Goal: Task Accomplishment & Management: Manage account settings

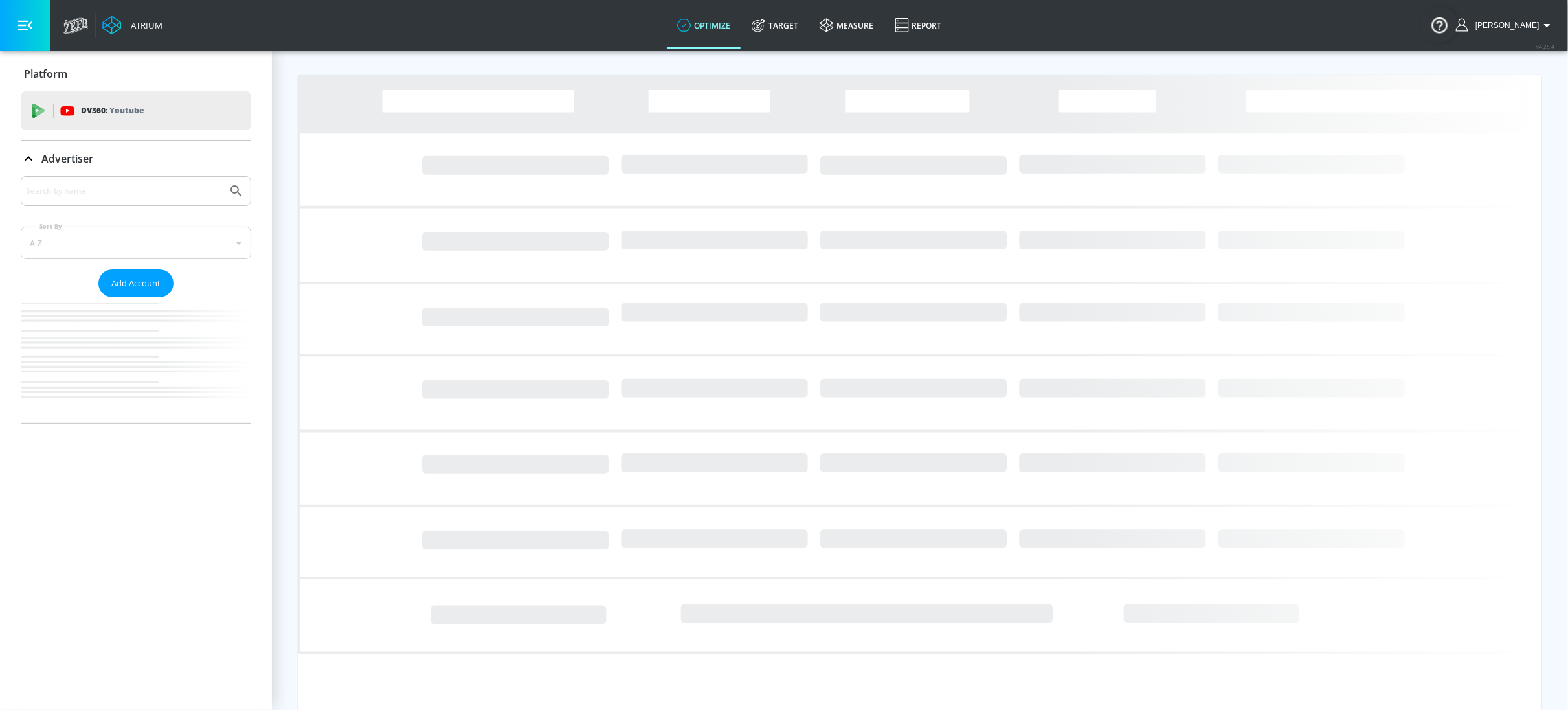
click at [787, 23] on link "Target" at bounding box center [776, 25] width 68 height 47
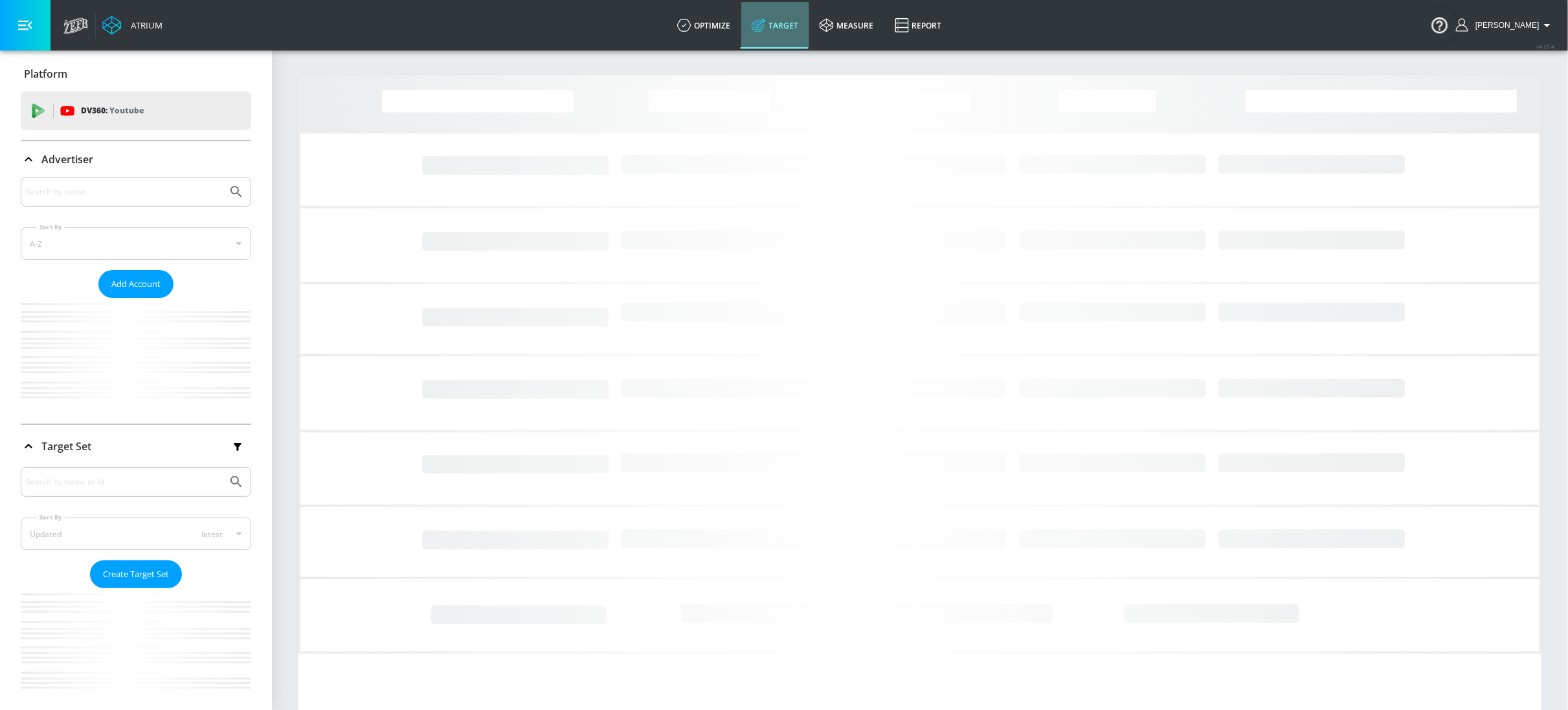
click at [787, 23] on link "Target" at bounding box center [776, 25] width 68 height 47
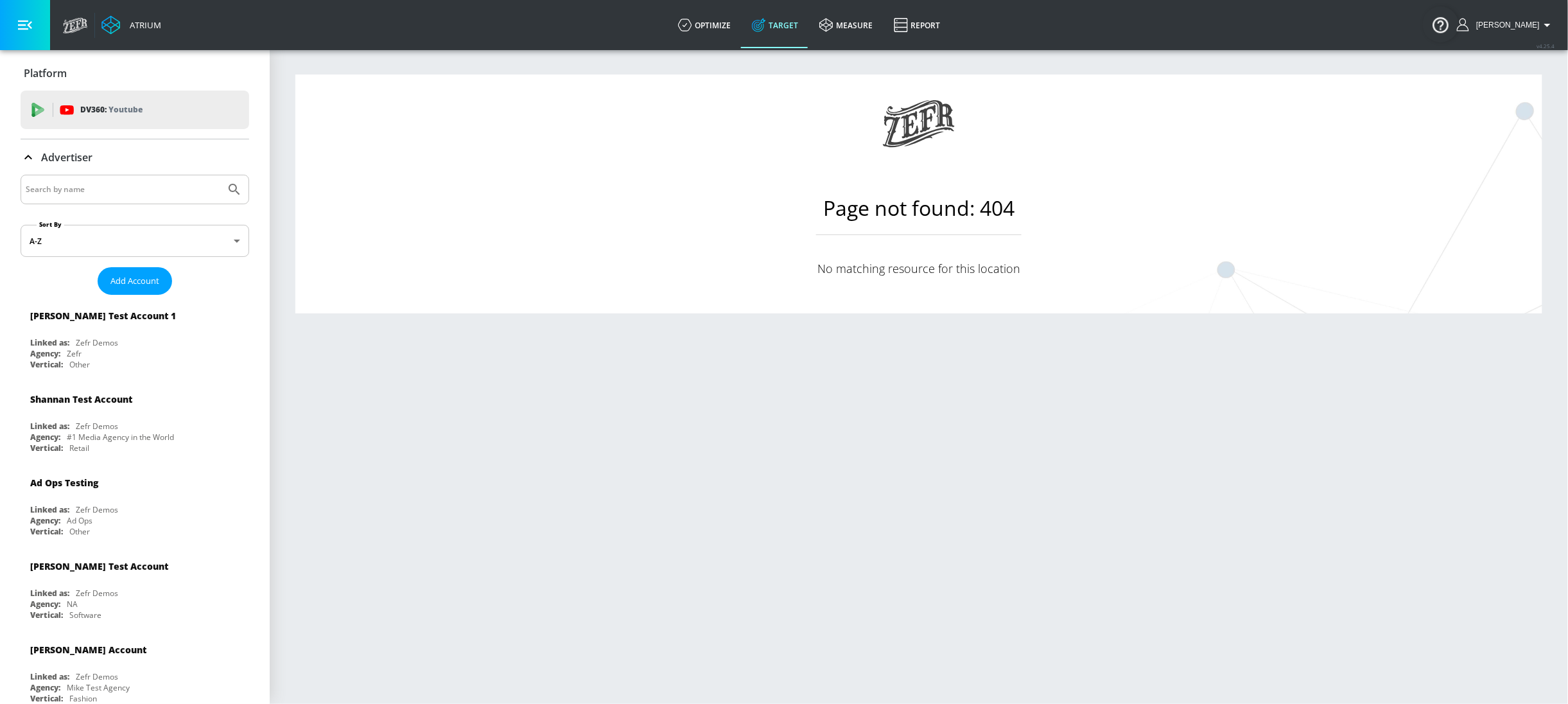
click at [788, 24] on link "Target" at bounding box center [775, 25] width 67 height 46
click at [137, 186] on input "Search by name" at bounding box center [123, 189] width 195 height 17
type input "cbs"
click at [221, 175] on button "Submit Search" at bounding box center [234, 189] width 28 height 28
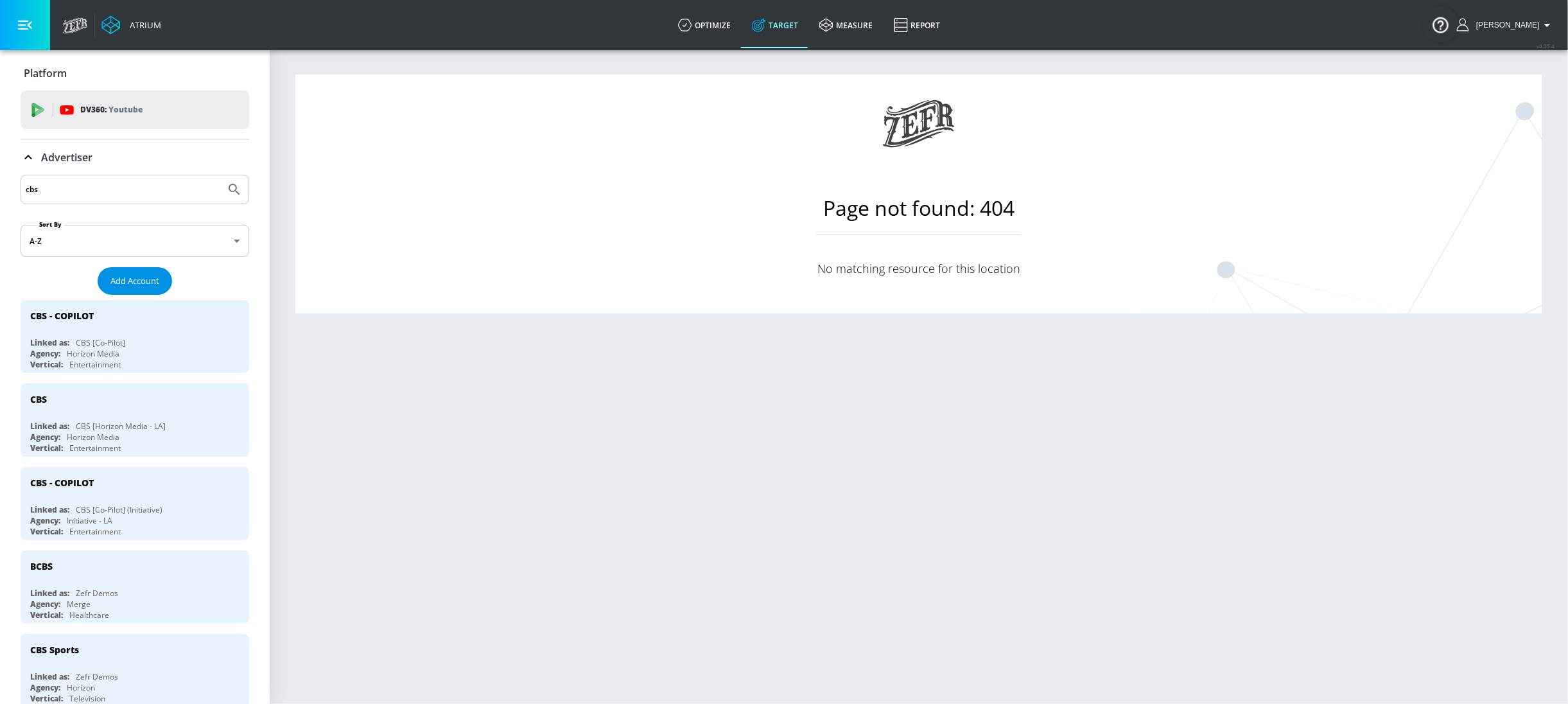
click at [142, 273] on span "Add Account" at bounding box center [135, 281] width 49 height 15
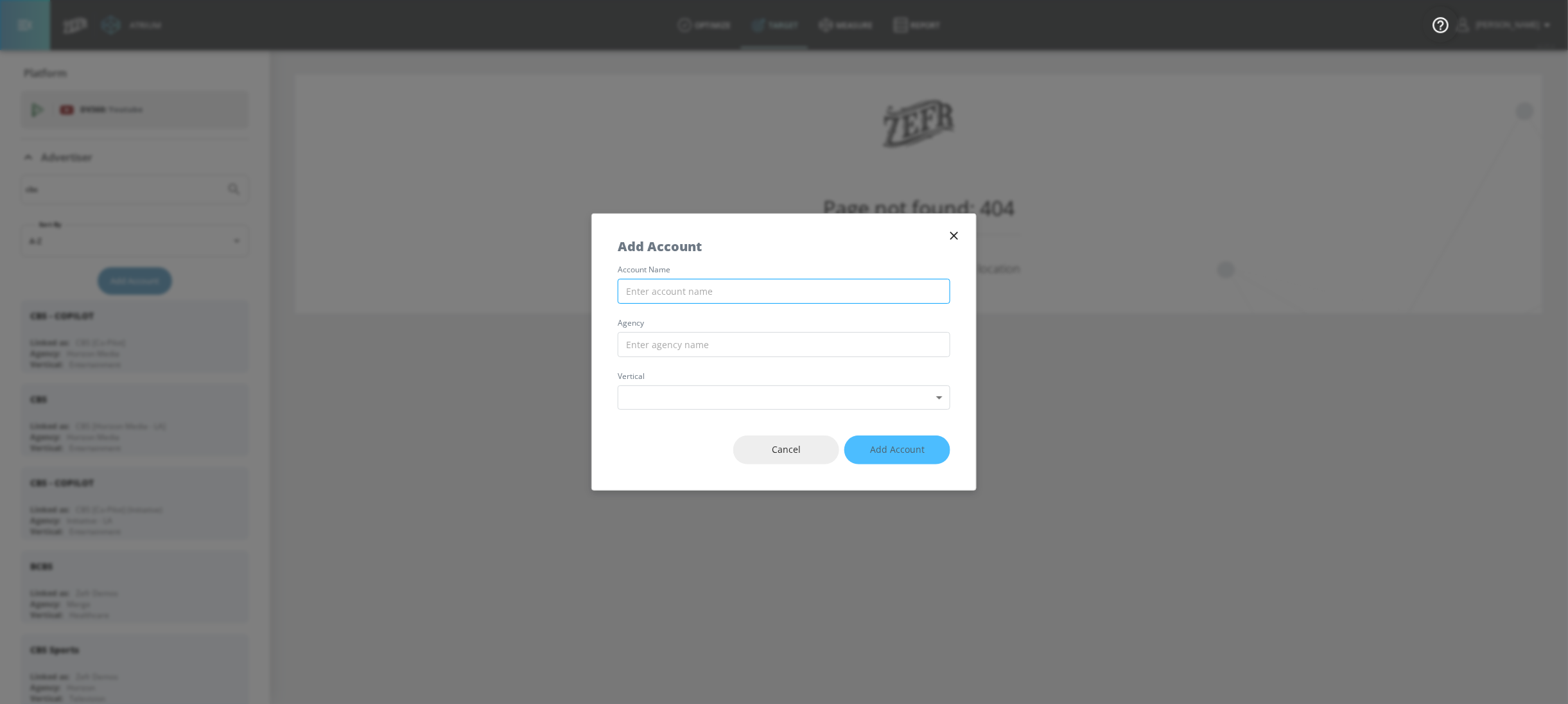
click at [784, 293] on input "text" at bounding box center [784, 291] width 333 height 25
type input "CBS"
click at [739, 343] on input "text" at bounding box center [784, 345] width 333 height 25
type input "Initiative - LA"
click at [740, 392] on body "Atrium optimize Target measure Report optimize Target measure Report v 4.25.4 S…" at bounding box center [784, 352] width 1568 height 704
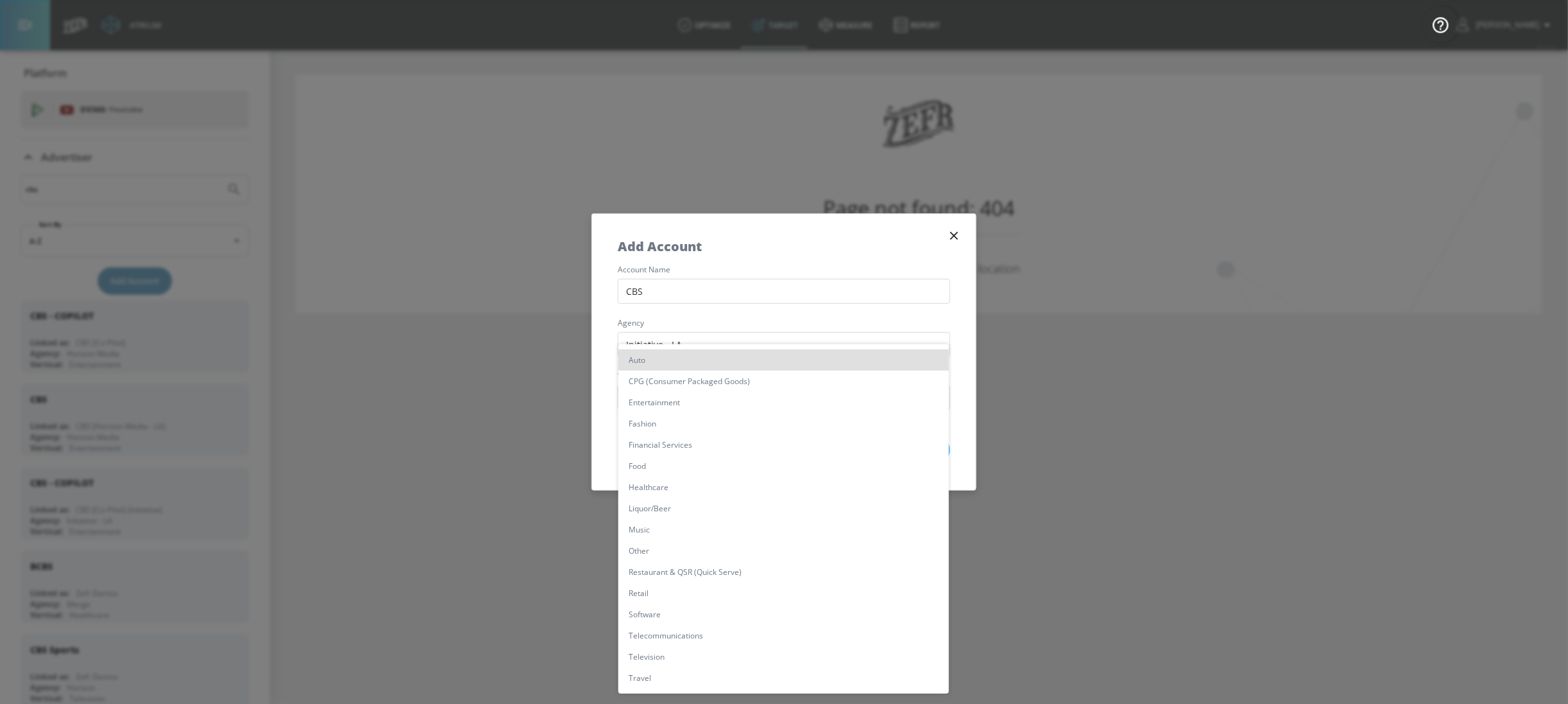
click at [724, 400] on li "Entertainment" at bounding box center [784, 402] width 331 height 21
type input "[object Object]"
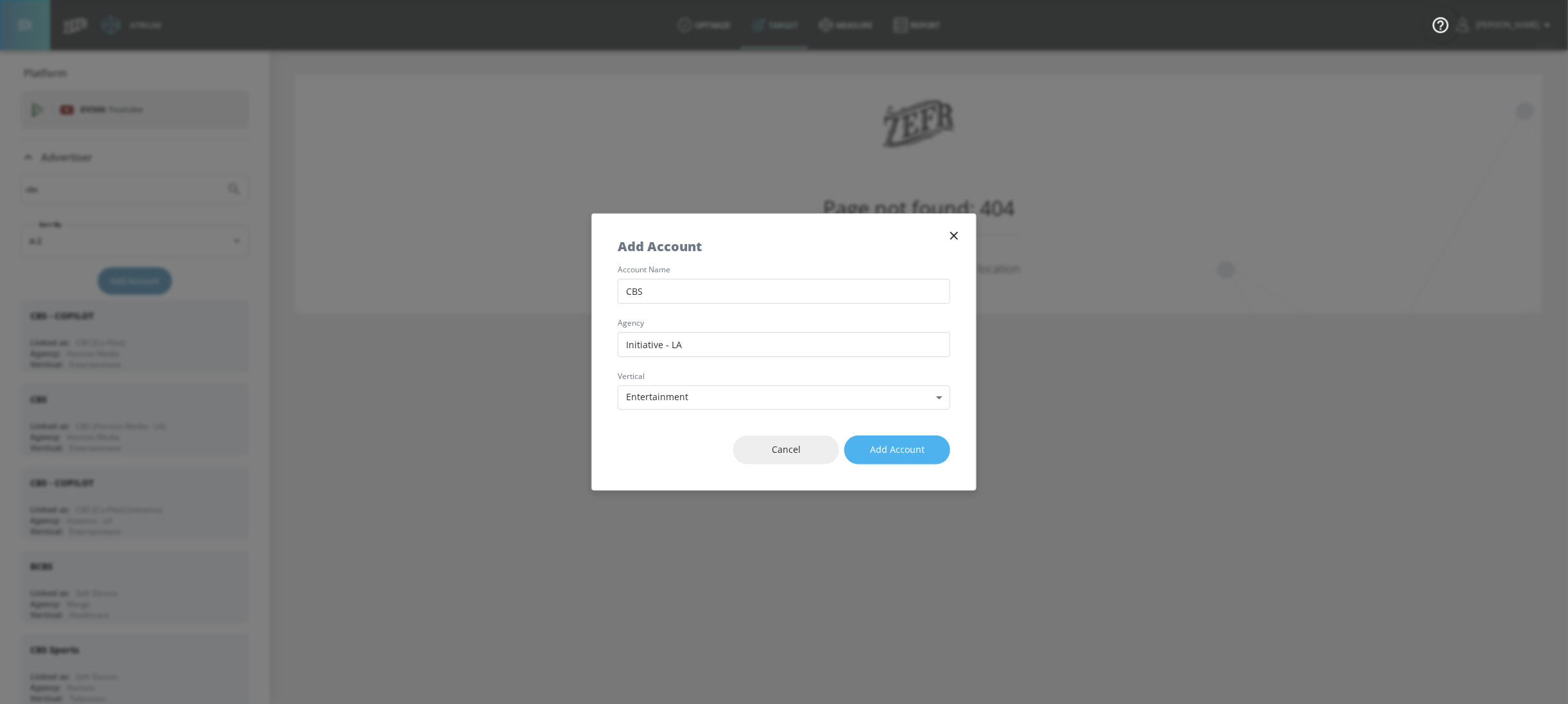
click at [915, 452] on span "Add Account" at bounding box center [897, 450] width 55 height 16
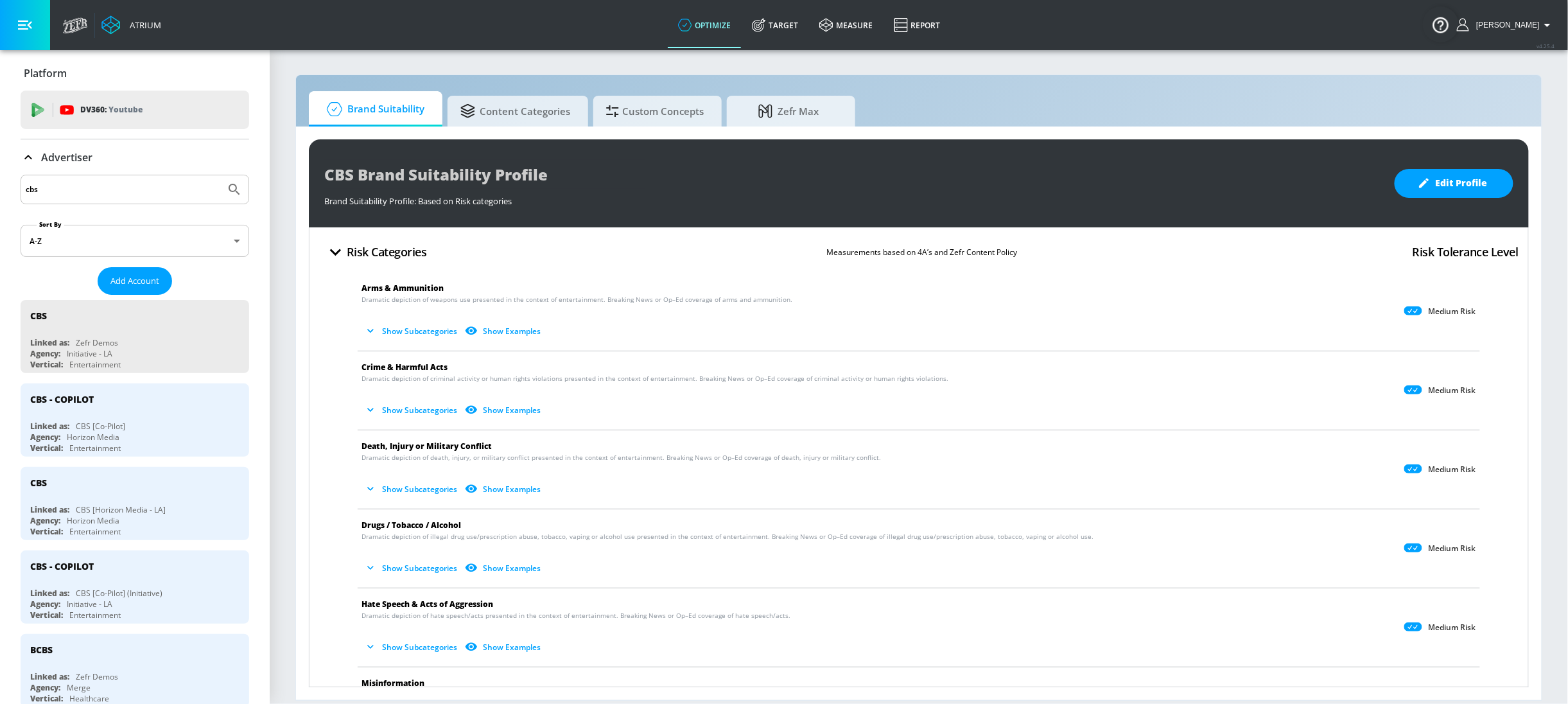
drag, startPoint x: 1449, startPoint y: 190, endPoint x: 1441, endPoint y: 274, distance: 84.4
click at [1448, 189] on span "Edit Profile" at bounding box center [1454, 183] width 67 height 16
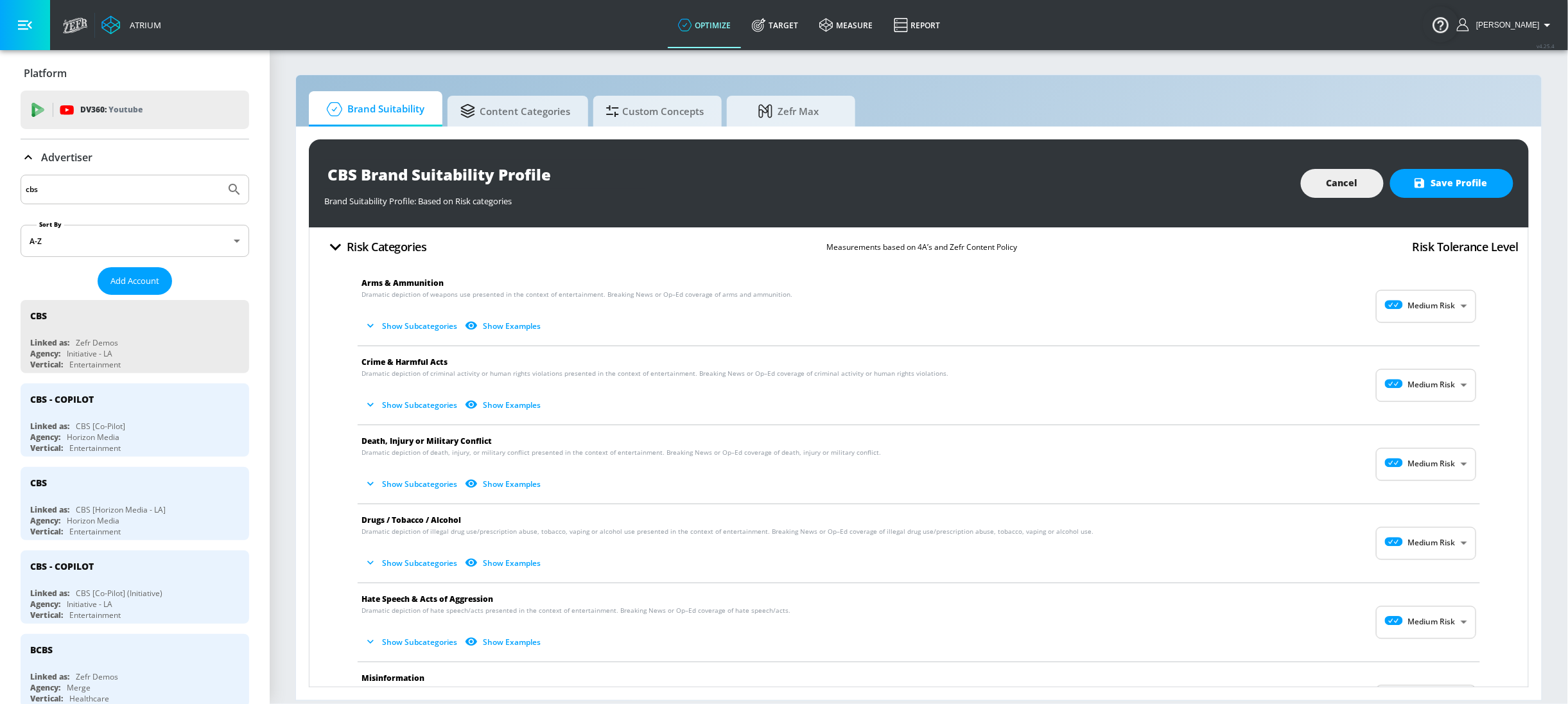
scroll to position [7, 0]
click at [1417, 304] on body "Atrium optimize Target measure Report optimize Target measure Report v 4.25.4 S…" at bounding box center [784, 352] width 1568 height 704
click at [1426, 328] on li "No Risk" at bounding box center [1414, 337] width 100 height 21
type input "MINIMAL"
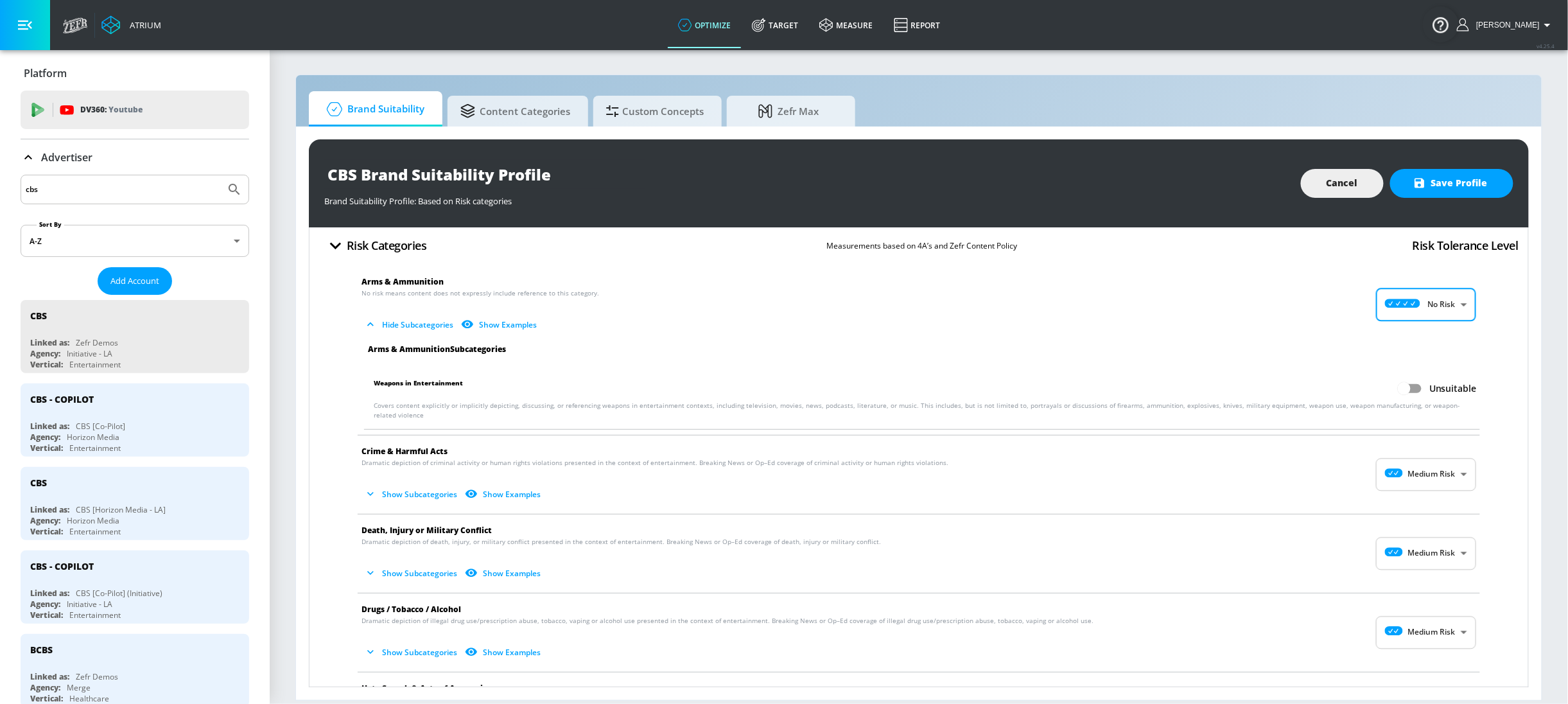
click at [1417, 464] on body "Atrium optimize Target measure Report optimize Target measure Report v 4.25.4 S…" at bounding box center [784, 352] width 1568 height 704
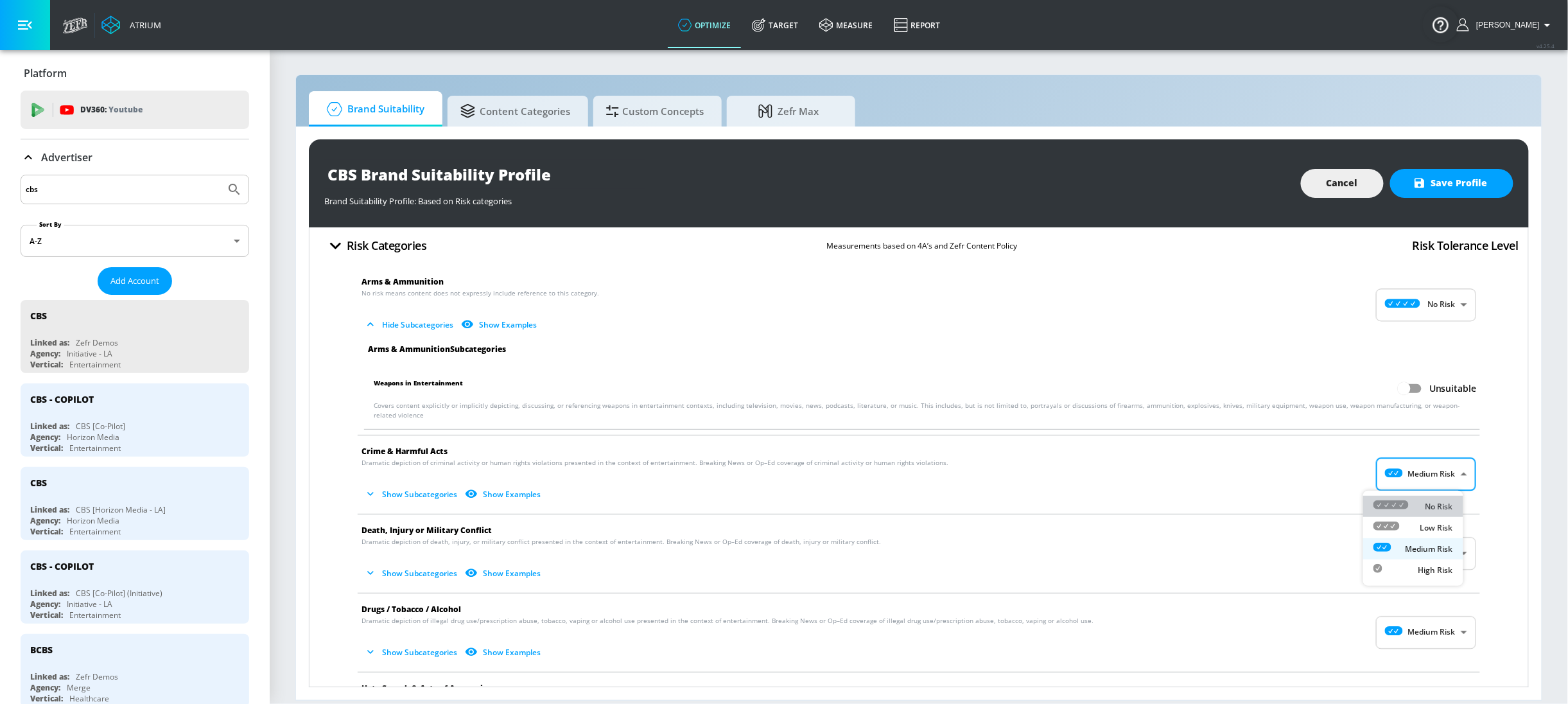
click at [1431, 505] on p "No Risk" at bounding box center [1439, 507] width 28 height 12
type input "MINIMAL"
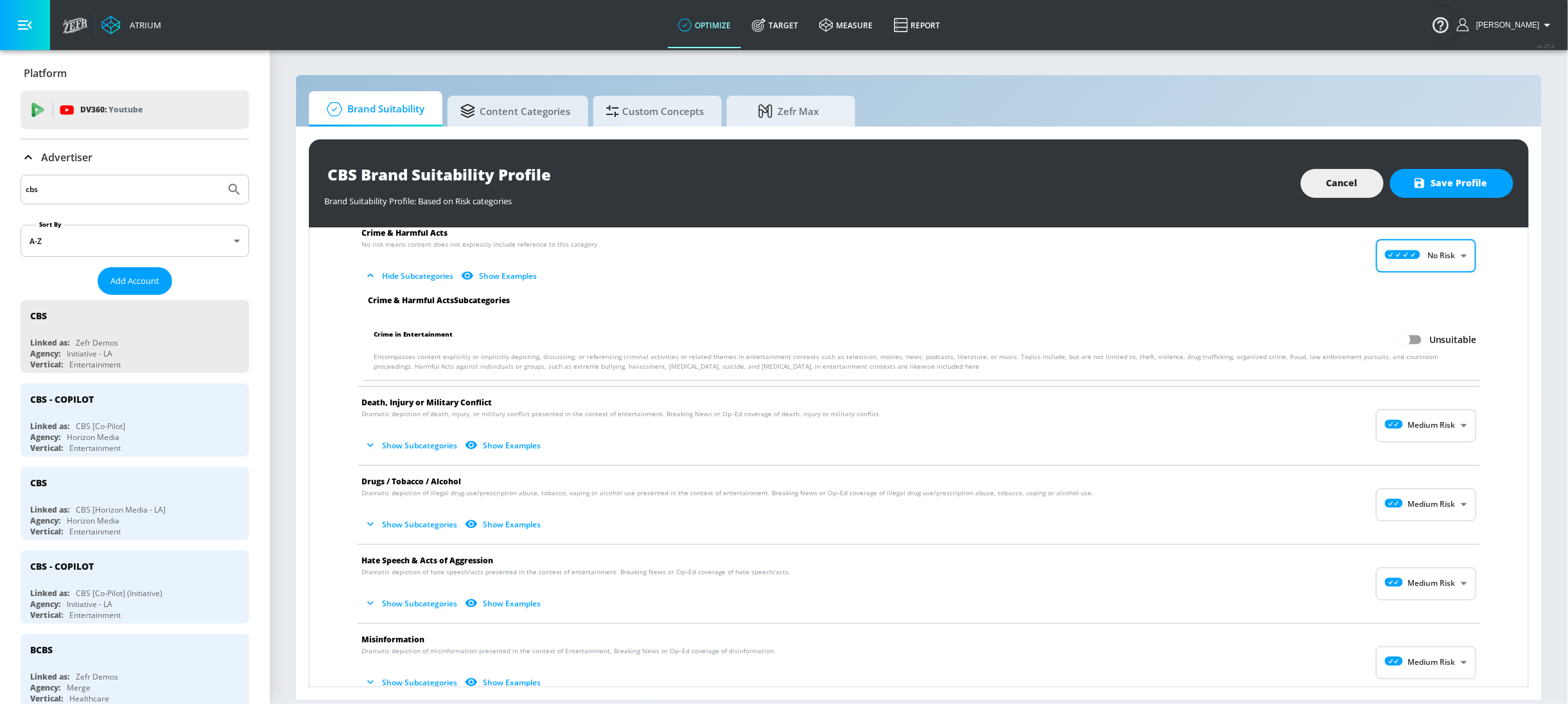
scroll to position [226, 0]
click at [1394, 431] on body "Atrium optimize Target measure Report optimize Target measure Report v 4.25.4 S…" at bounding box center [784, 352] width 1568 height 704
click at [1406, 460] on div at bounding box center [1390, 458] width 35 height 13
type input "MINIMAL"
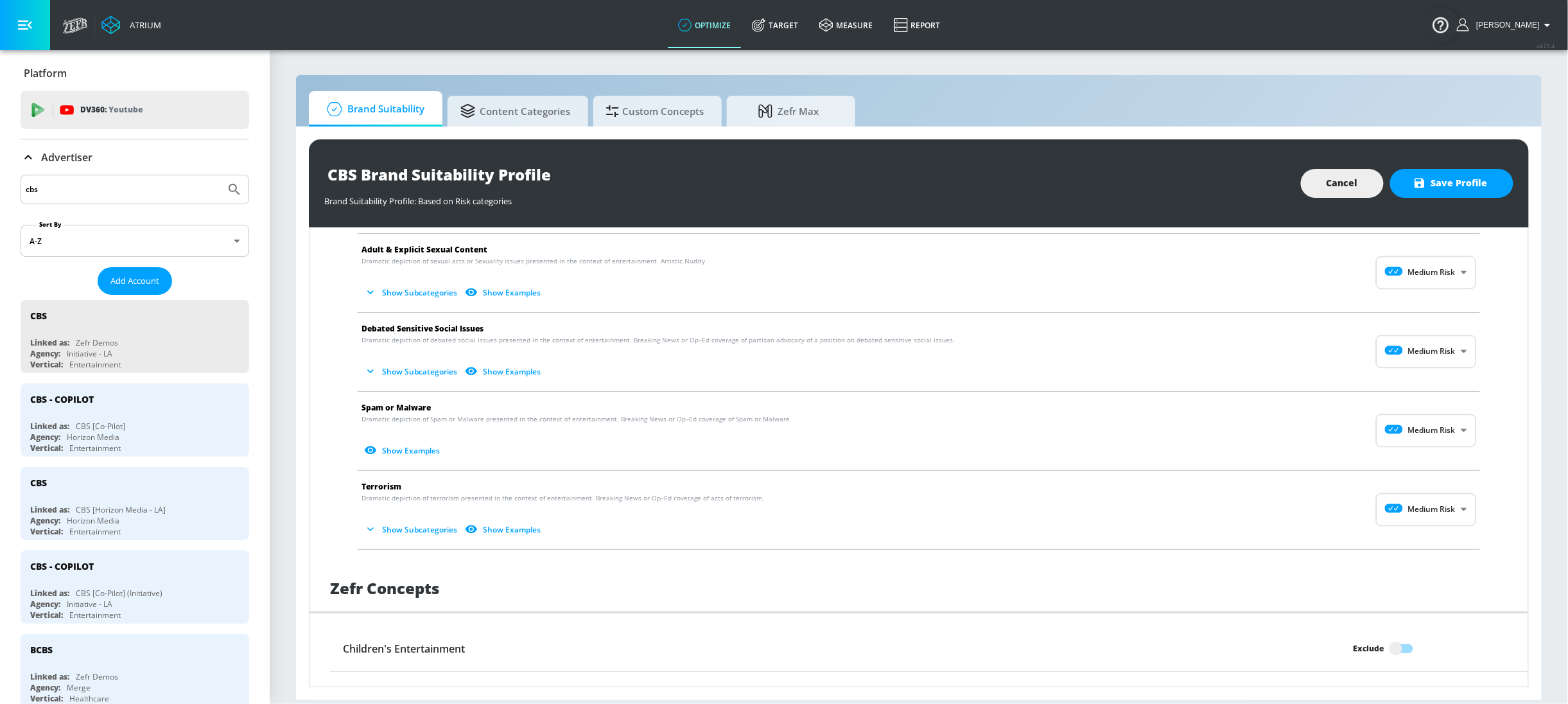
scroll to position [1205, 0]
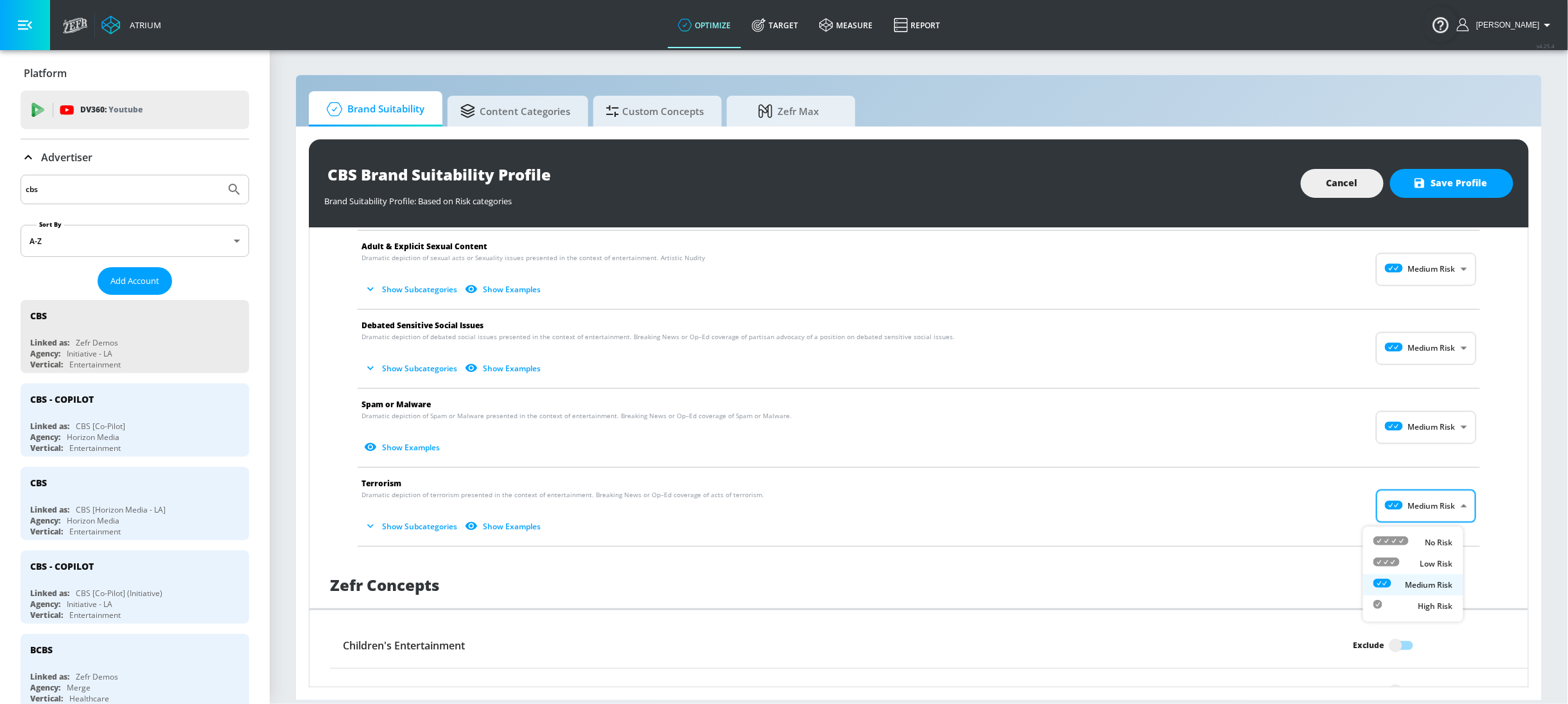
click at [1412, 507] on body "Atrium optimize Target measure Report optimize Target measure Report v 4.25.4 S…" at bounding box center [784, 352] width 1568 height 704
click at [1404, 534] on li "No Risk" at bounding box center [1414, 542] width 100 height 21
type input "MINIMAL"
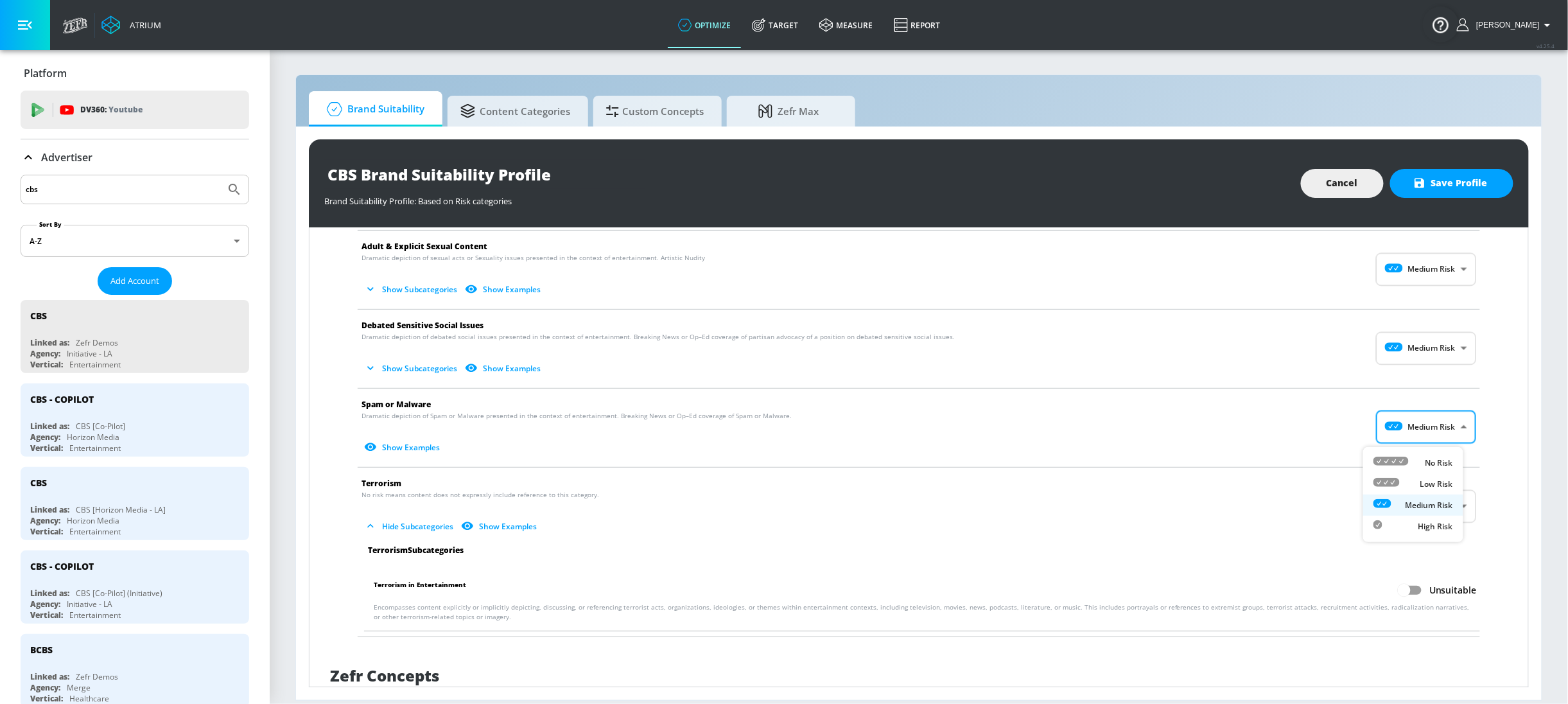
click at [1404, 433] on body "Atrium optimize Target measure Report optimize Target measure Report v 4.25.4 S…" at bounding box center [784, 352] width 1568 height 704
click at [1405, 458] on icon at bounding box center [1390, 461] width 35 height 9
type input "MINIMAL"
click at [1412, 356] on body "Atrium optimize Target measure Report optimize Target measure Report v 4.25.4 S…" at bounding box center [784, 352] width 1568 height 704
click at [1412, 386] on div "No Risk" at bounding box center [1413, 384] width 80 height 13
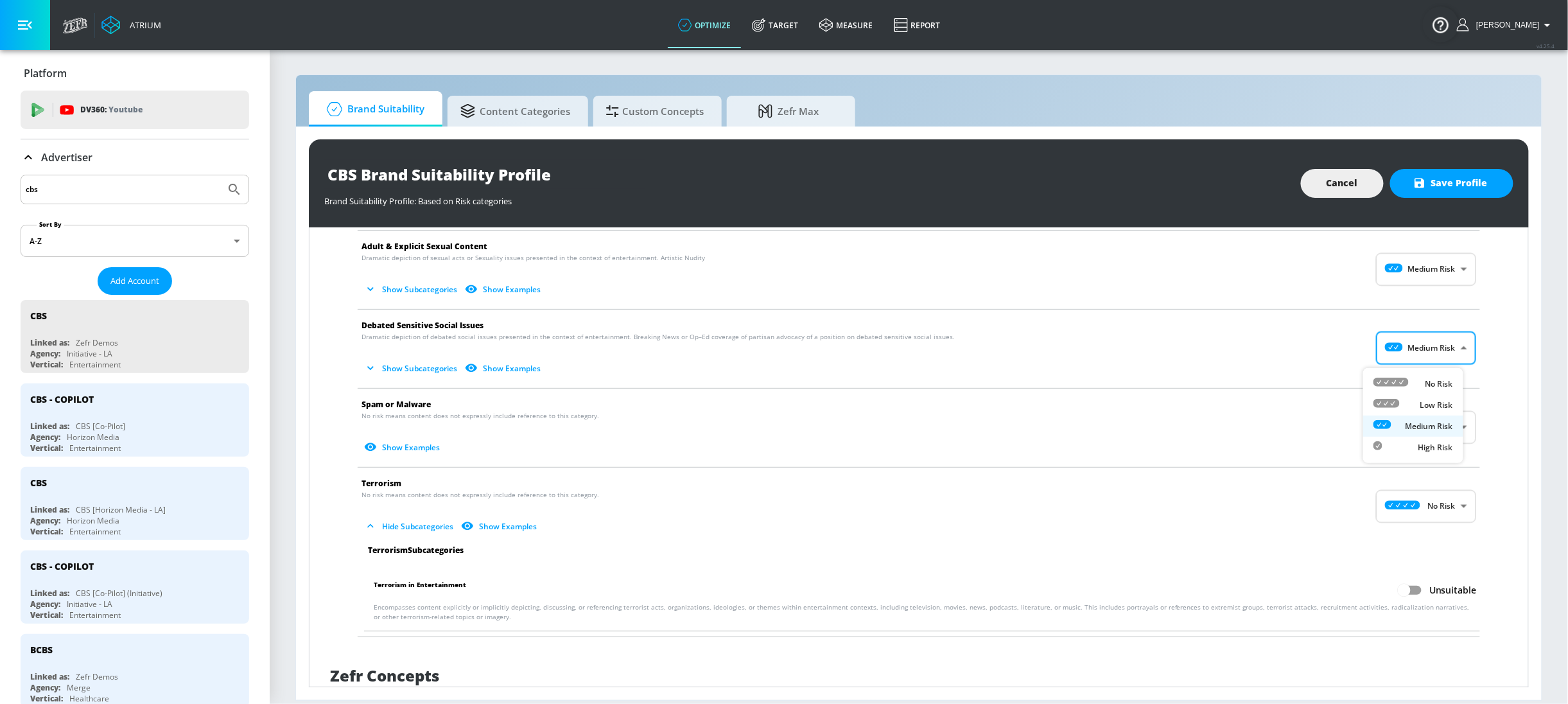
type input "MINIMAL"
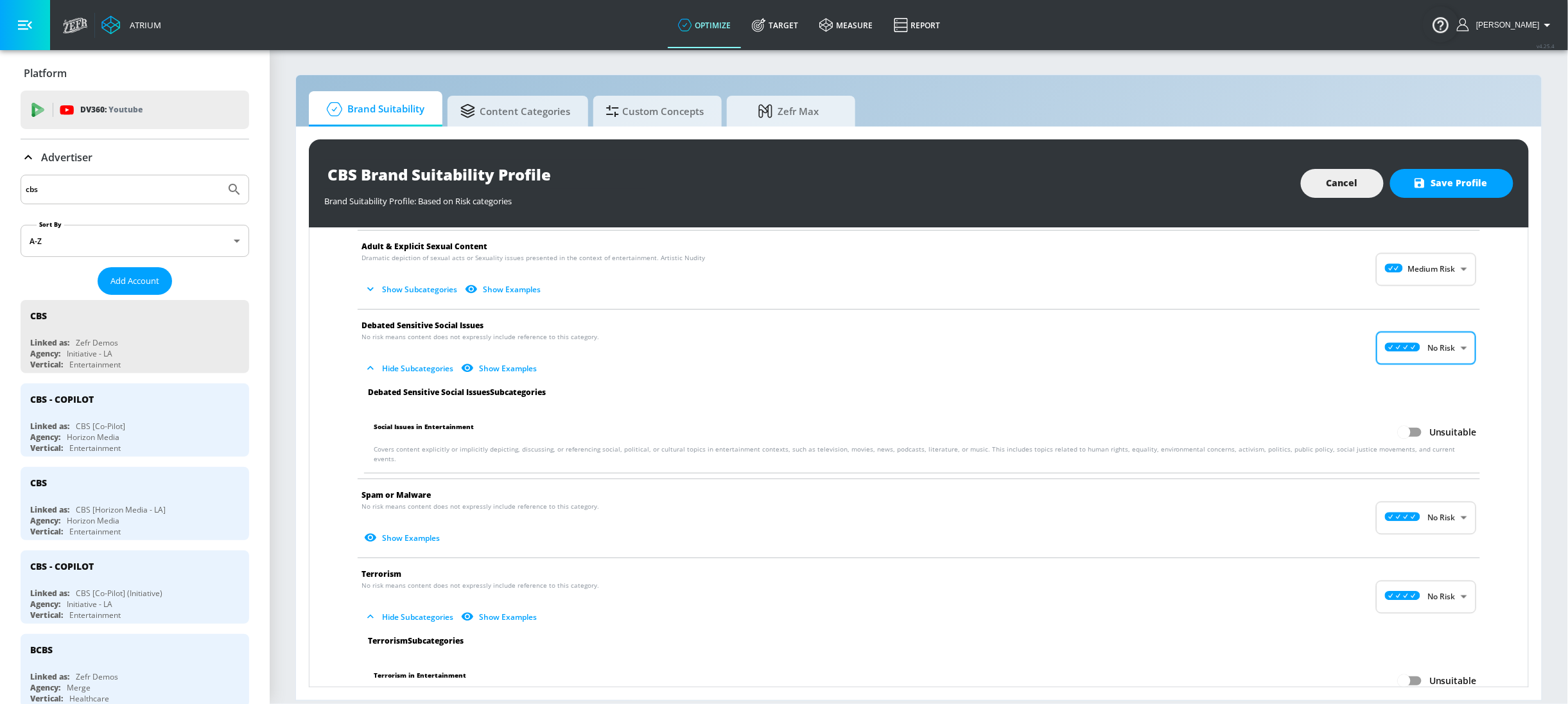
click at [1412, 264] on body "Atrium optimize Target measure Report optimize Target measure Report v 4.25.4 S…" at bounding box center [784, 352] width 1568 height 704
click at [1410, 304] on div "No Risk" at bounding box center [1413, 304] width 80 height 13
type input "MINIMAL"
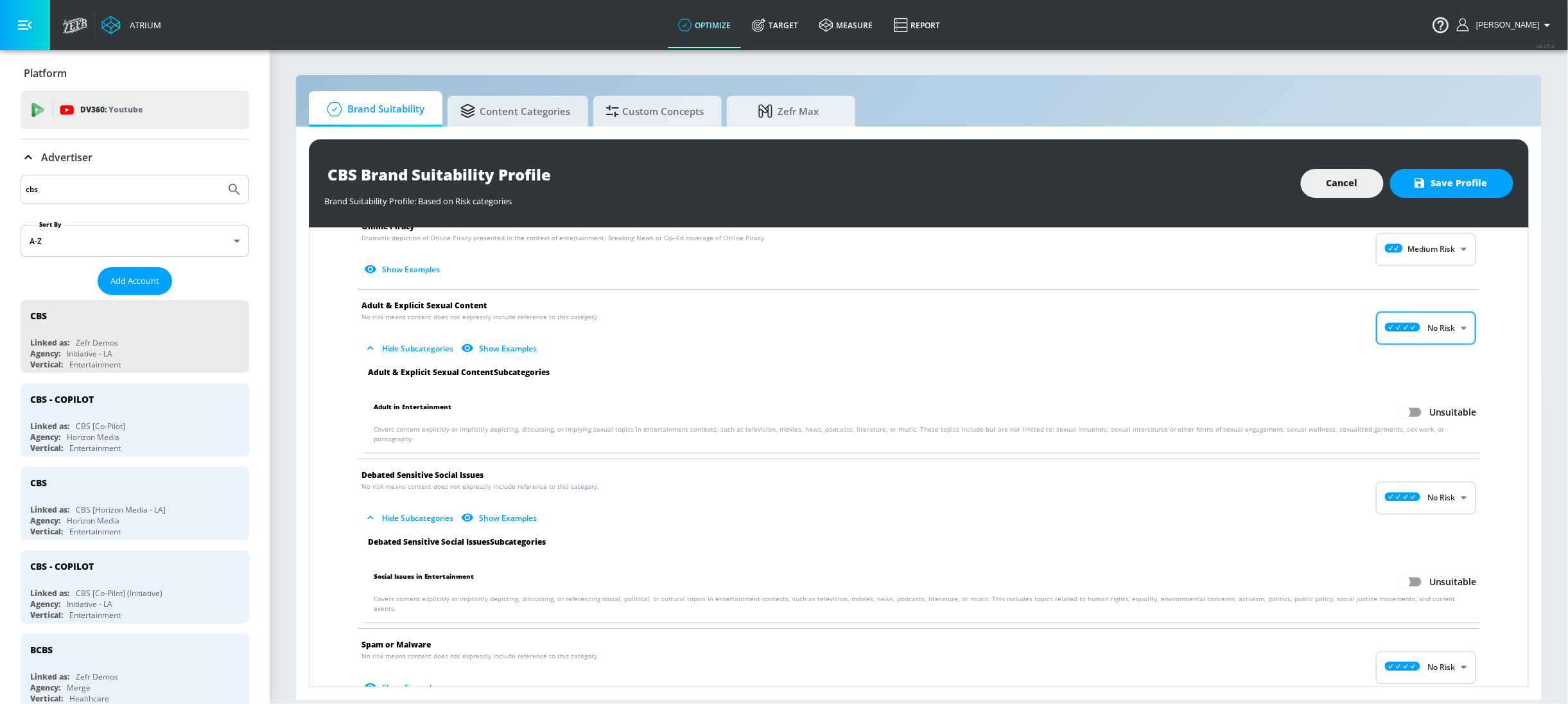
scroll to position [1073, 0]
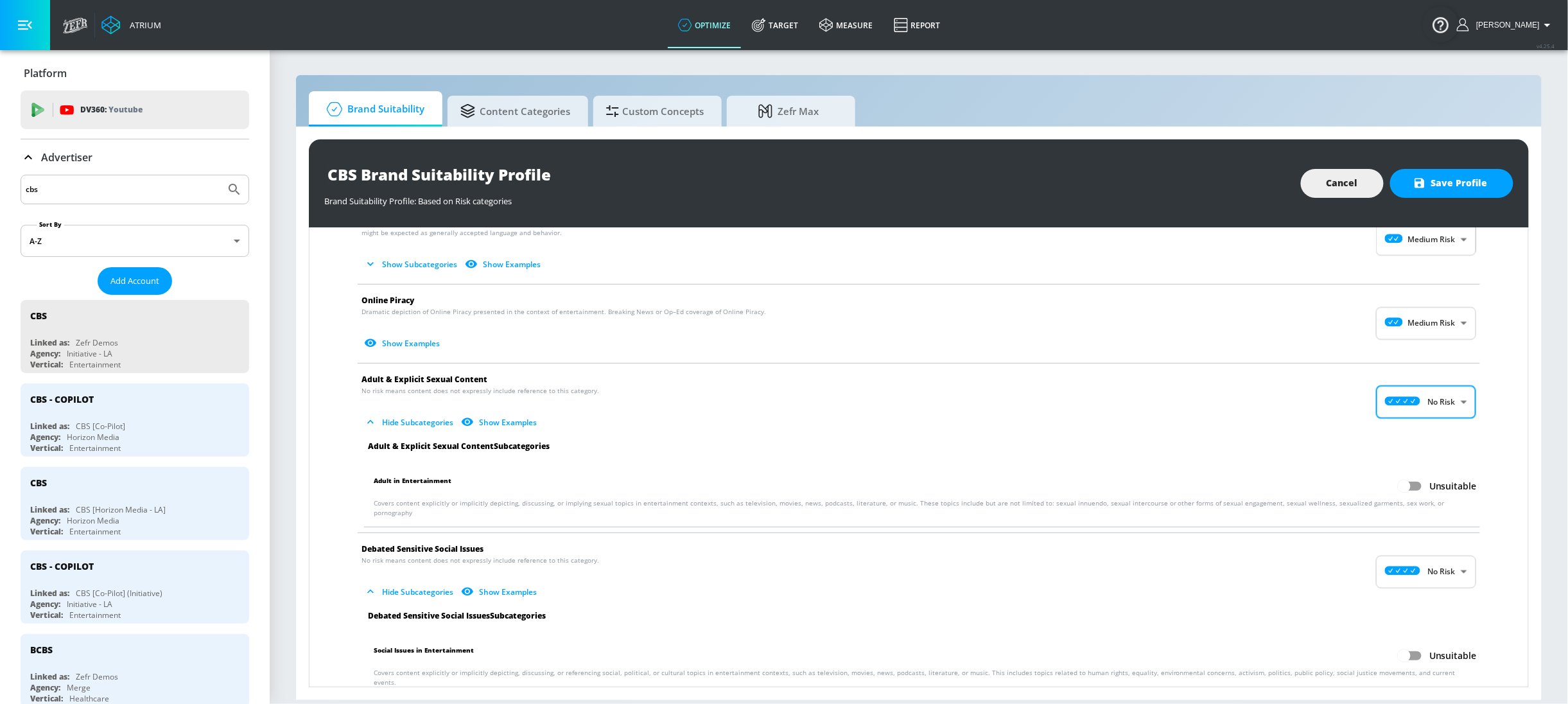
click at [1430, 320] on body "Atrium optimize Target measure Report optimize Target measure Report v 4.25.4 S…" at bounding box center [784, 352] width 1568 height 704
click at [1412, 347] on li "No Risk" at bounding box center [1414, 358] width 100 height 21
type input "MINIMAL"
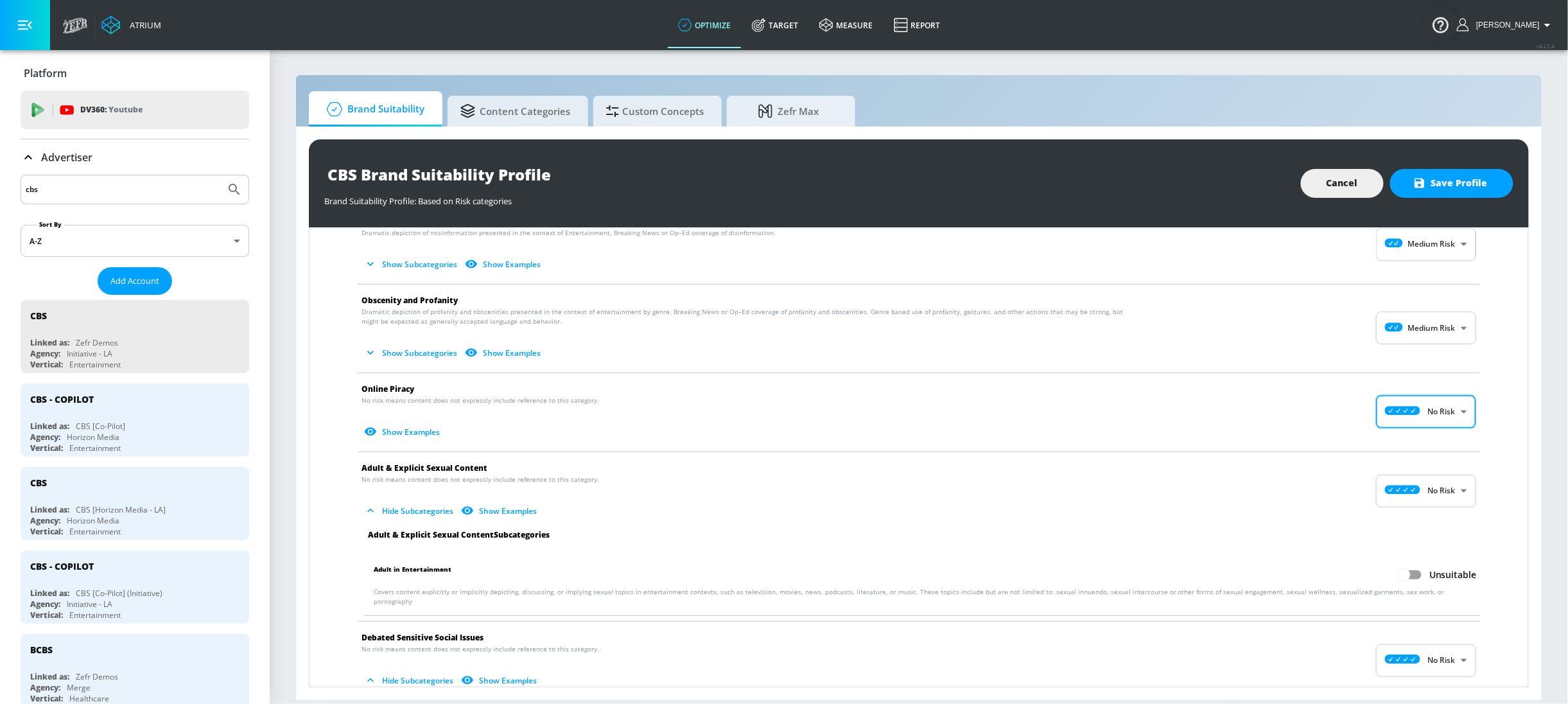
scroll to position [960, 0]
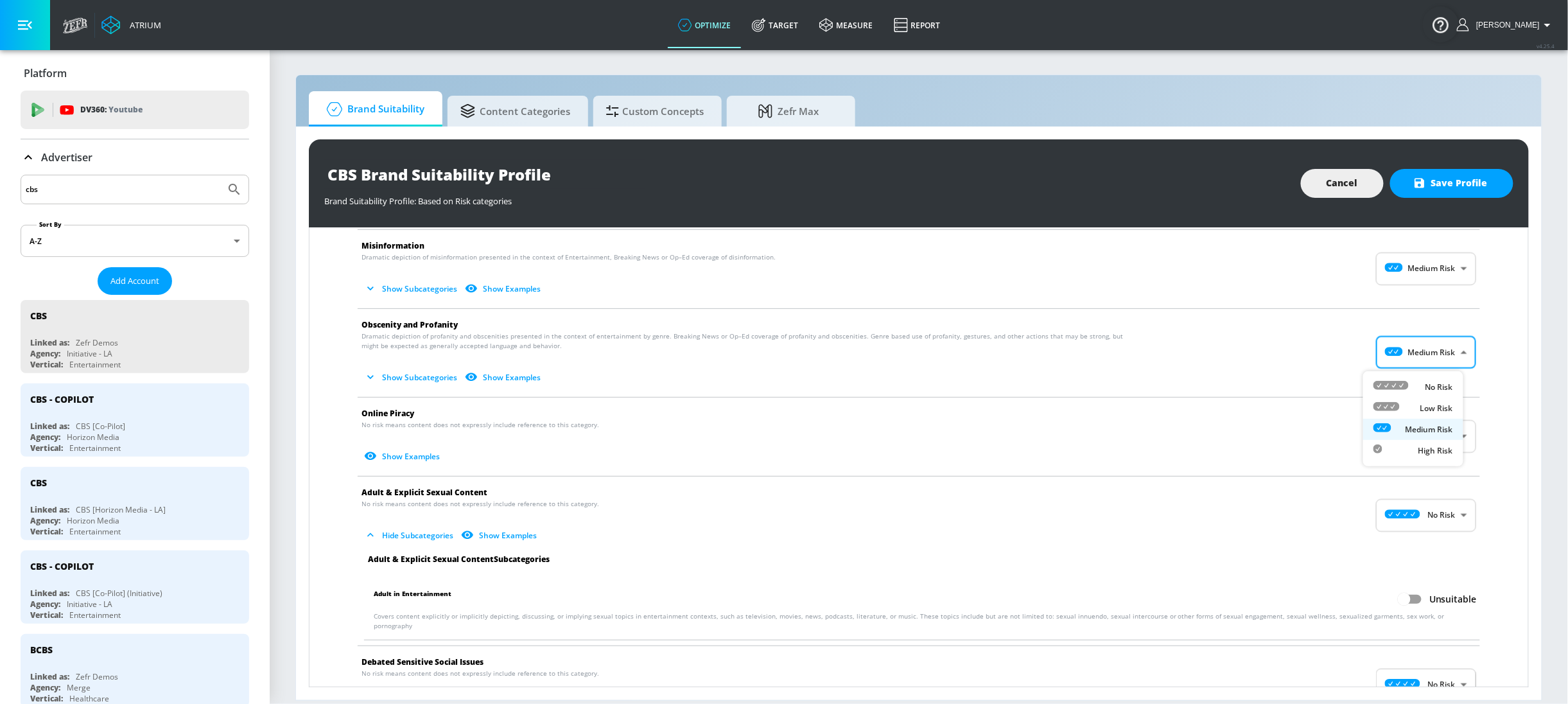
click at [1419, 349] on body "Atrium optimize Target measure Report optimize Target measure Report v 4.25.4 S…" at bounding box center [784, 352] width 1568 height 704
click at [1421, 388] on div "No Risk" at bounding box center [1413, 387] width 80 height 13
type input "MINIMAL"
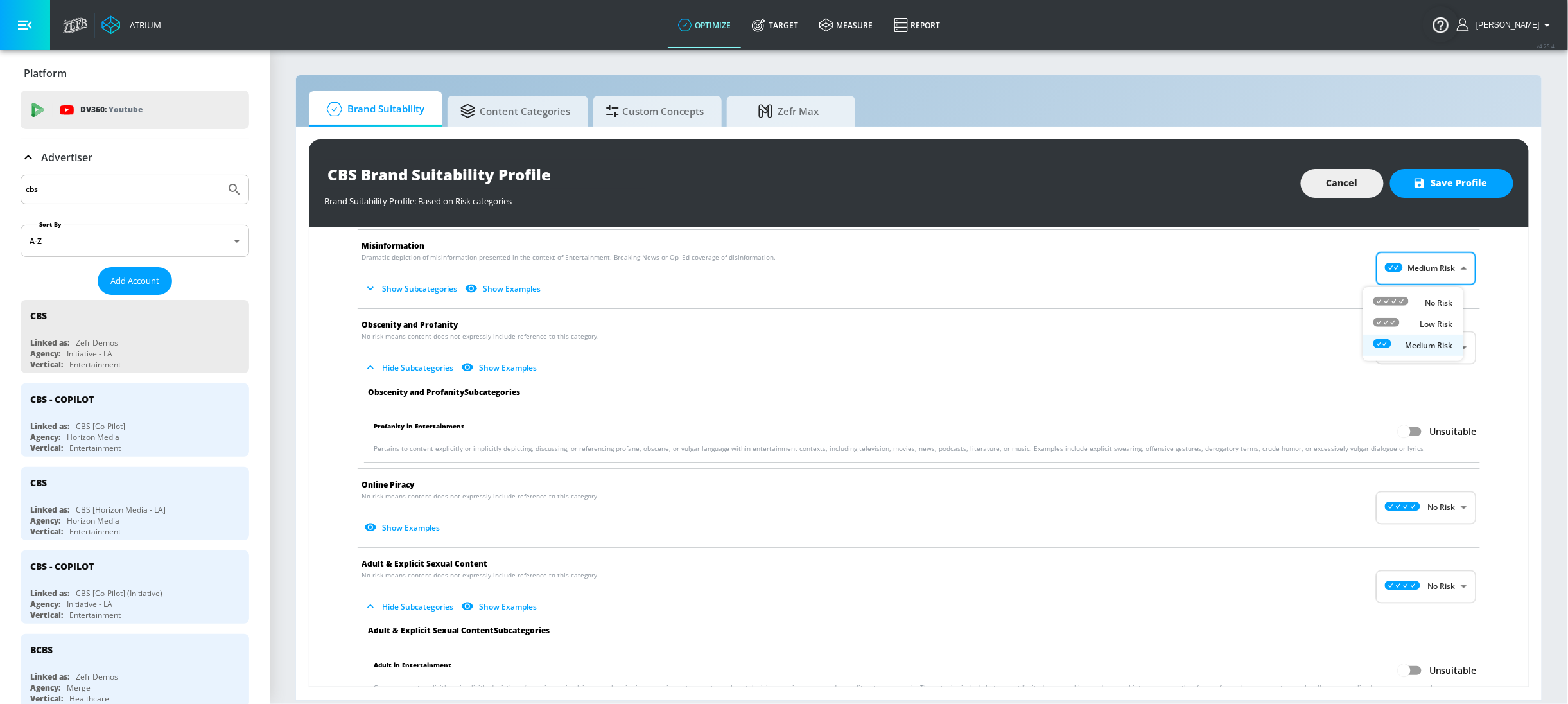
click at [1409, 277] on body "Atrium optimize Target measure Report optimize Target measure Report v 4.25.4 S…" at bounding box center [784, 352] width 1568 height 704
click at [1411, 302] on div "No Risk" at bounding box center [1413, 302] width 80 height 13
type input "MINIMAL"
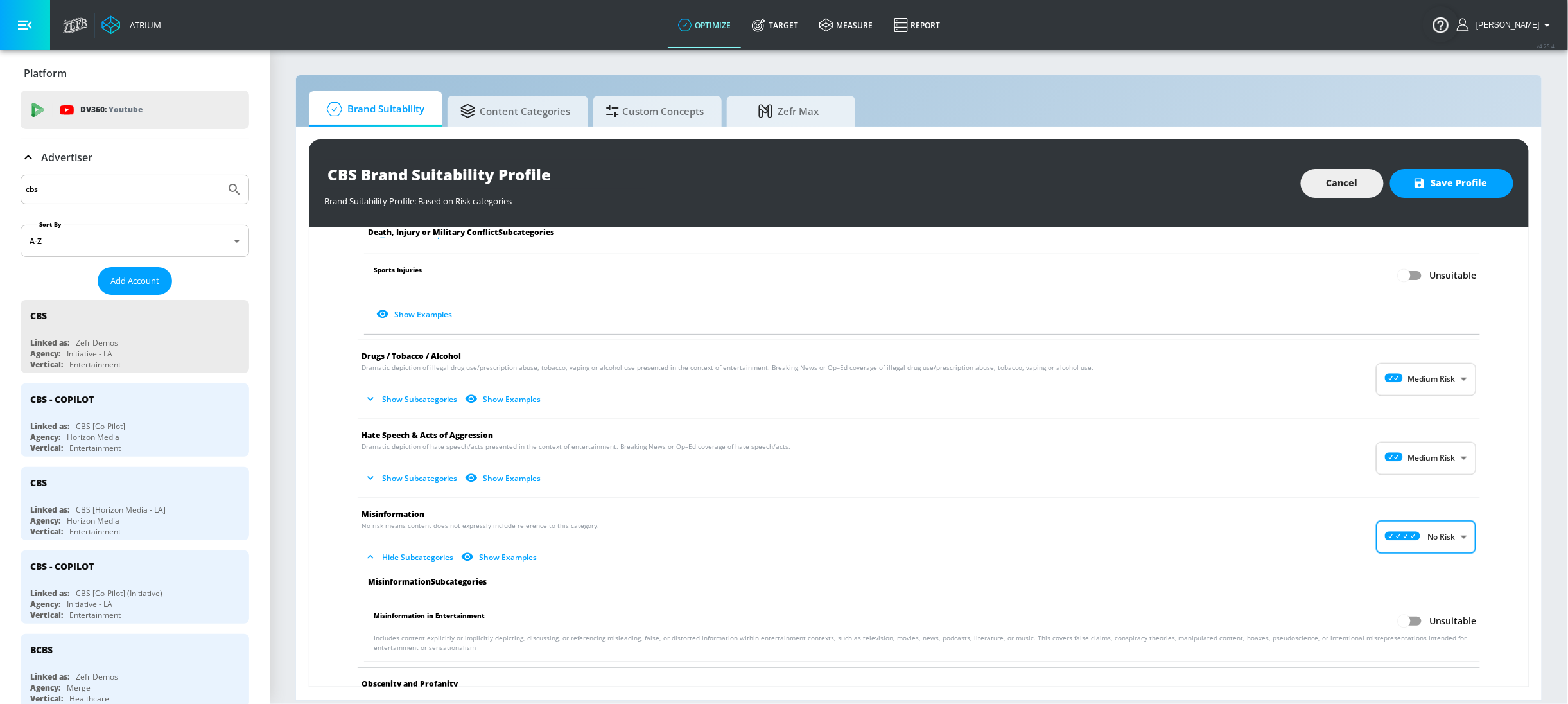
scroll to position [651, 0]
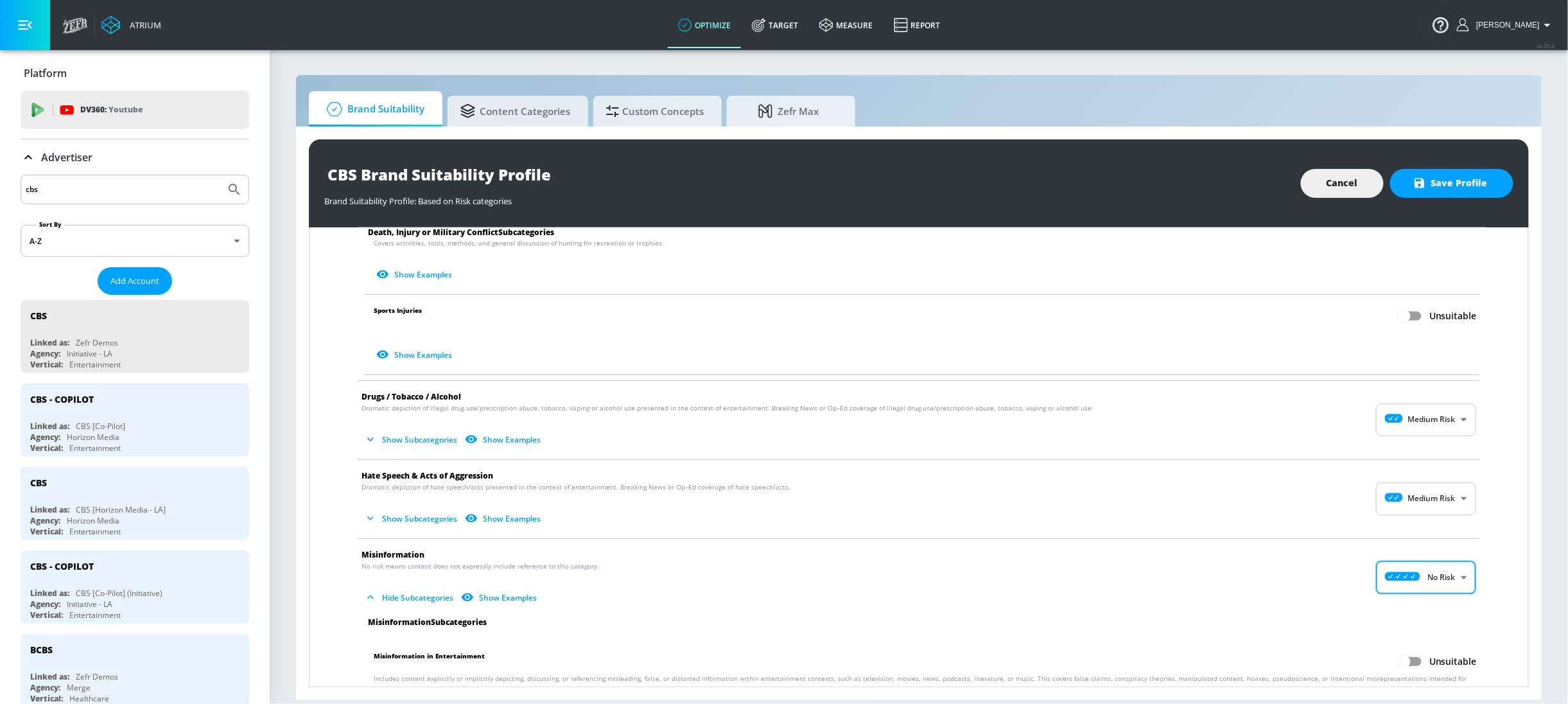
click at [1413, 423] on body "Atrium optimize Target measure Report optimize Target measure Report v 4.25.4 S…" at bounding box center [784, 352] width 1568 height 704
click at [1413, 452] on div "No Risk" at bounding box center [1413, 454] width 80 height 13
type input "MINIMAL"
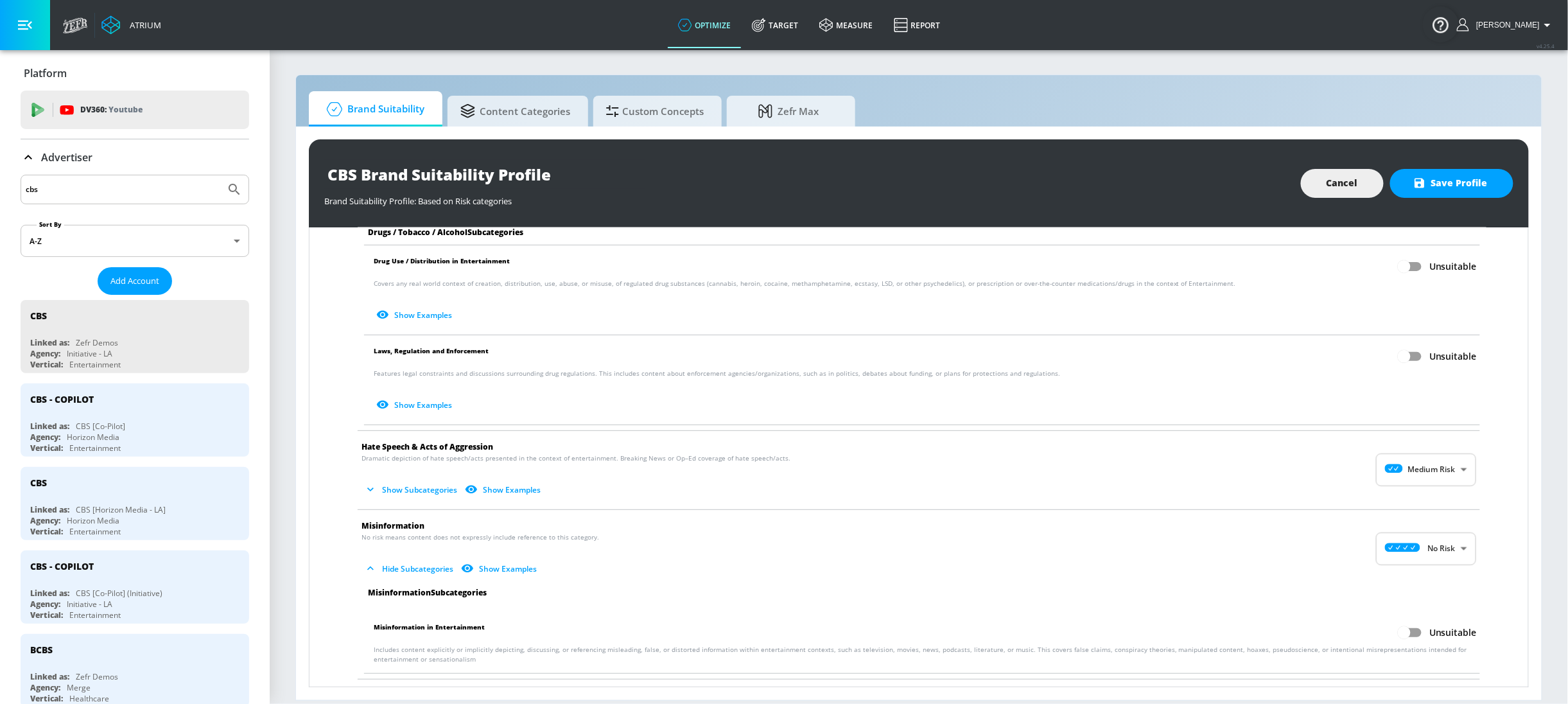
scroll to position [982, 0]
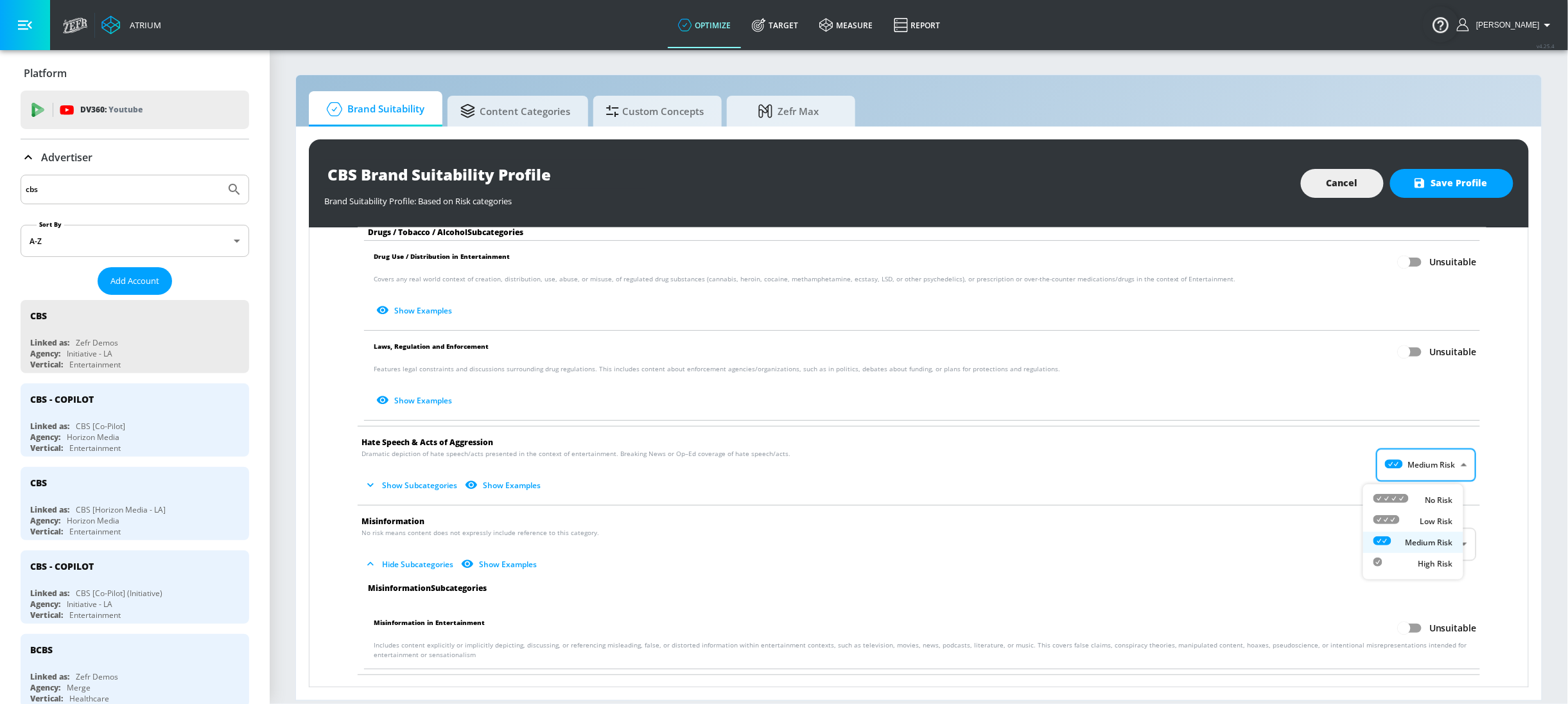
click at [1431, 470] on body "Atrium optimize Target measure Report optimize Target measure Report v 4.25.4 S…" at bounding box center [784, 352] width 1568 height 704
click at [1420, 496] on div "No Risk" at bounding box center [1413, 500] width 80 height 13
type input "MINIMAL"
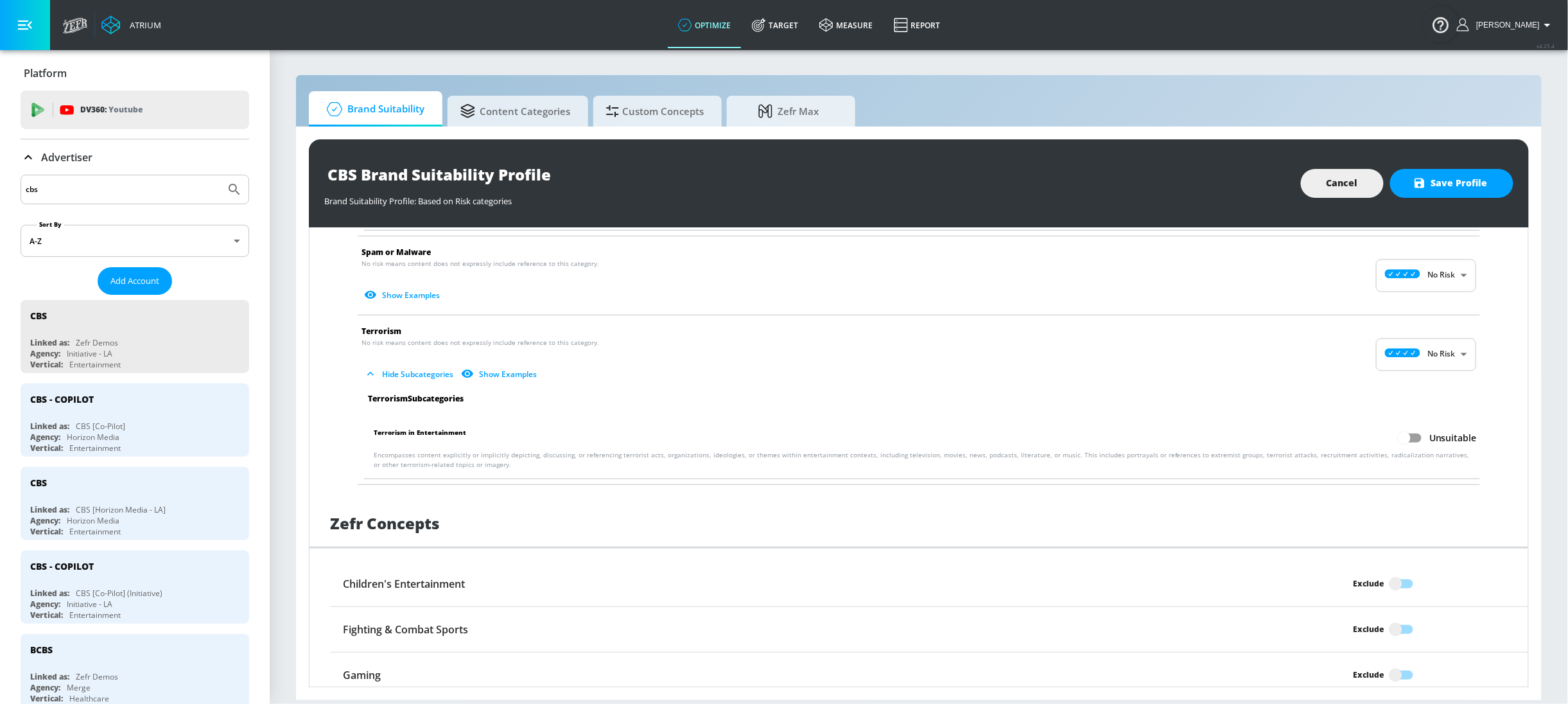
scroll to position [2224, 0]
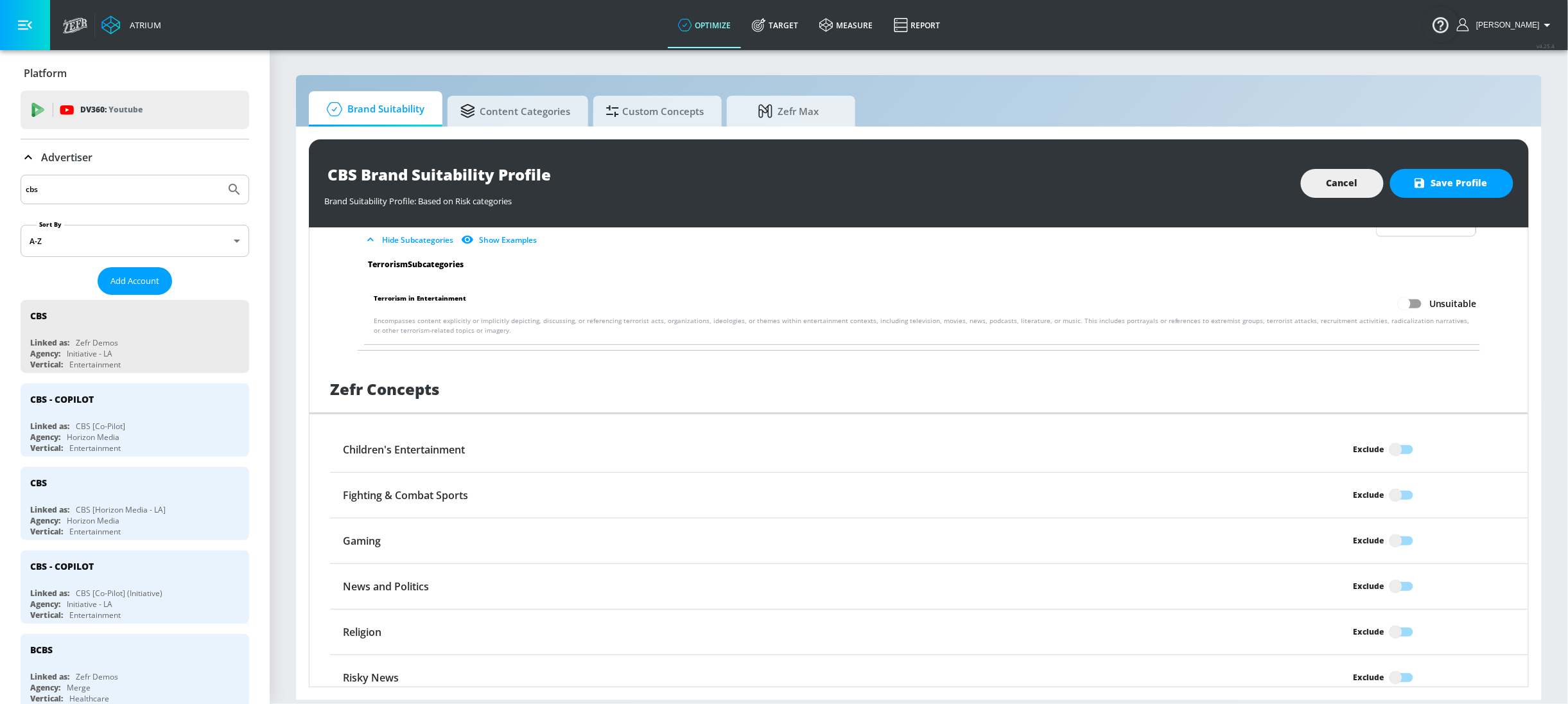
click at [1390, 437] on input "Exclude" at bounding box center [1396, 449] width 73 height 24
checkbox input "true"
click at [1388, 488] on input "Exclude" at bounding box center [1396, 495] width 73 height 24
checkbox input "true"
click at [1394, 530] on input "Exclude" at bounding box center [1396, 540] width 73 height 24
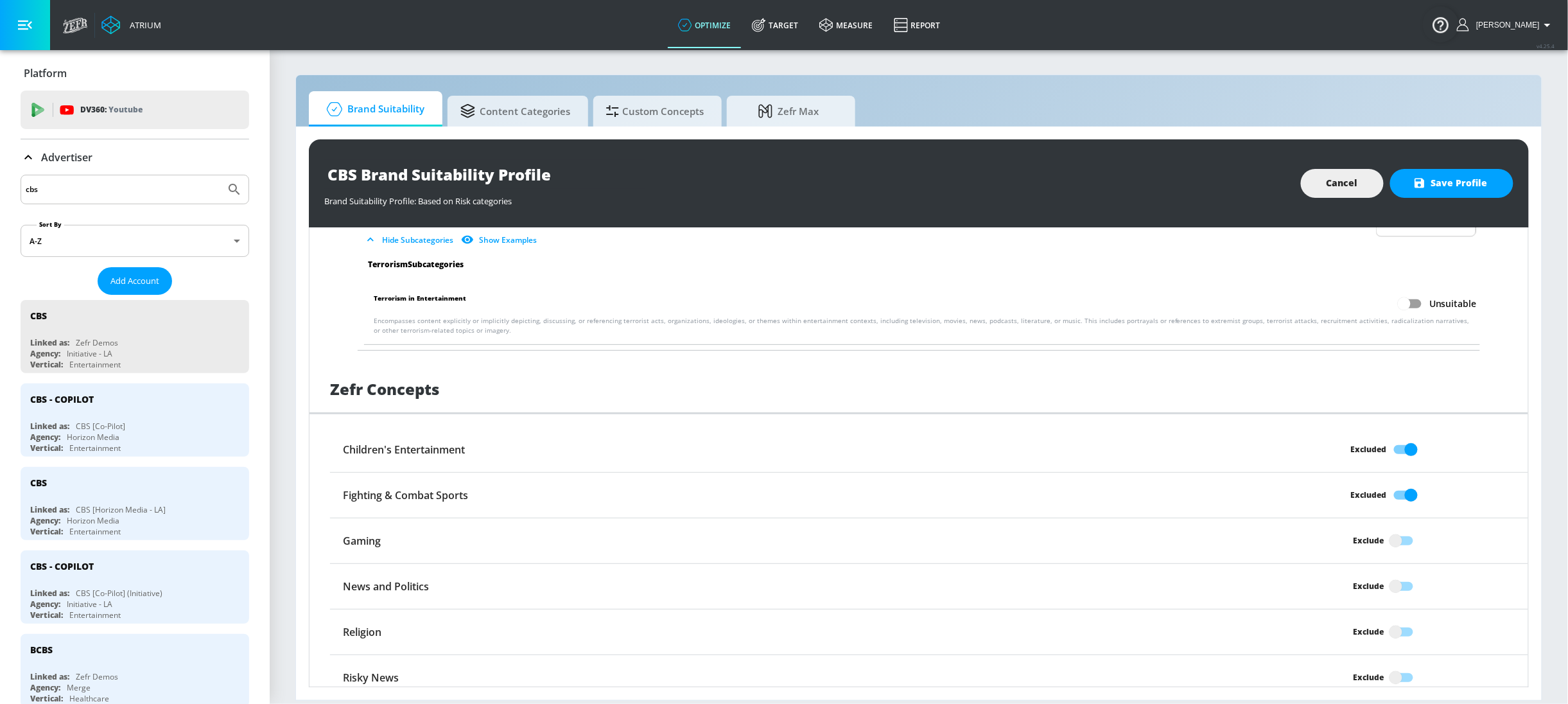
checkbox input "true"
click at [1388, 574] on input "Exclude" at bounding box center [1396, 586] width 73 height 24
checkbox input "true"
drag, startPoint x: 1395, startPoint y: 617, endPoint x: 1394, endPoint y: 643, distance: 26.0
click at [1395, 619] on input "Exclude" at bounding box center [1396, 631] width 73 height 24
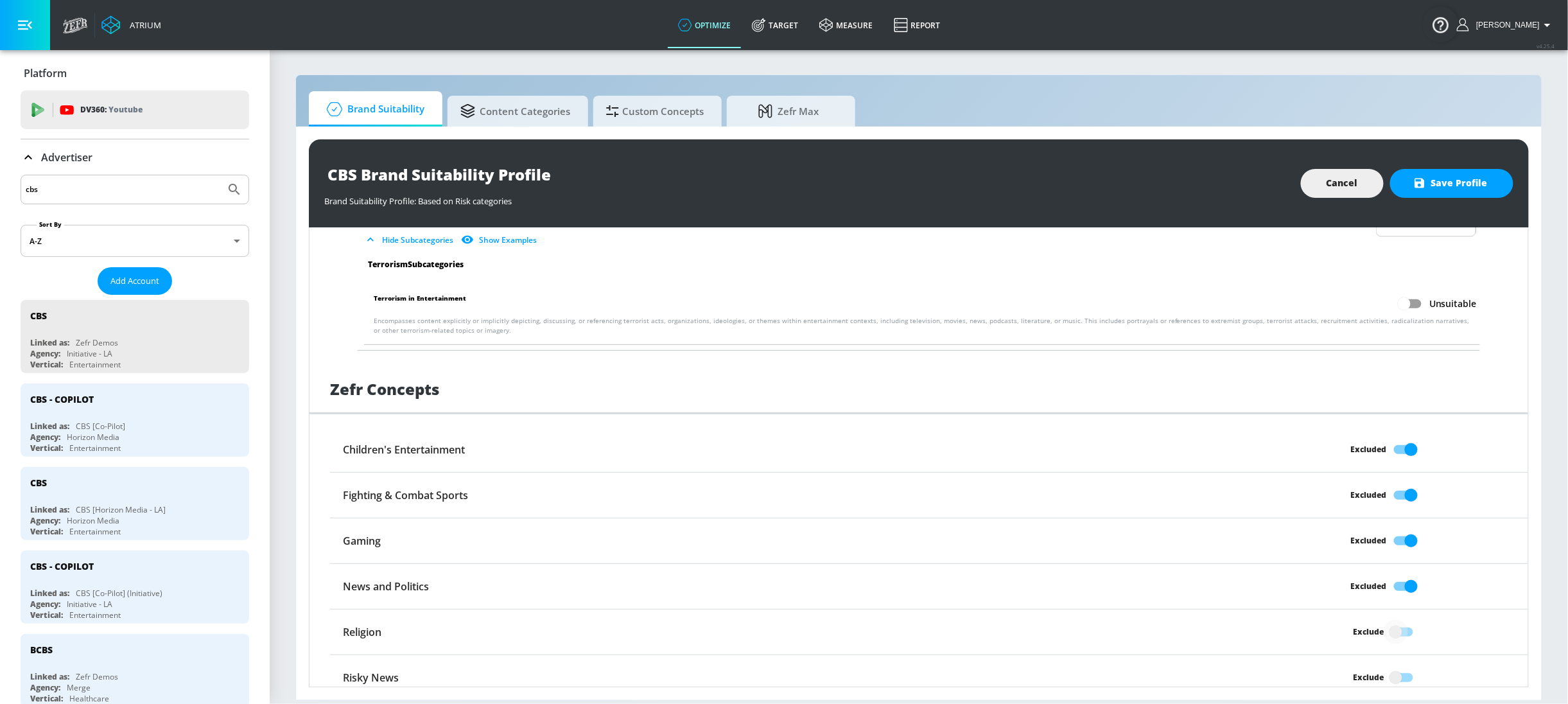
checkbox input "true"
click at [1388, 670] on input "Exclude" at bounding box center [1396, 678] width 73 height 24
checkbox input "true"
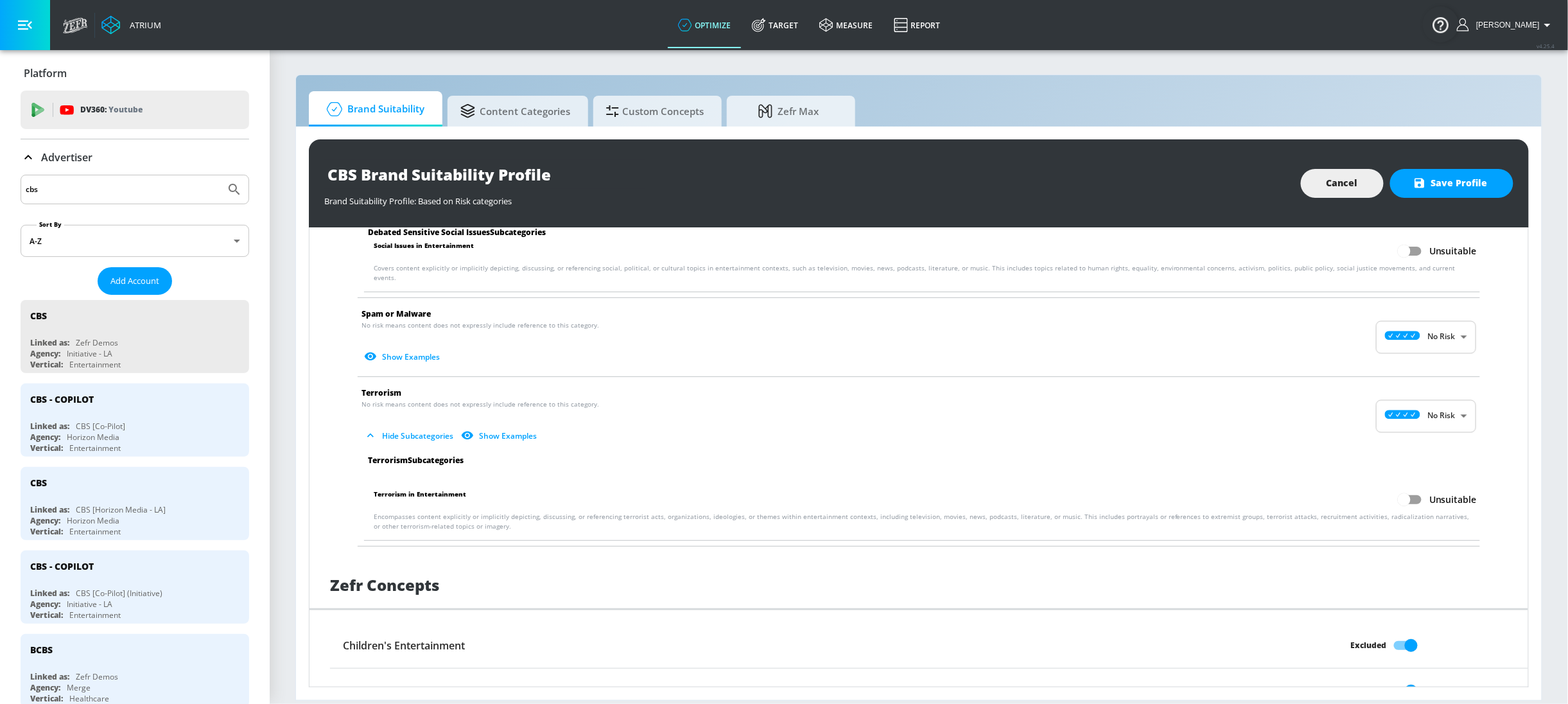
scroll to position [1997, 0]
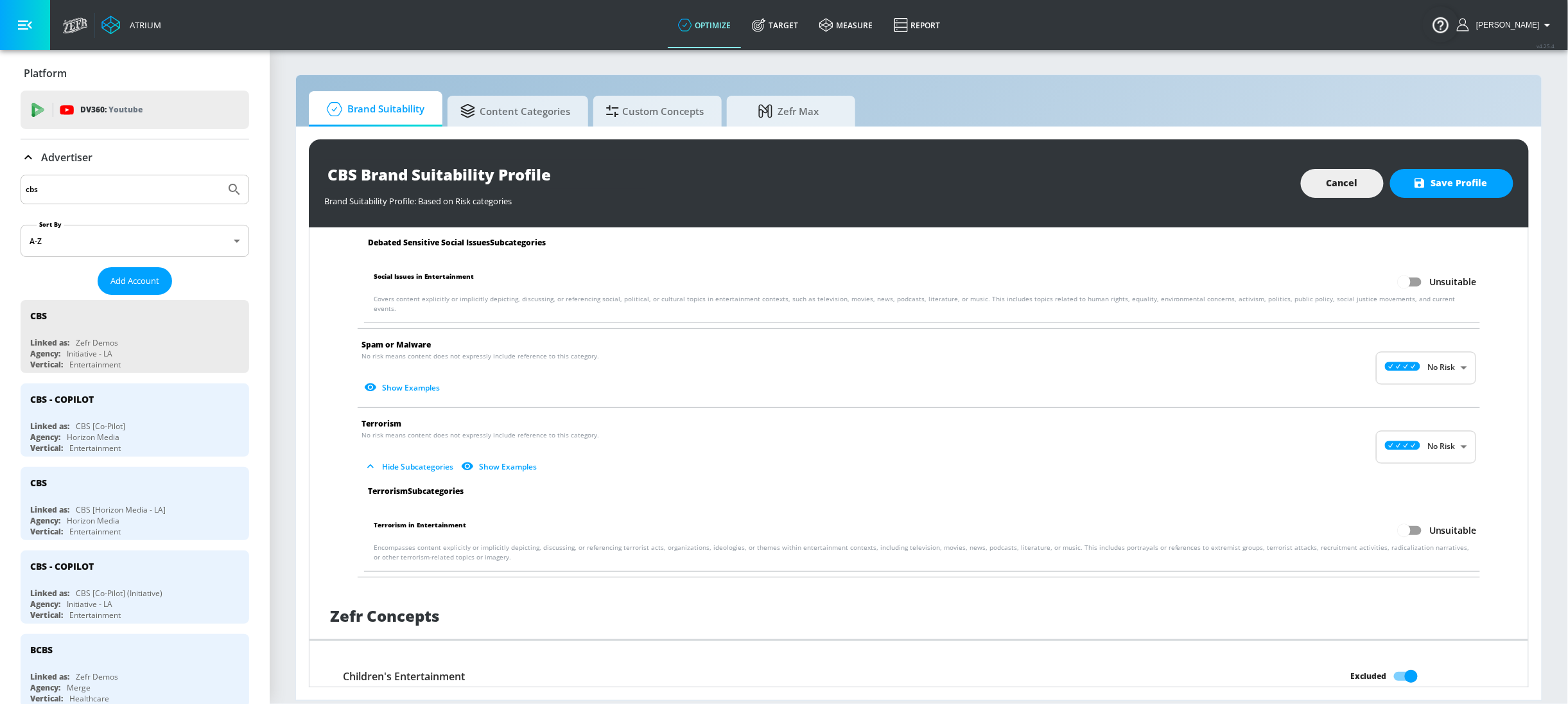
click at [1410, 518] on input "Unsuitable" at bounding box center [1404, 530] width 73 height 24
checkbox input "true"
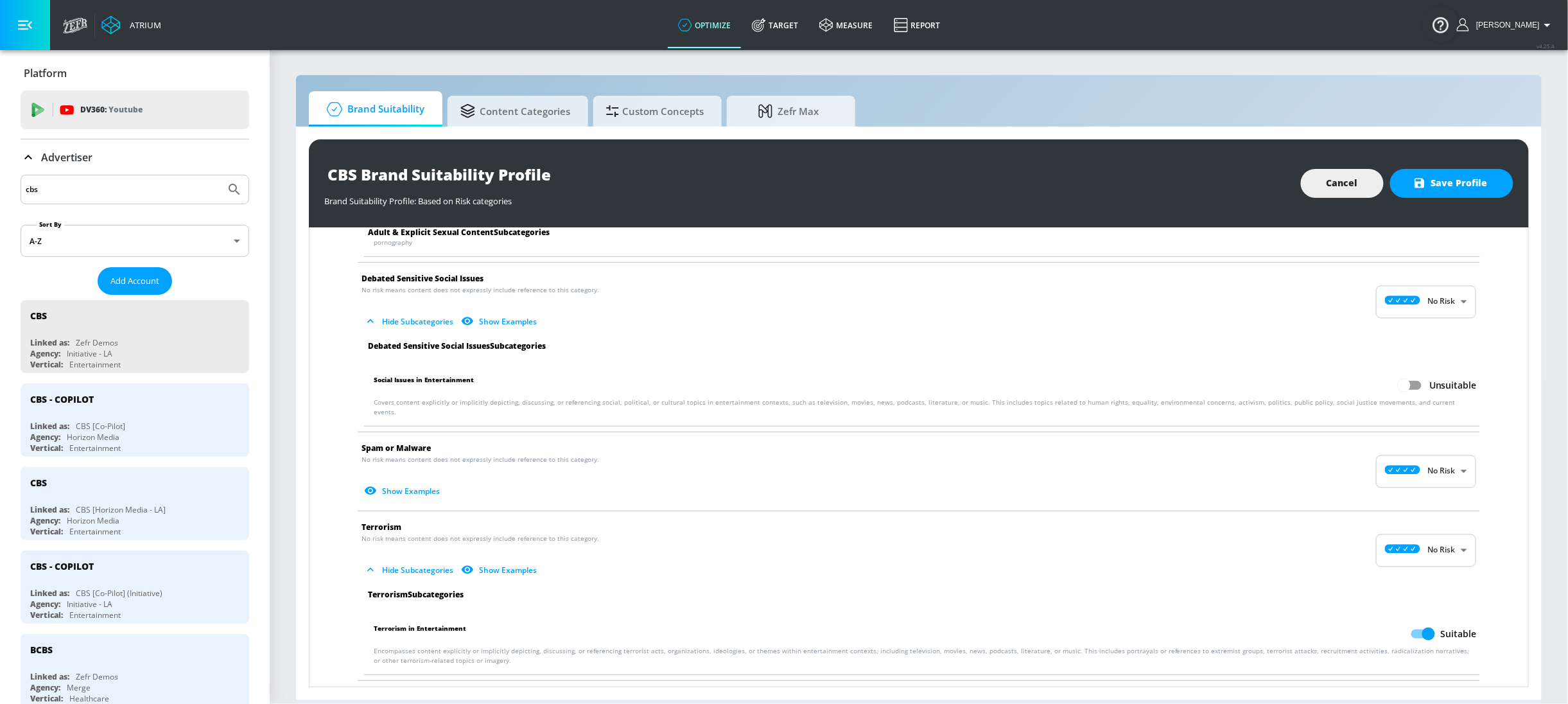
scroll to position [1891, 0]
click at [1391, 377] on input "Unsuitable" at bounding box center [1404, 388] width 73 height 24
checkbox input "true"
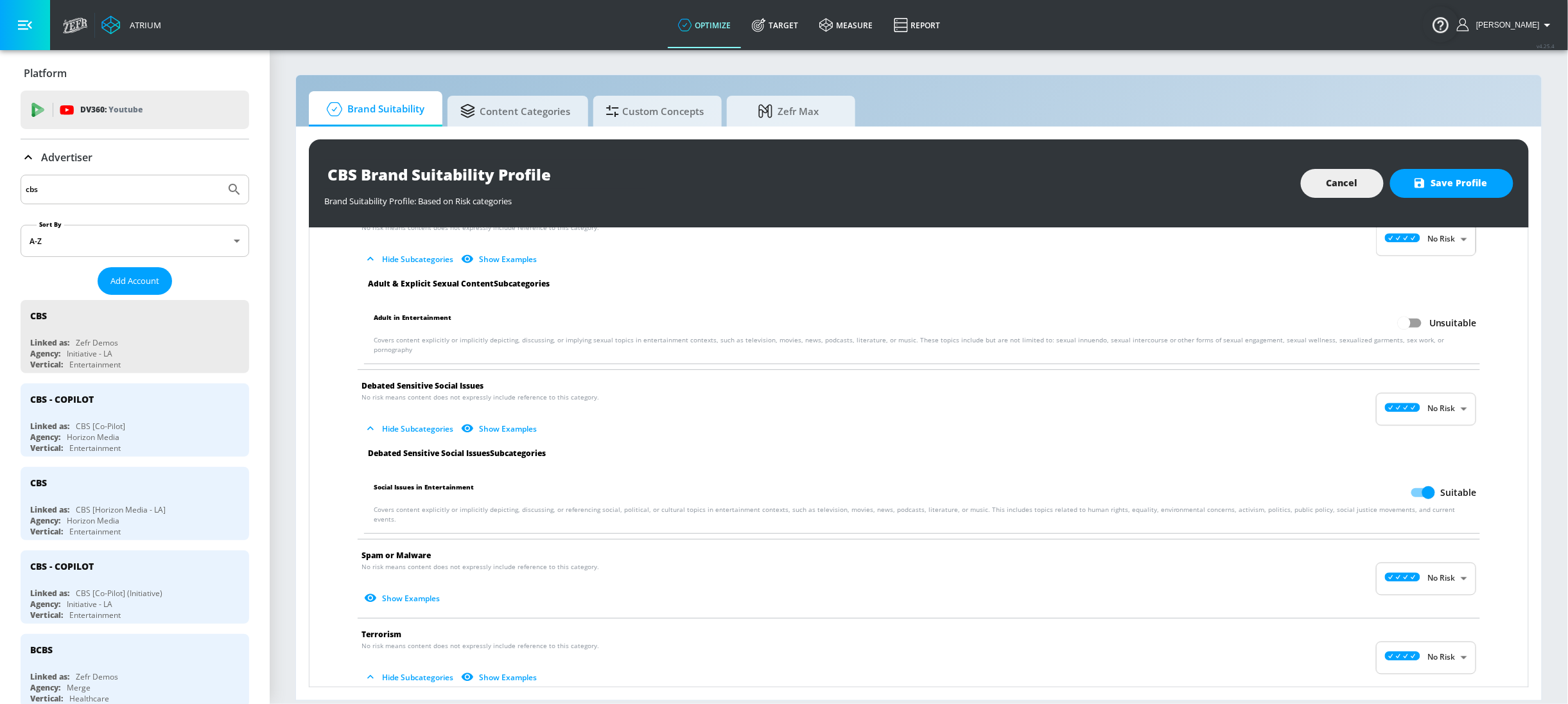
scroll to position [1758, 0]
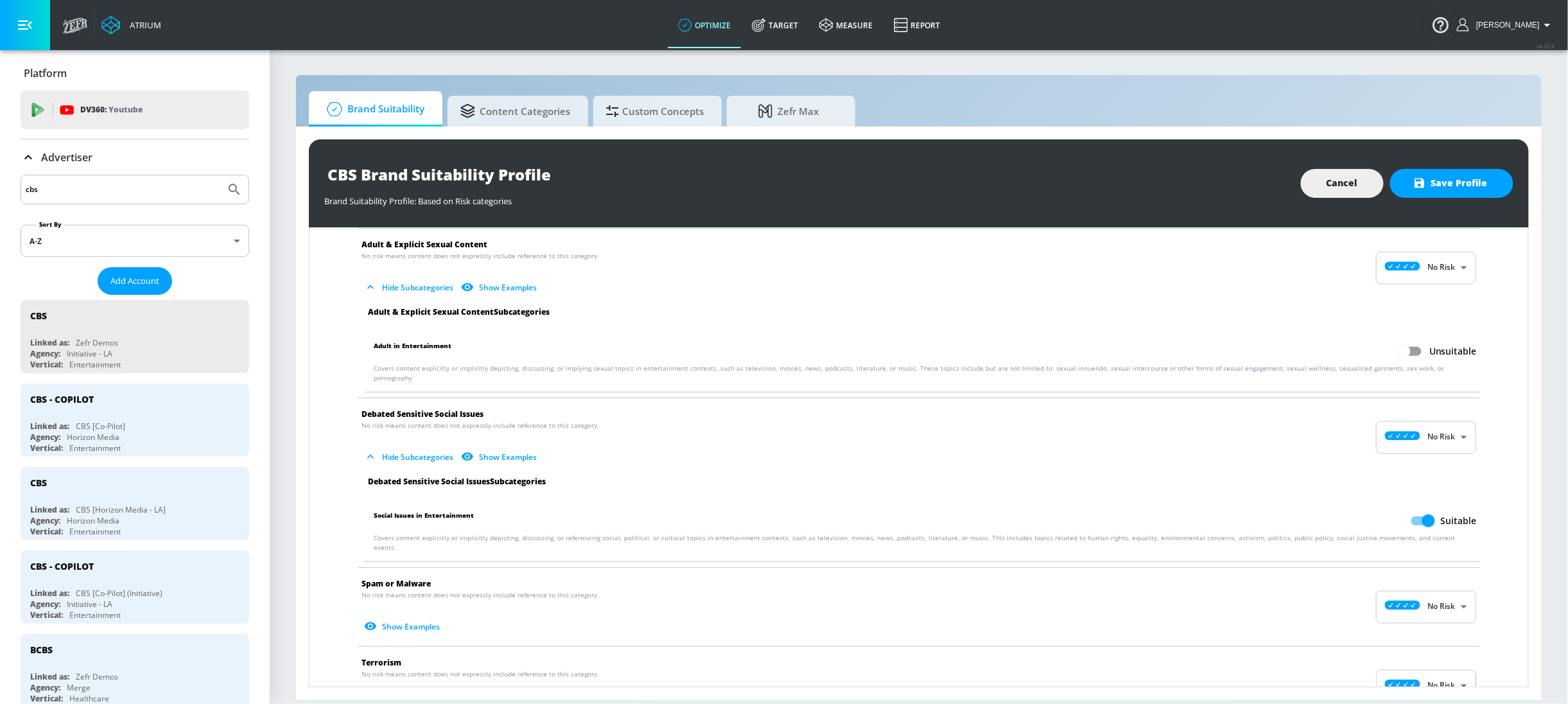
click at [1400, 353] on input "Unsuitable" at bounding box center [1404, 351] width 73 height 24
checkbox input "true"
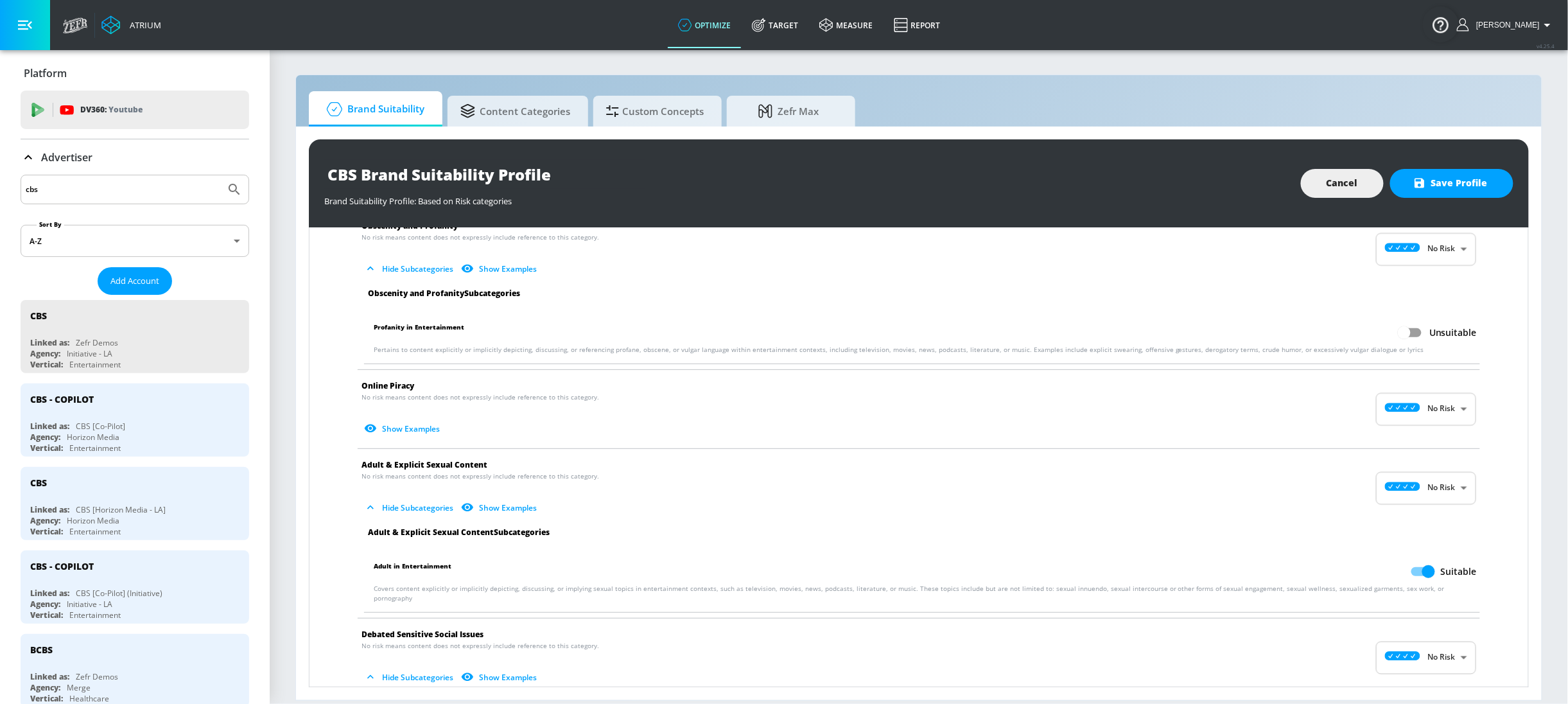
scroll to position [1534, 0]
click at [1384, 340] on input "Unsuitable" at bounding box center [1404, 335] width 73 height 24
checkbox input "true"
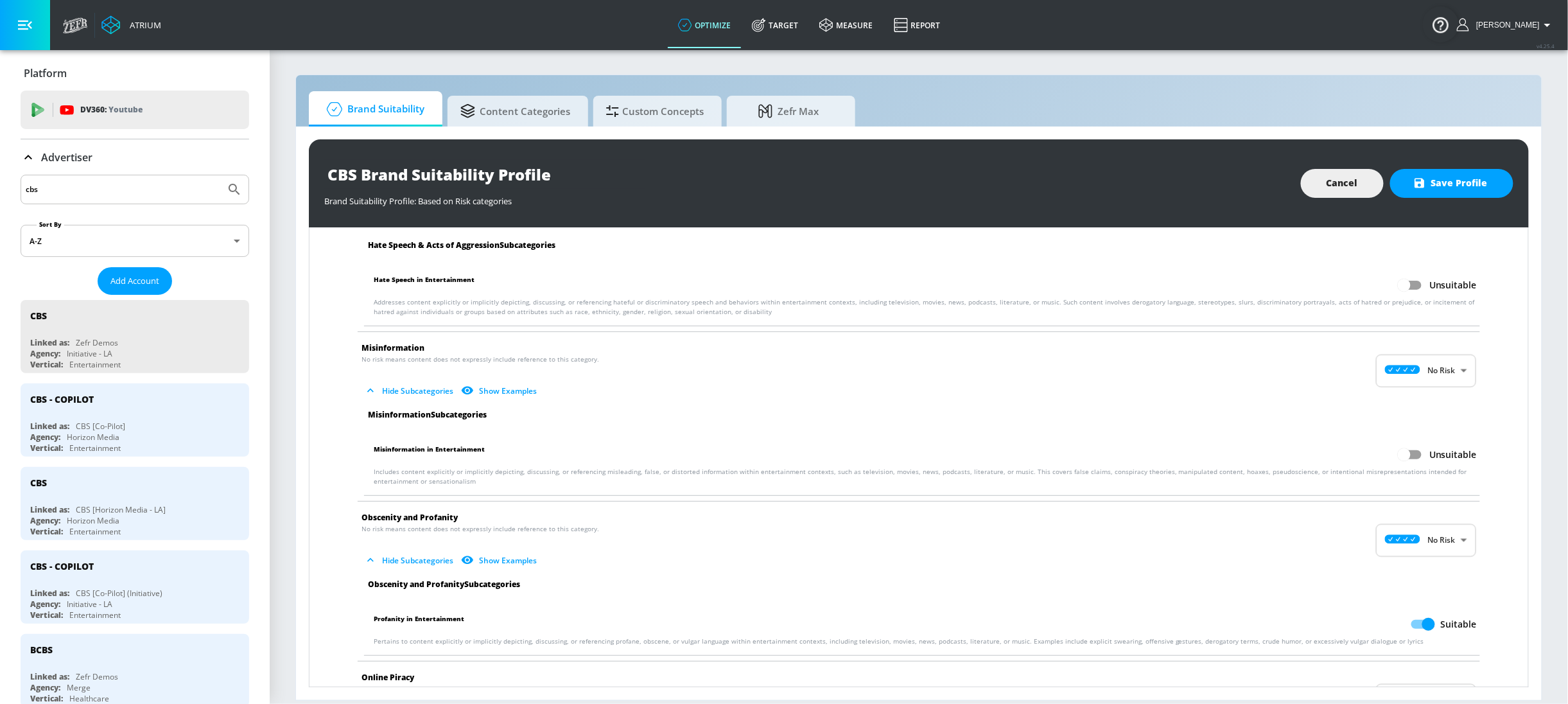
scroll to position [1236, 0]
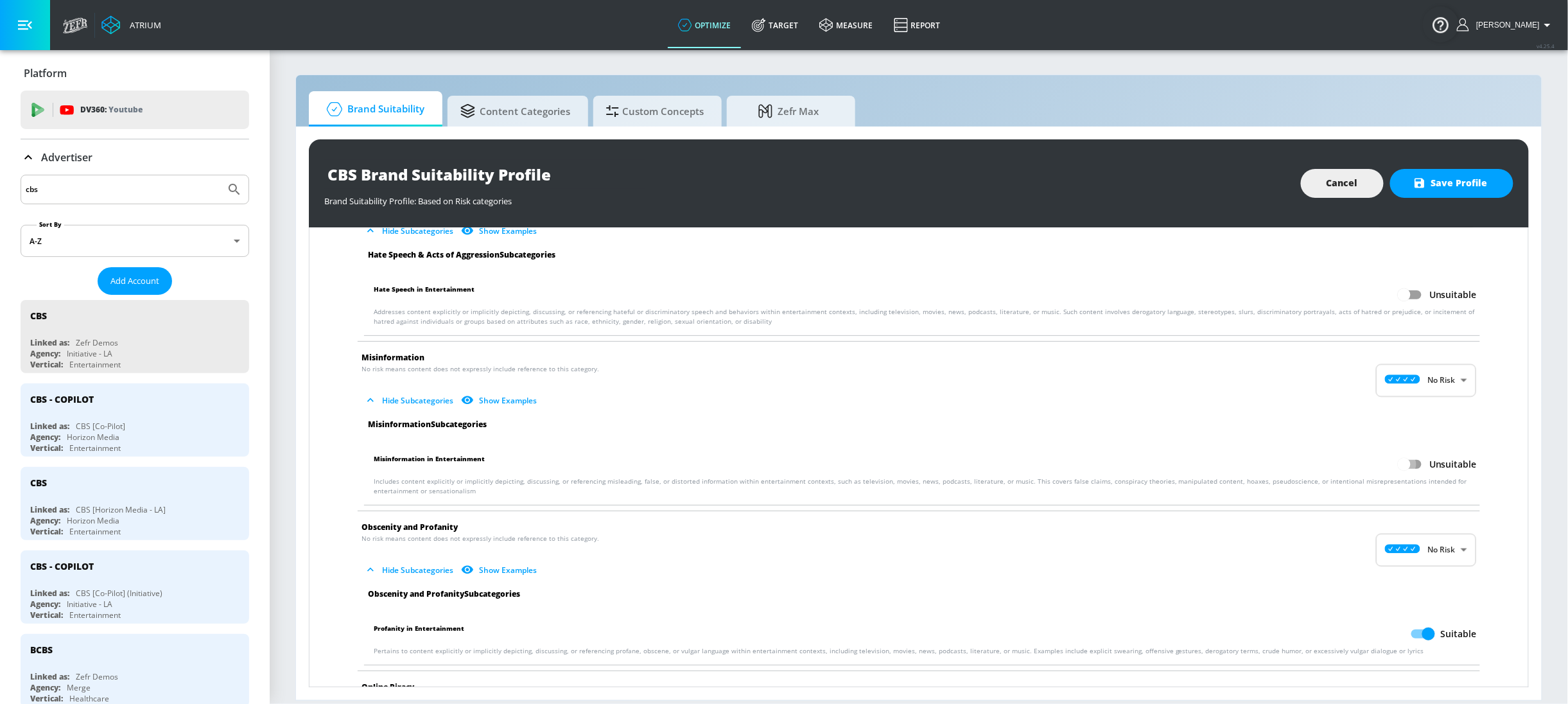
click at [1397, 466] on input "Unsuitable" at bounding box center [1404, 464] width 73 height 24
checkbox input "true"
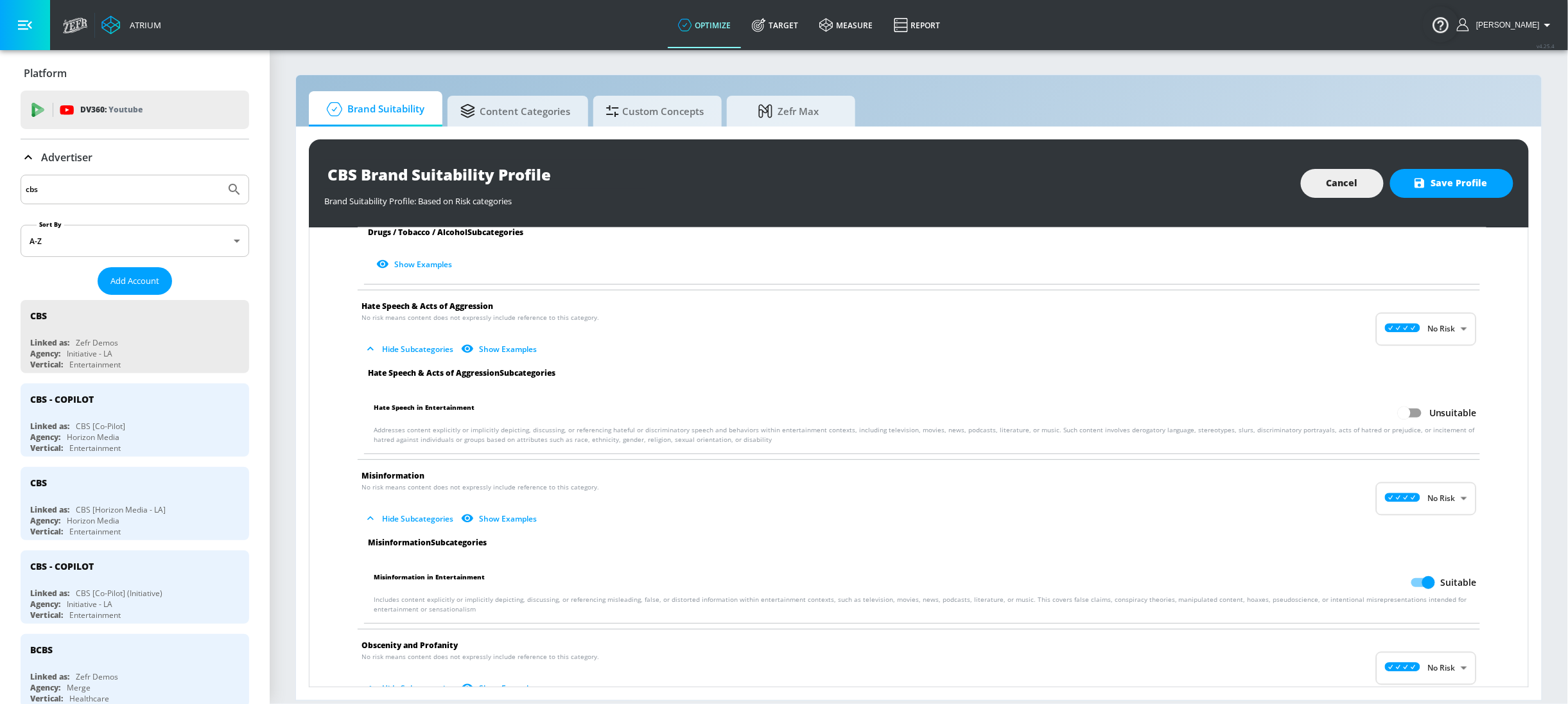
click at [1390, 415] on input "Unsuitable" at bounding box center [1404, 413] width 73 height 24
checkbox input "true"
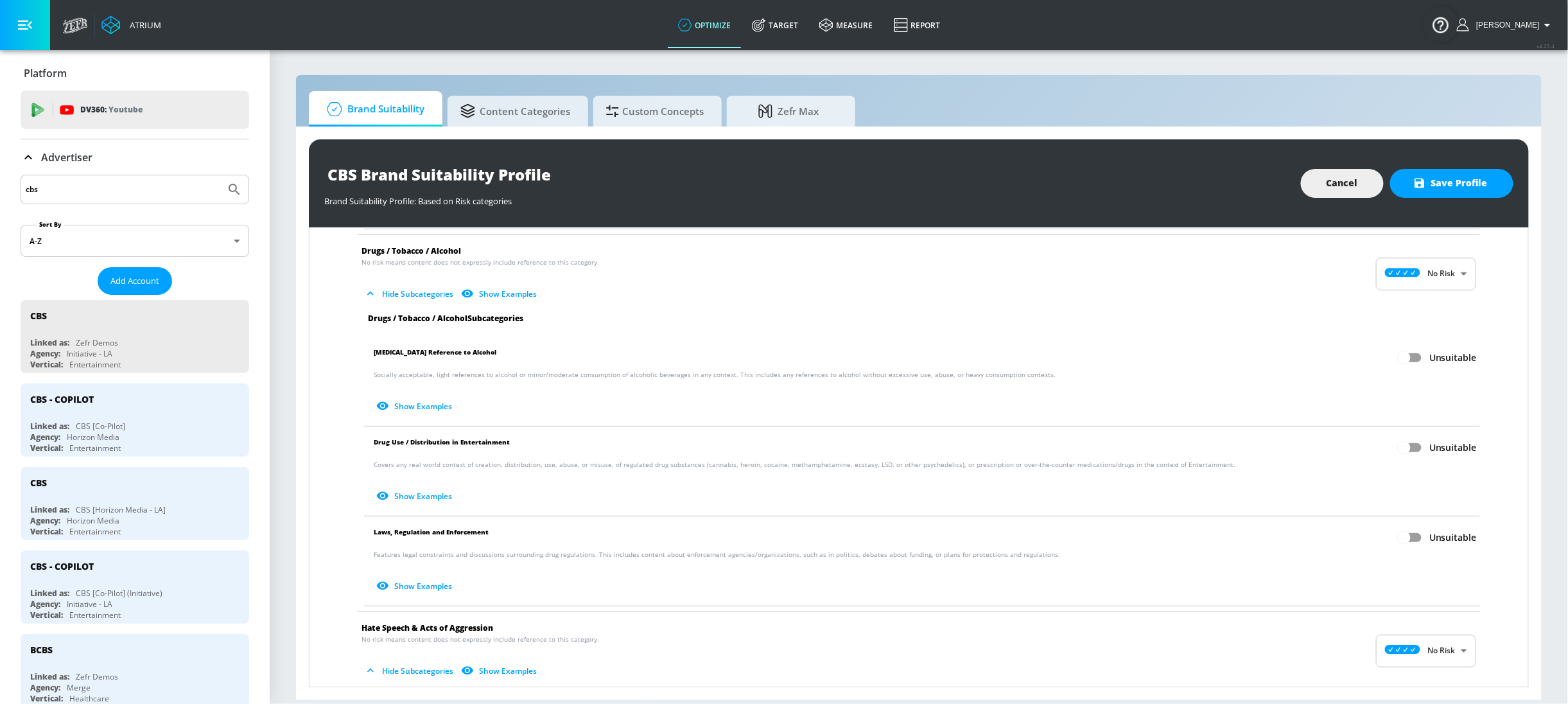
scroll to position [797, 0]
drag, startPoint x: 1404, startPoint y: 448, endPoint x: 1403, endPoint y: 429, distance: 19.0
click at [1404, 448] on input "Unsuitable" at bounding box center [1404, 446] width 73 height 24
checkbox input "true"
click at [1404, 351] on input "Unsuitable" at bounding box center [1404, 357] width 73 height 24
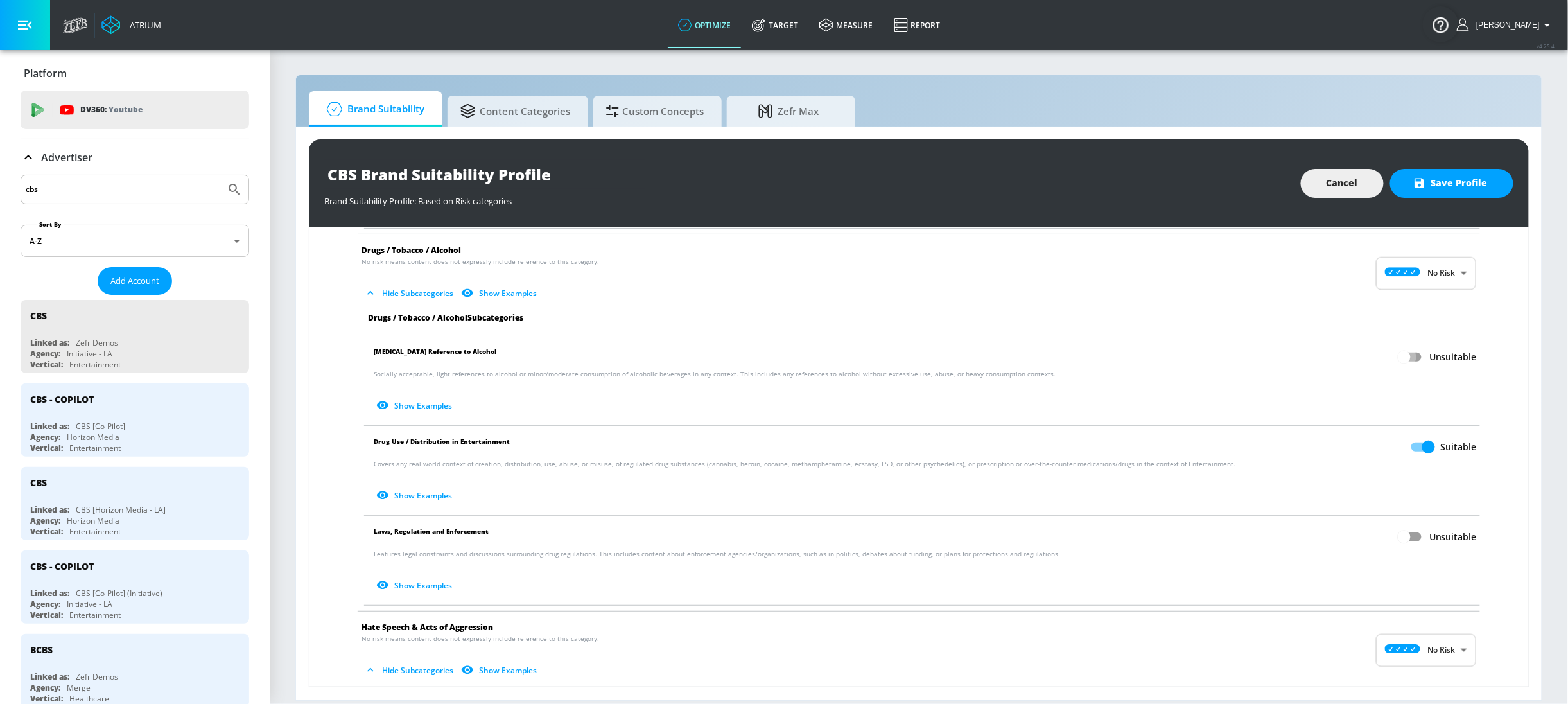
checkbox input "true"
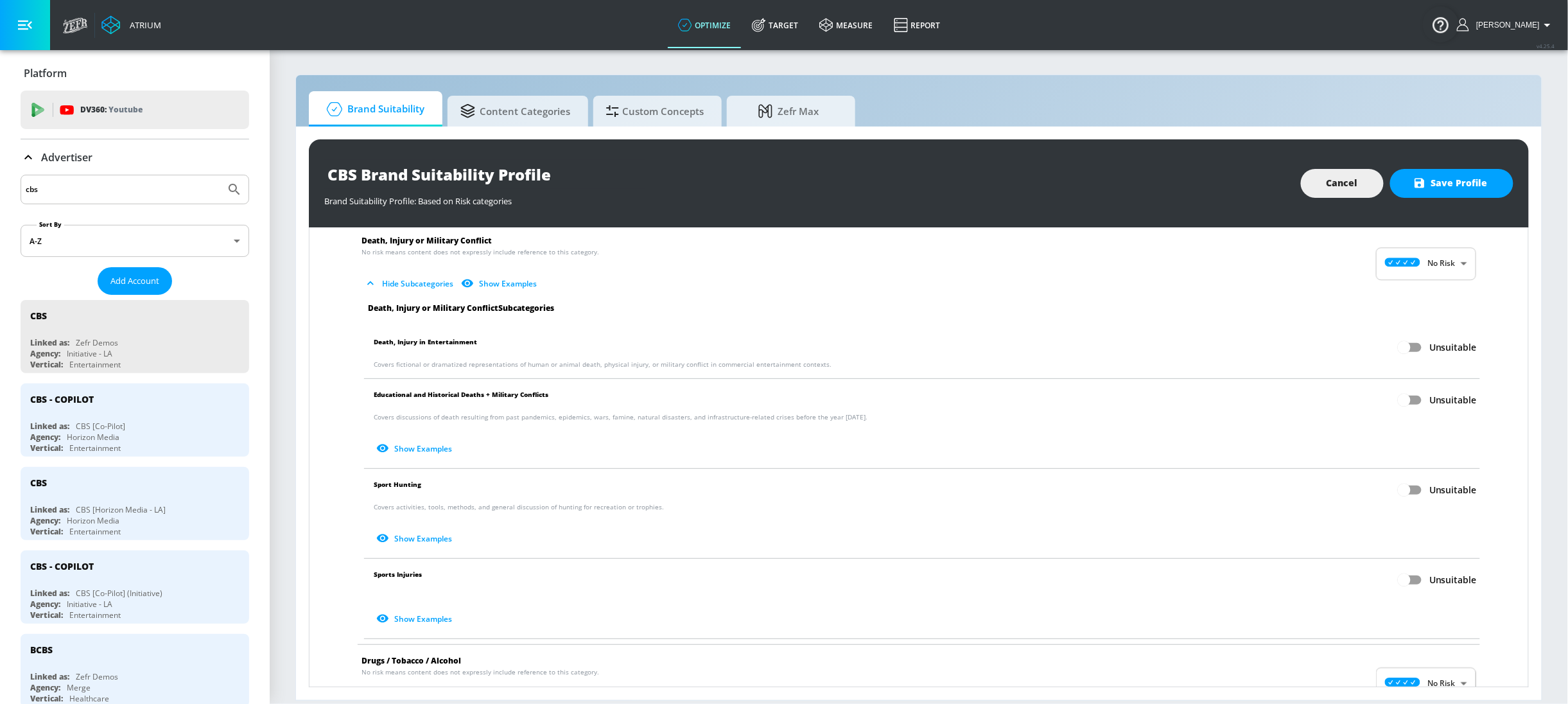
scroll to position [386, 0]
click at [1403, 354] on input "Unsuitable" at bounding box center [1404, 349] width 73 height 24
checkbox input "true"
click at [1393, 573] on input "Unsuitable" at bounding box center [1404, 581] width 73 height 24
checkbox input "true"
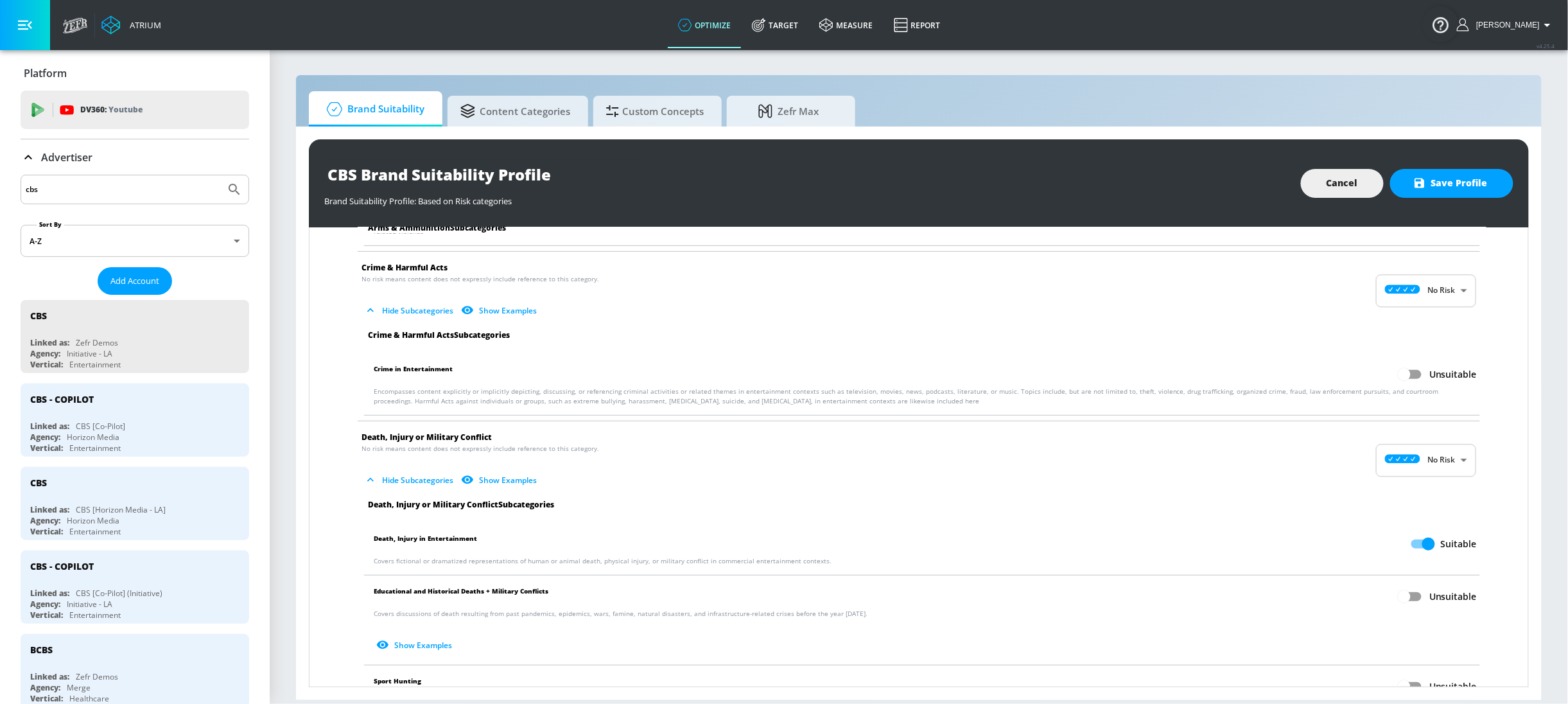
click at [1392, 376] on input "Unsuitable" at bounding box center [1404, 374] width 73 height 24
checkbox input "true"
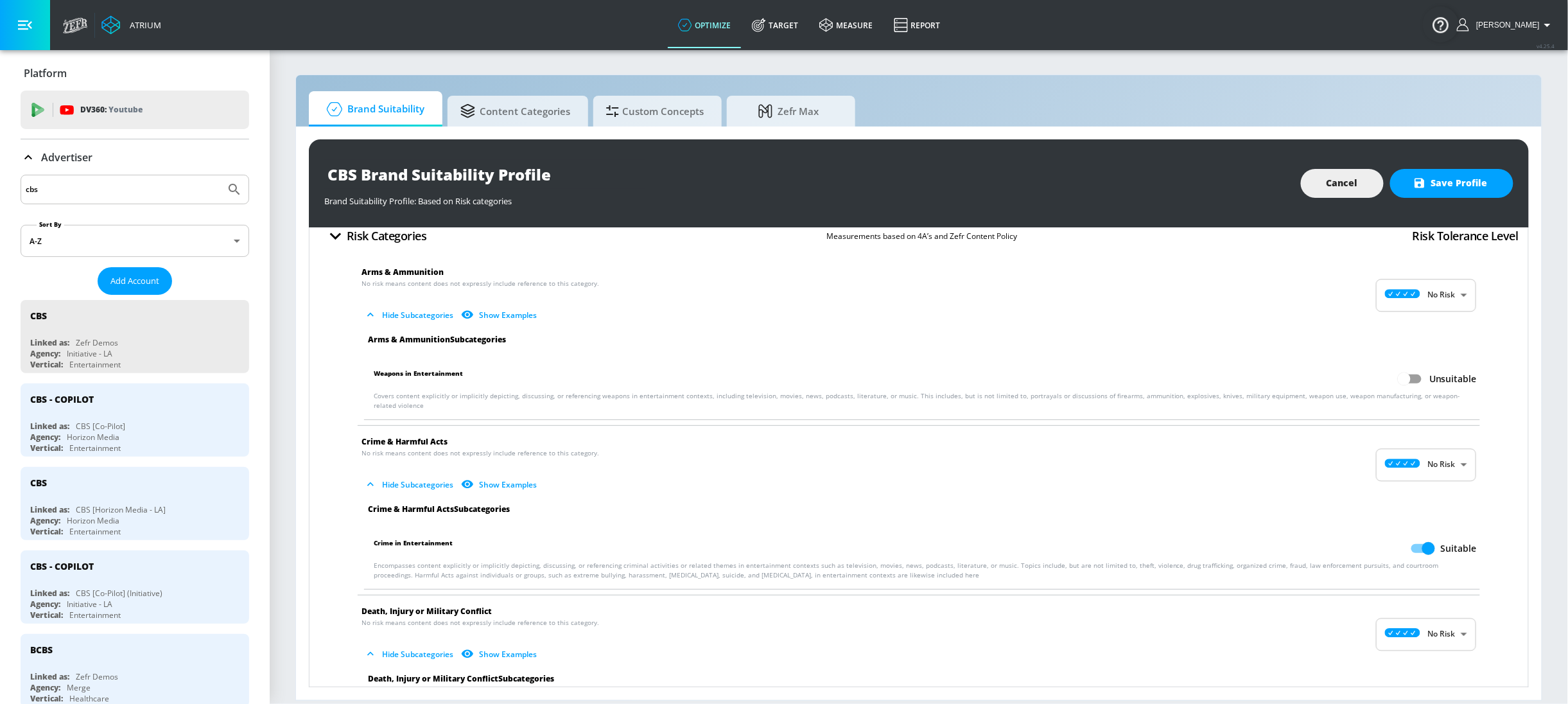
scroll to position [0, 0]
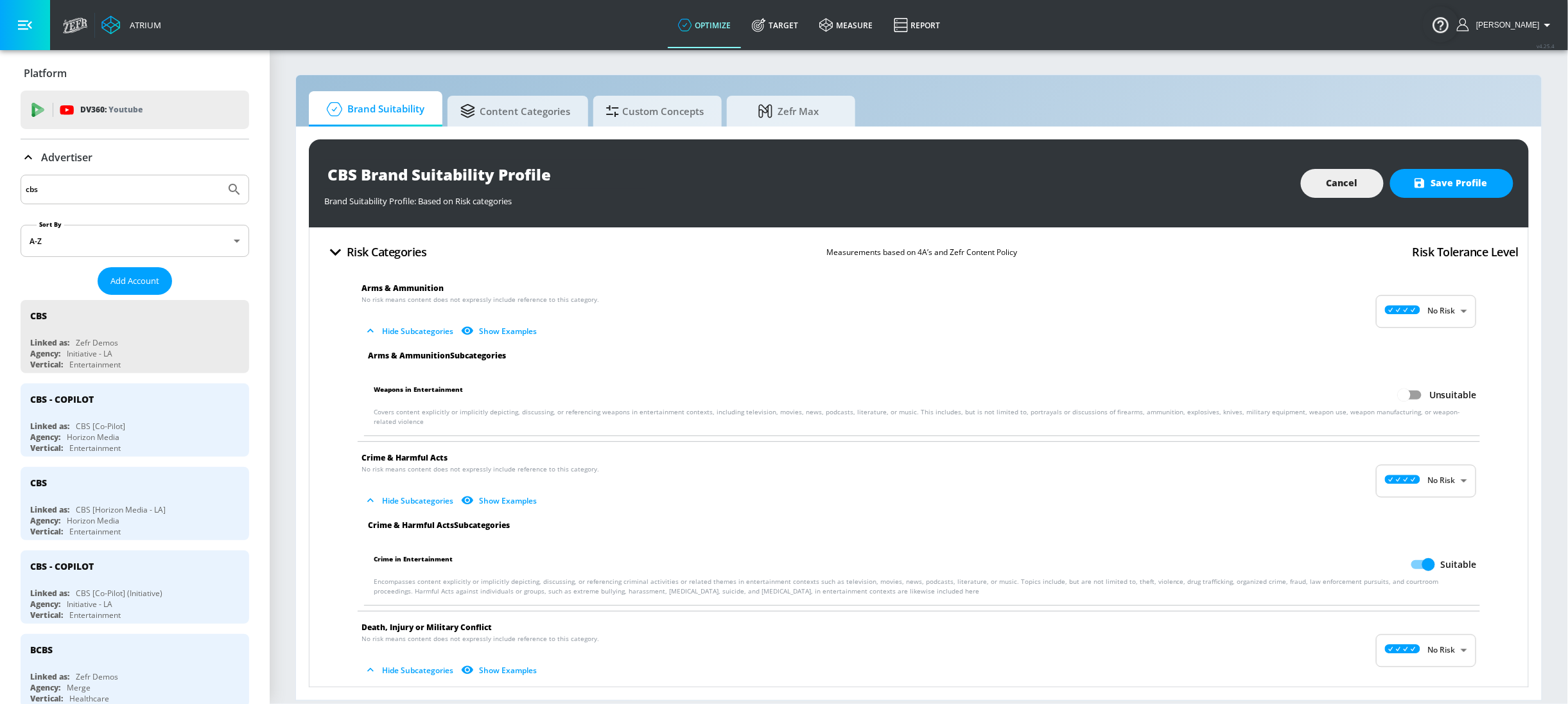
click at [1392, 394] on input "Unsuitable" at bounding box center [1404, 395] width 73 height 24
checkbox input "true"
click at [337, 252] on icon "button" at bounding box center [336, 252] width 12 height 7
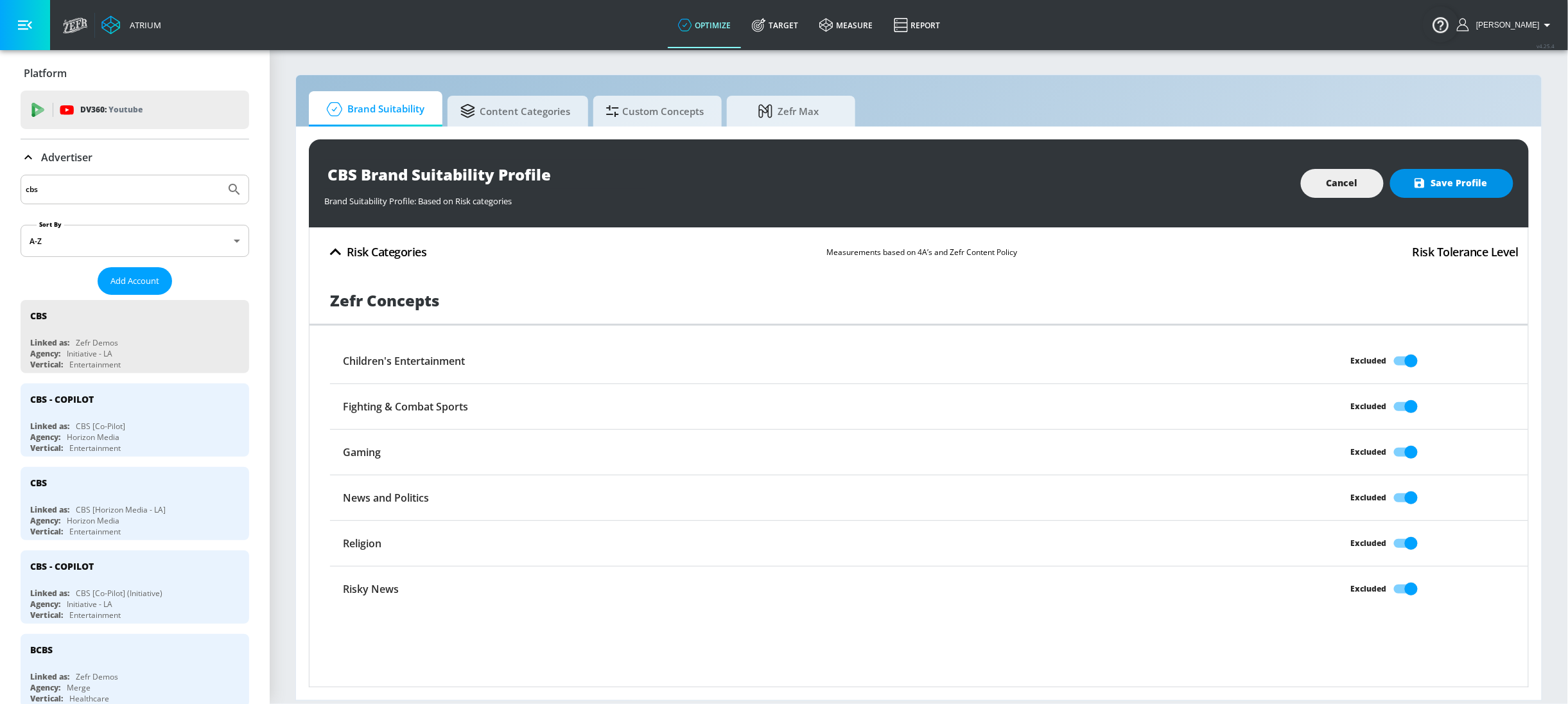
click at [1458, 192] on button "Save Profile" at bounding box center [1451, 184] width 123 height 29
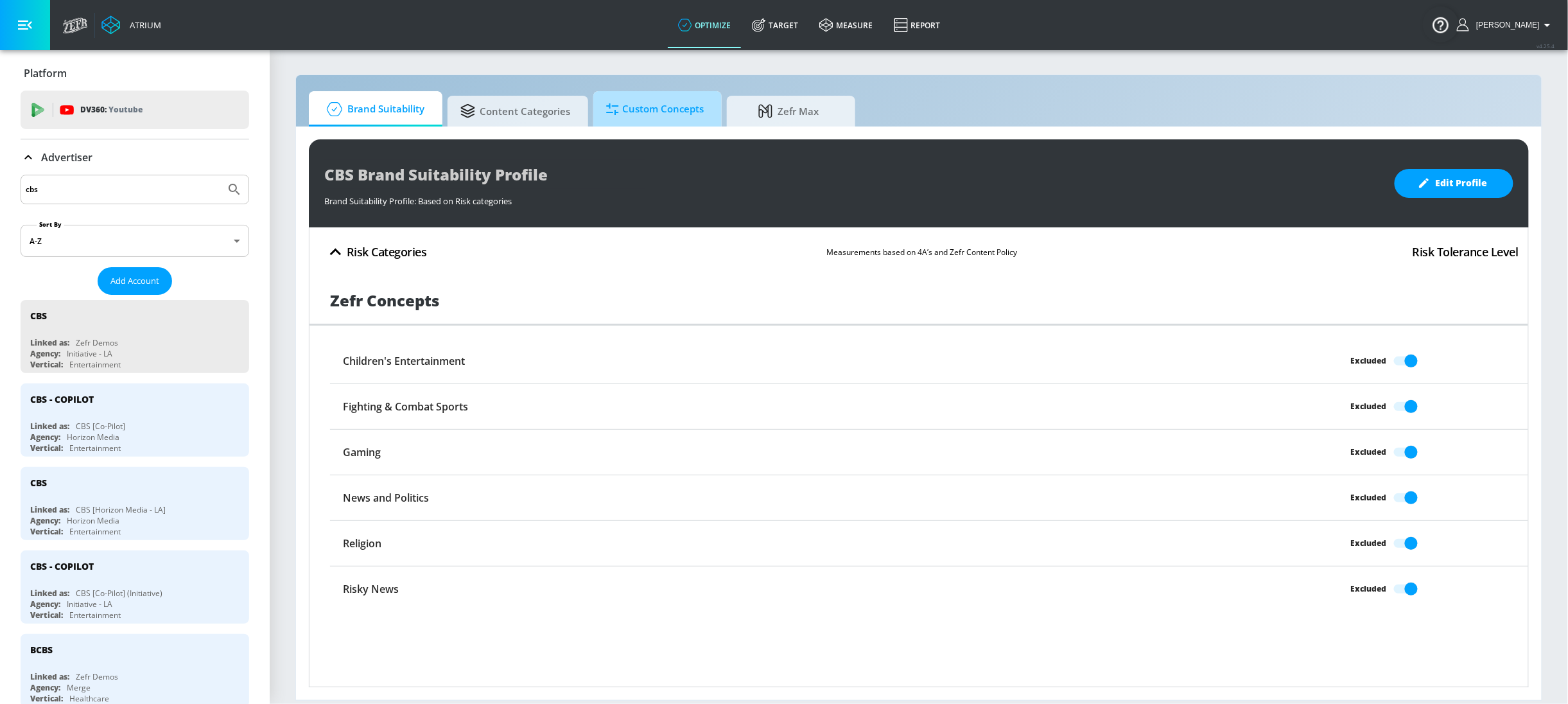
click at [668, 123] on span "Custom Concepts" at bounding box center [655, 109] width 98 height 31
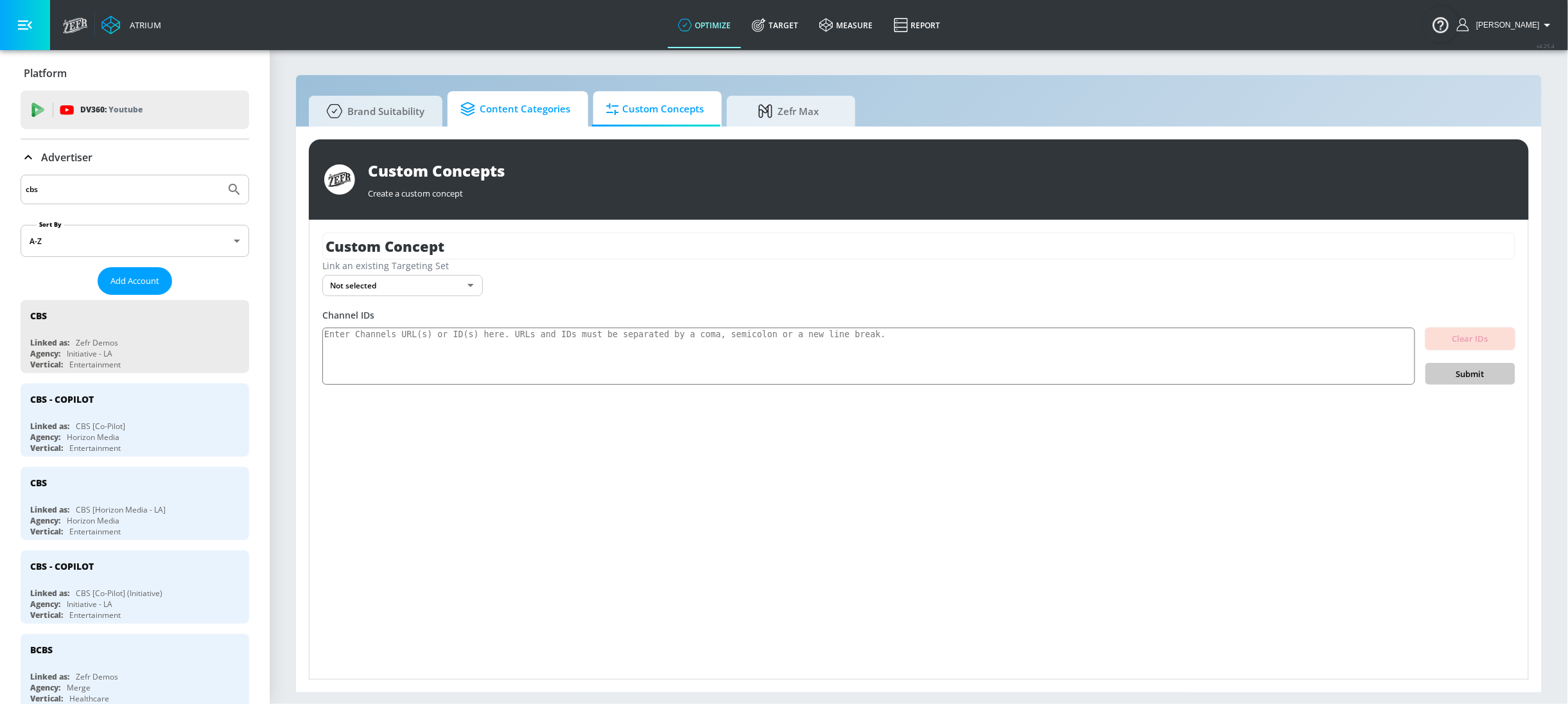
click at [520, 120] on span "Content Categories" at bounding box center [515, 109] width 110 height 31
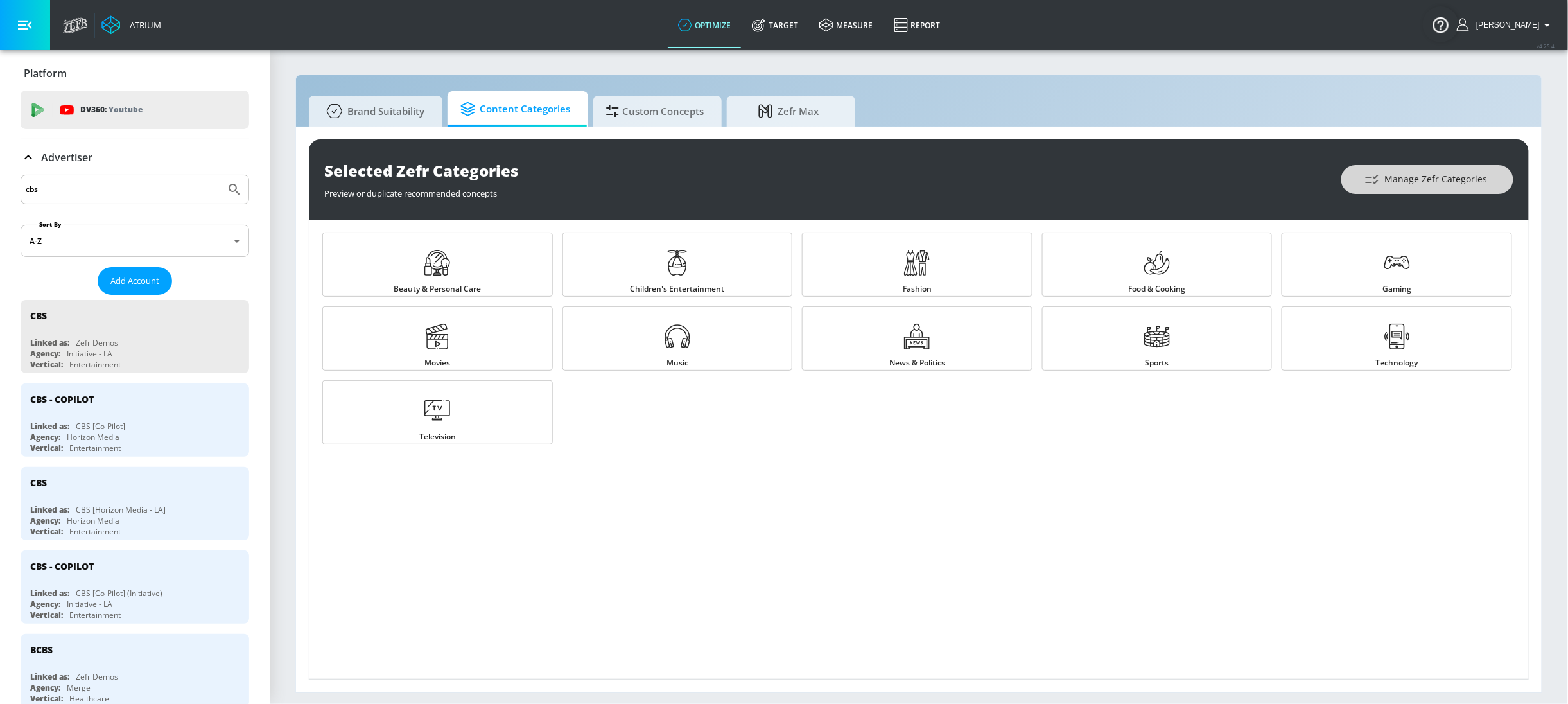
click at [1367, 186] on icon "button" at bounding box center [1372, 180] width 15 height 15
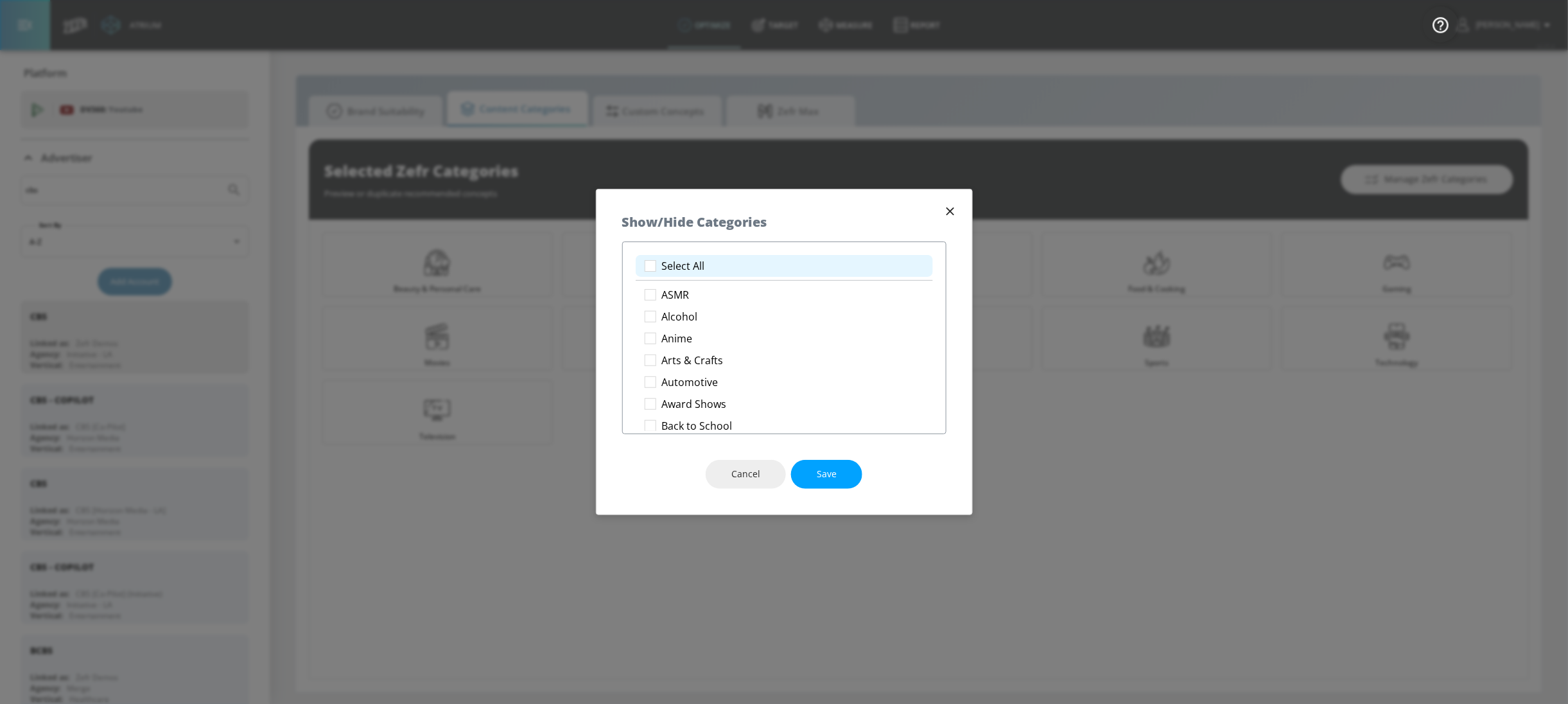
click at [674, 265] on p "Select All" at bounding box center [683, 266] width 43 height 13
checkbox input "true"
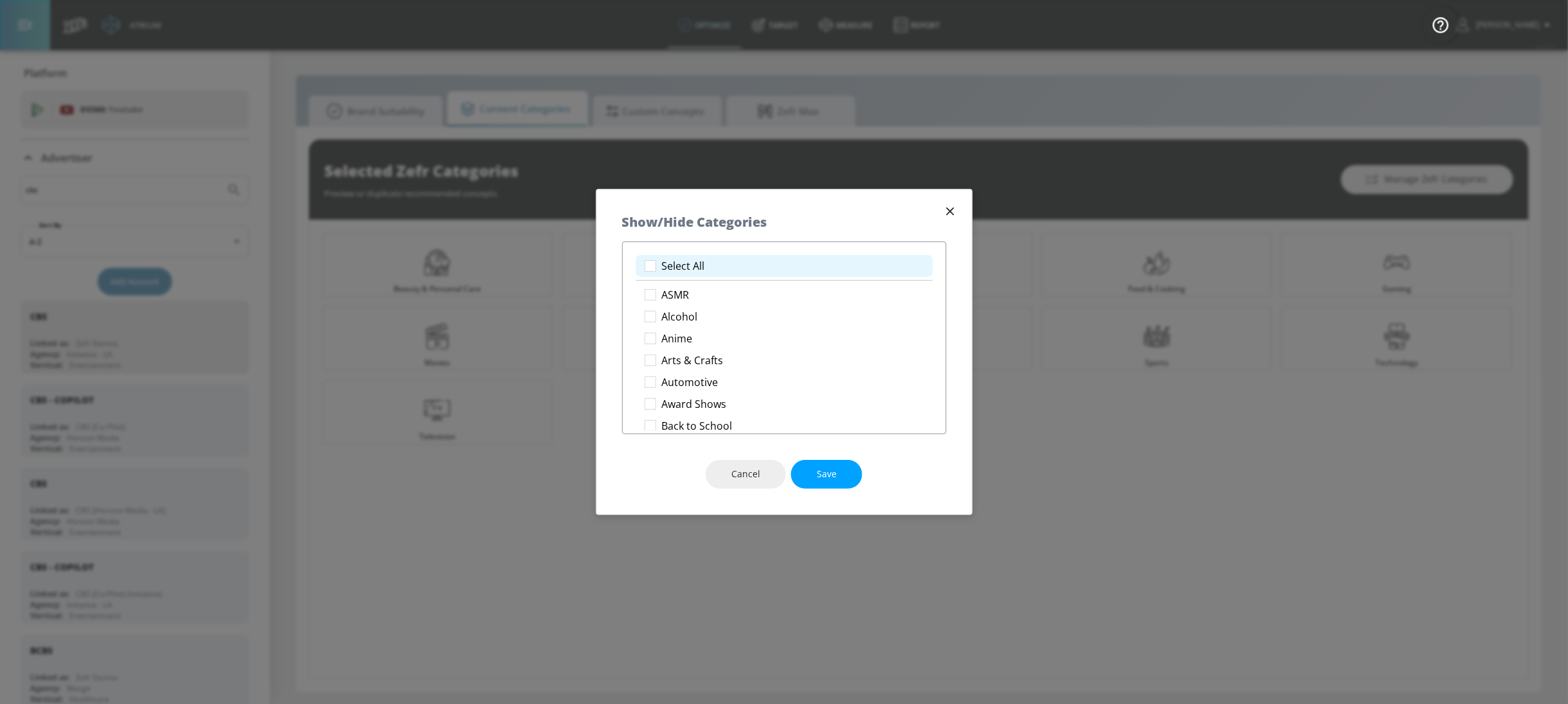
checkbox input "true"
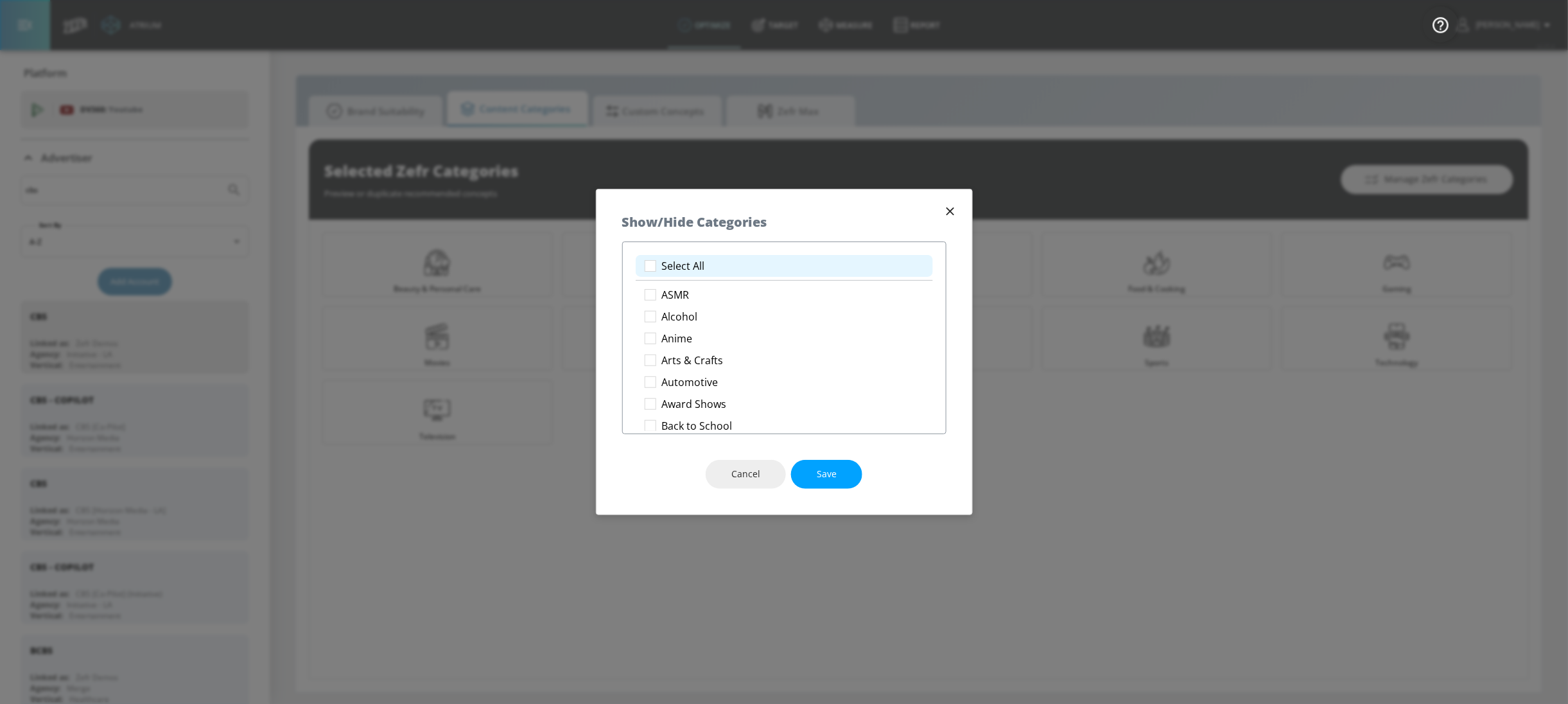
checkbox input "true"
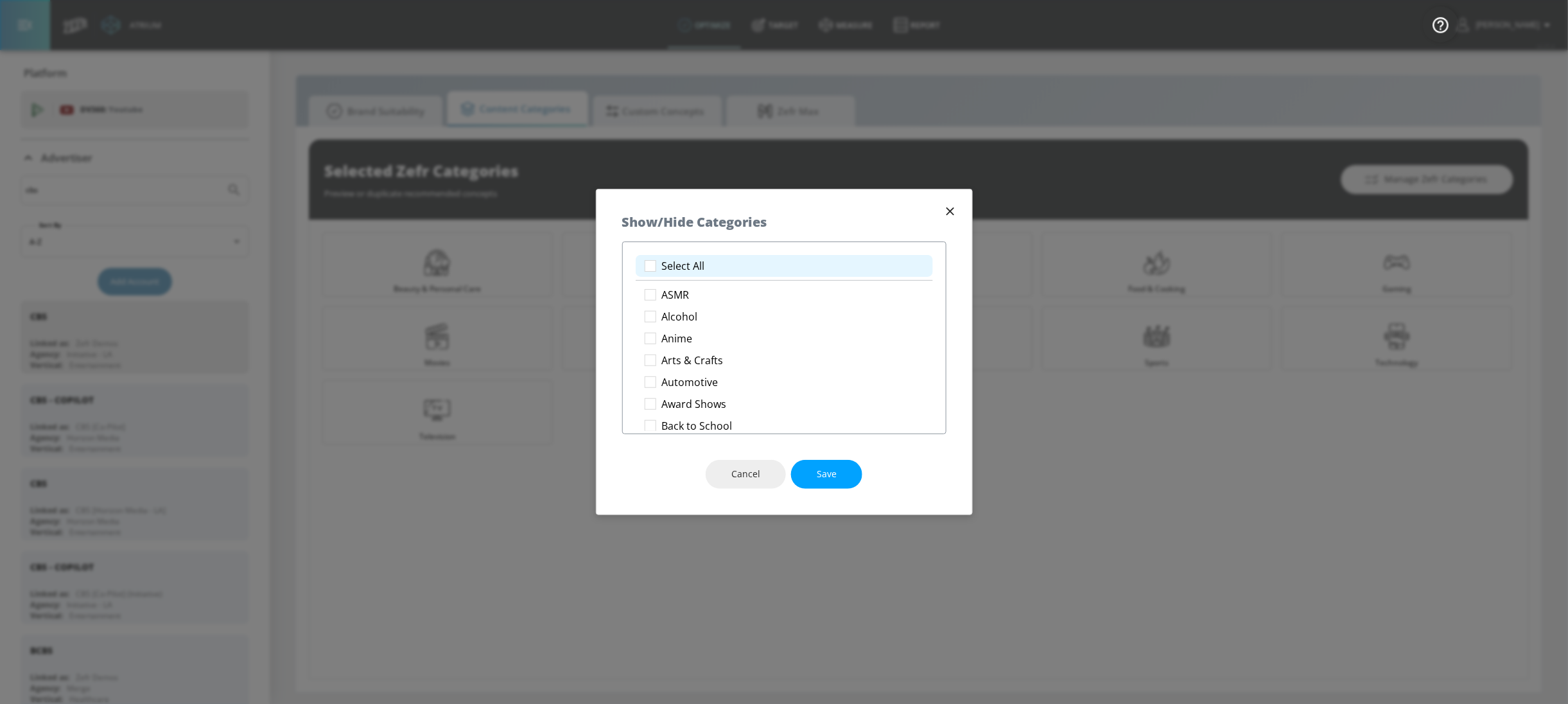
checkbox input "true"
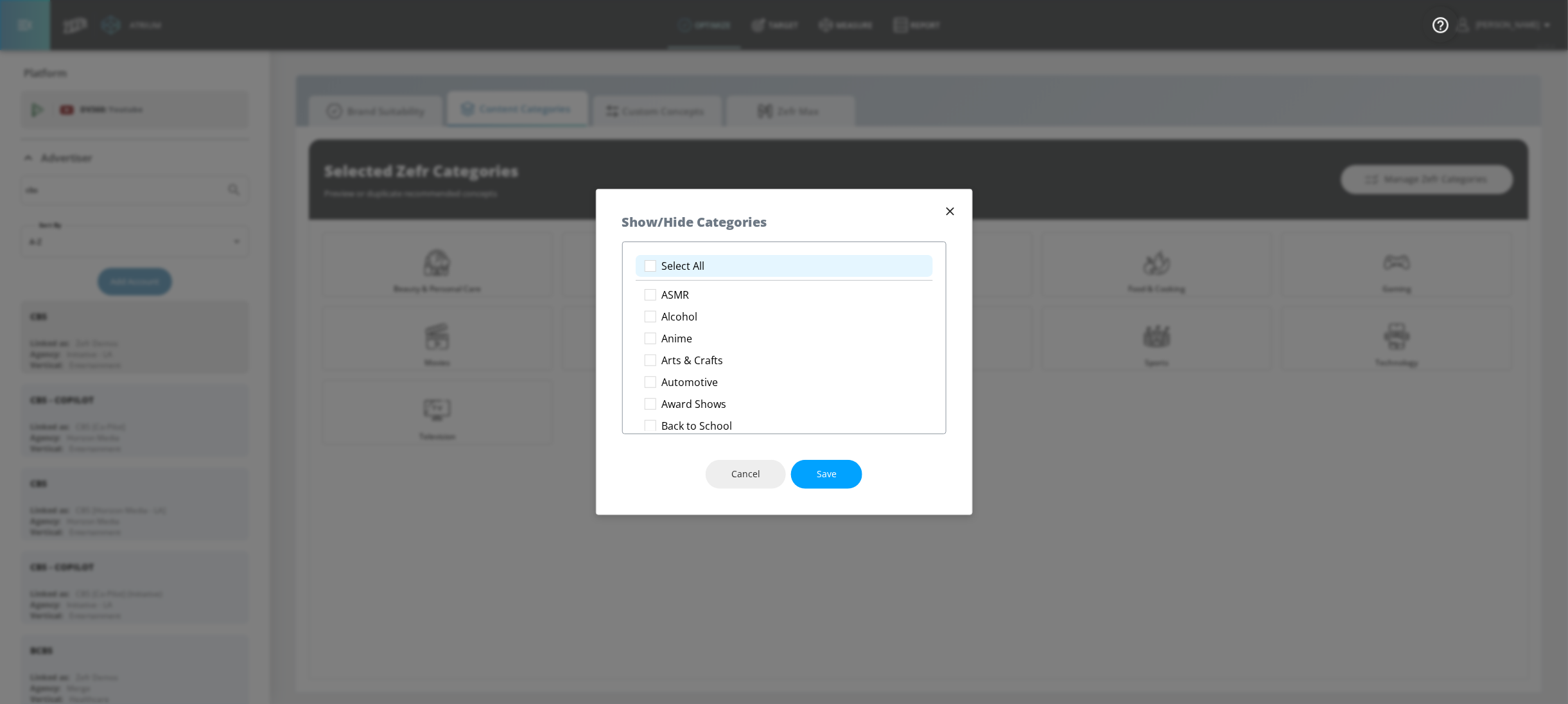
checkbox input "true"
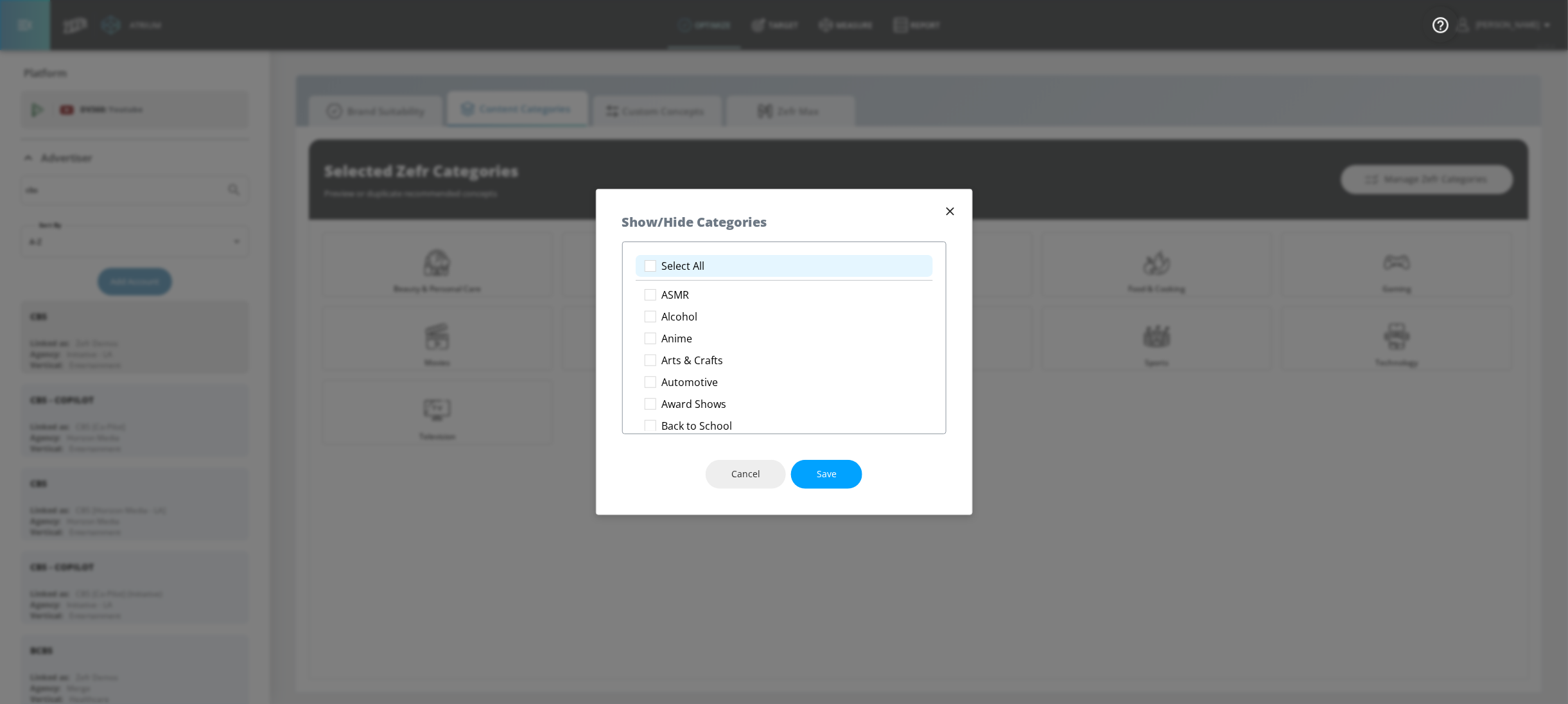
checkbox input "true"
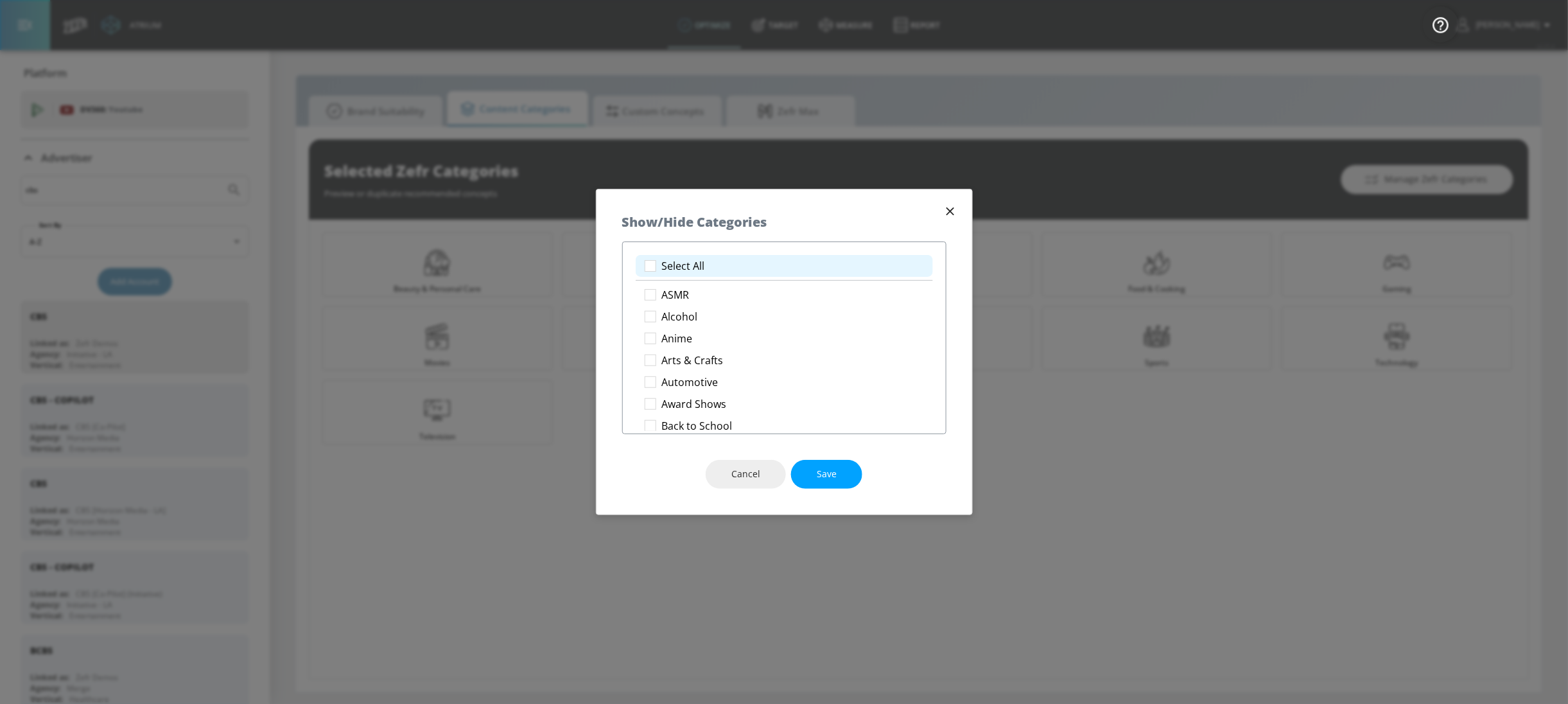
checkbox input "true"
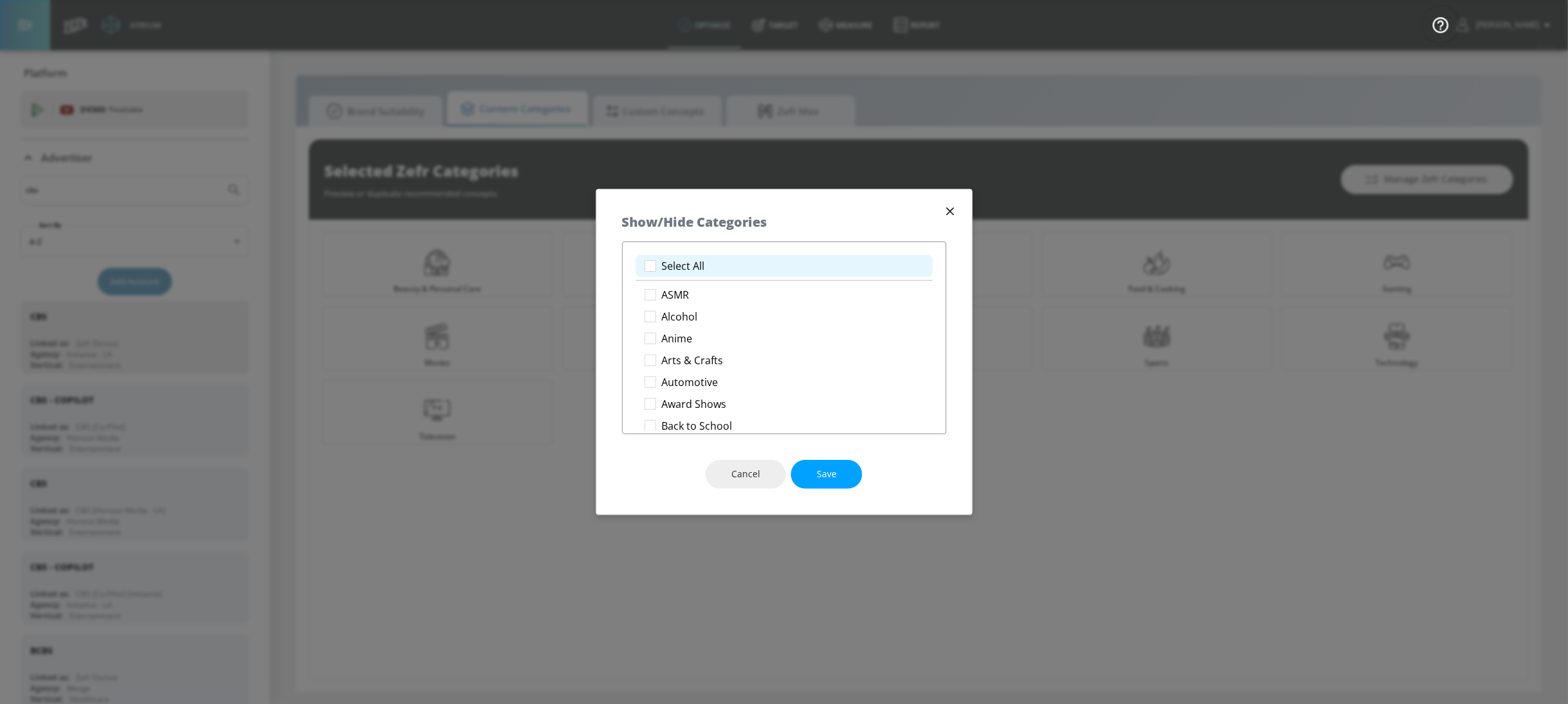
checkbox input "true"
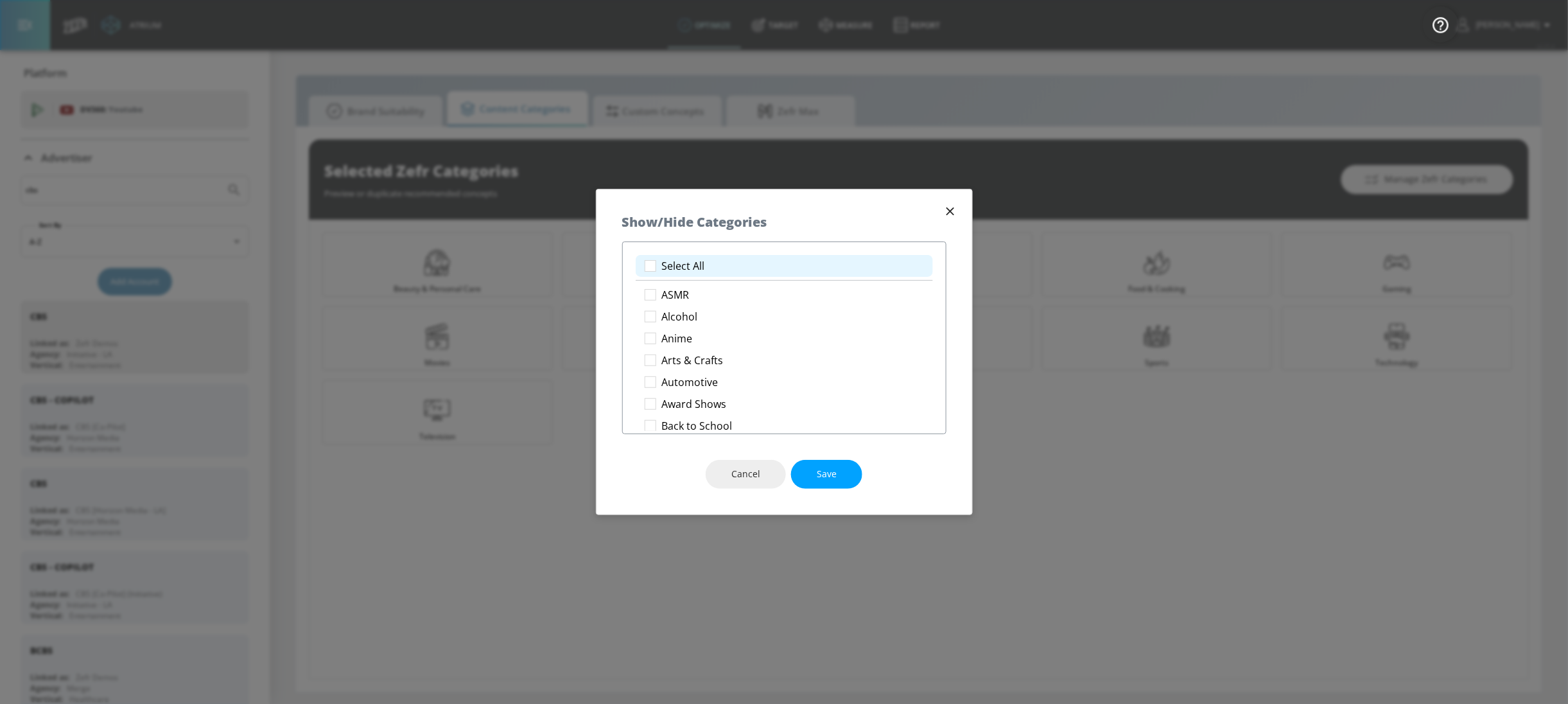
checkbox input "true"
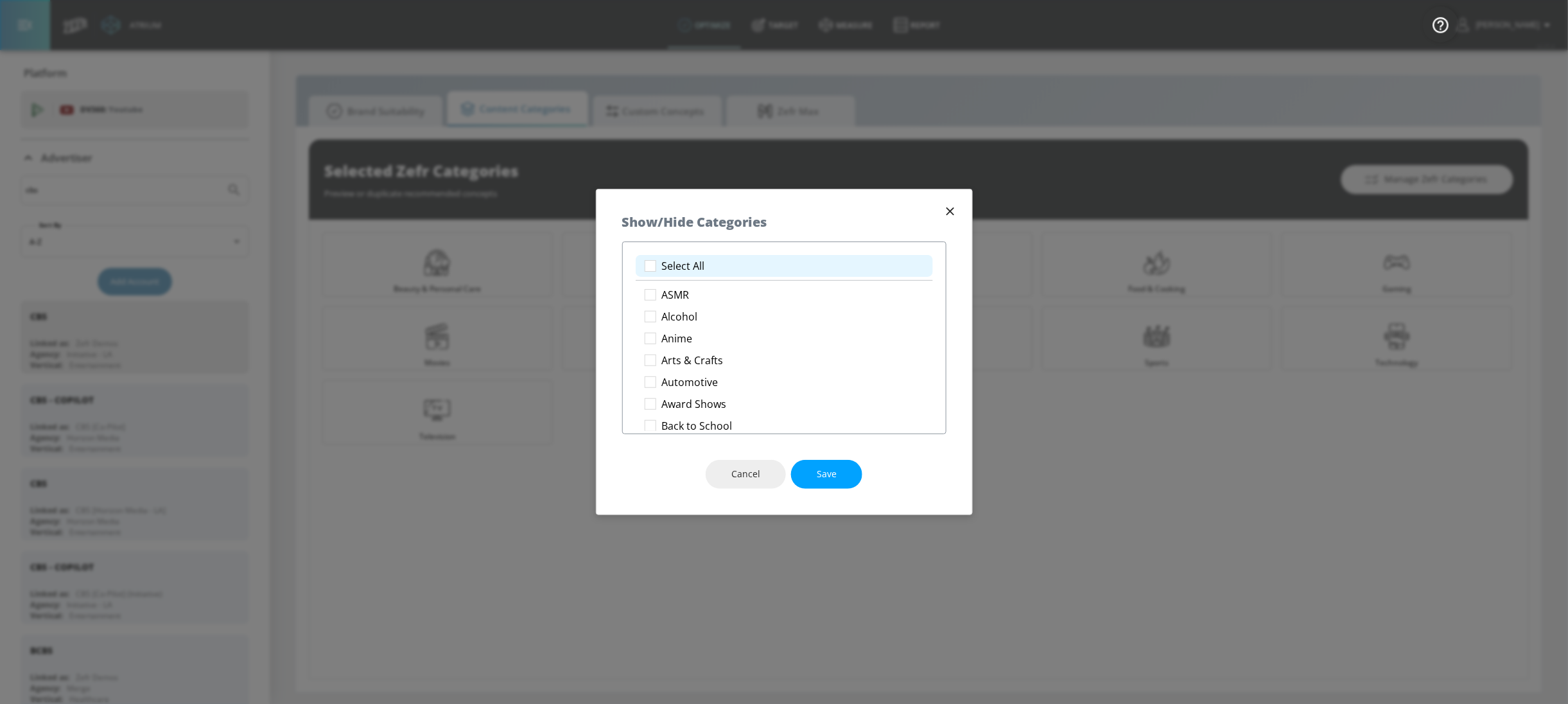
checkbox input "true"
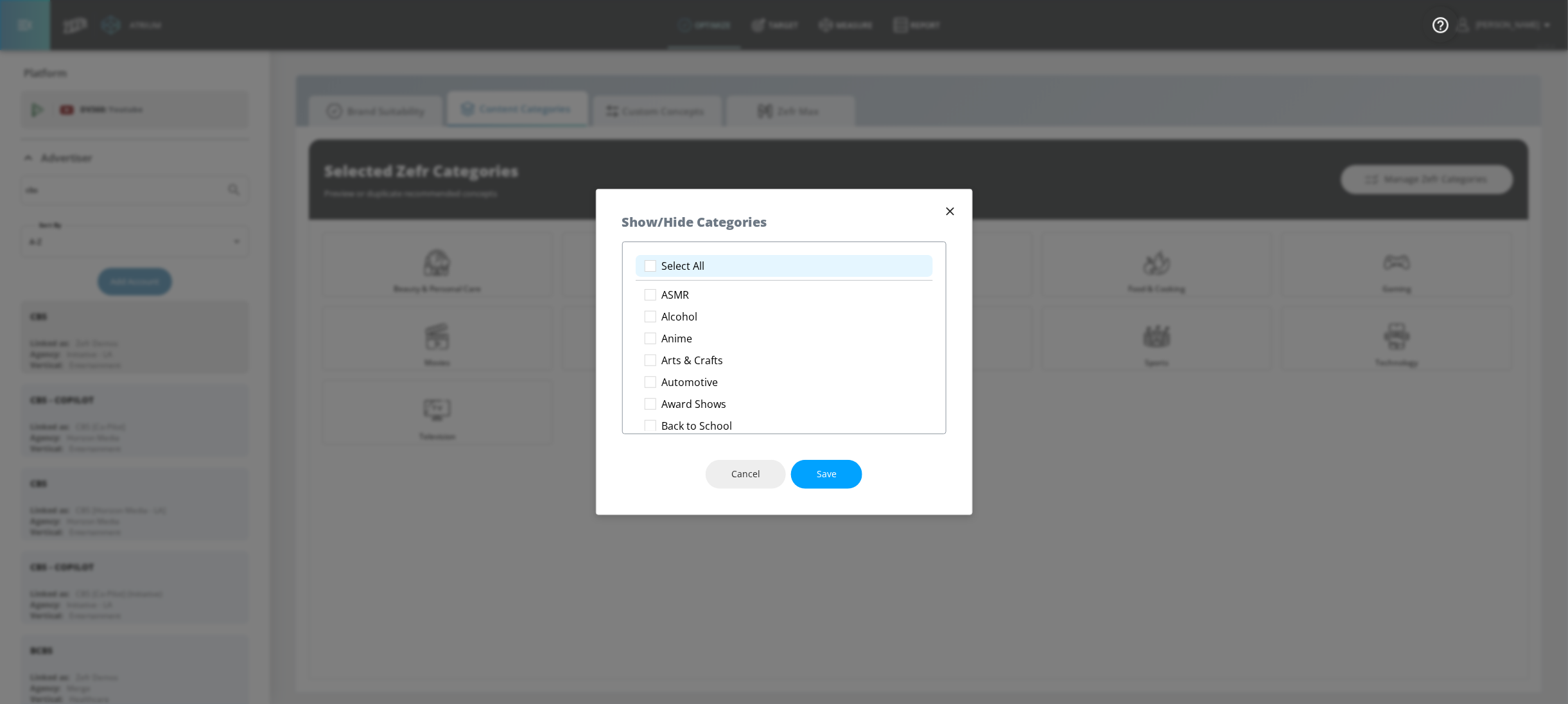
checkbox input "true"
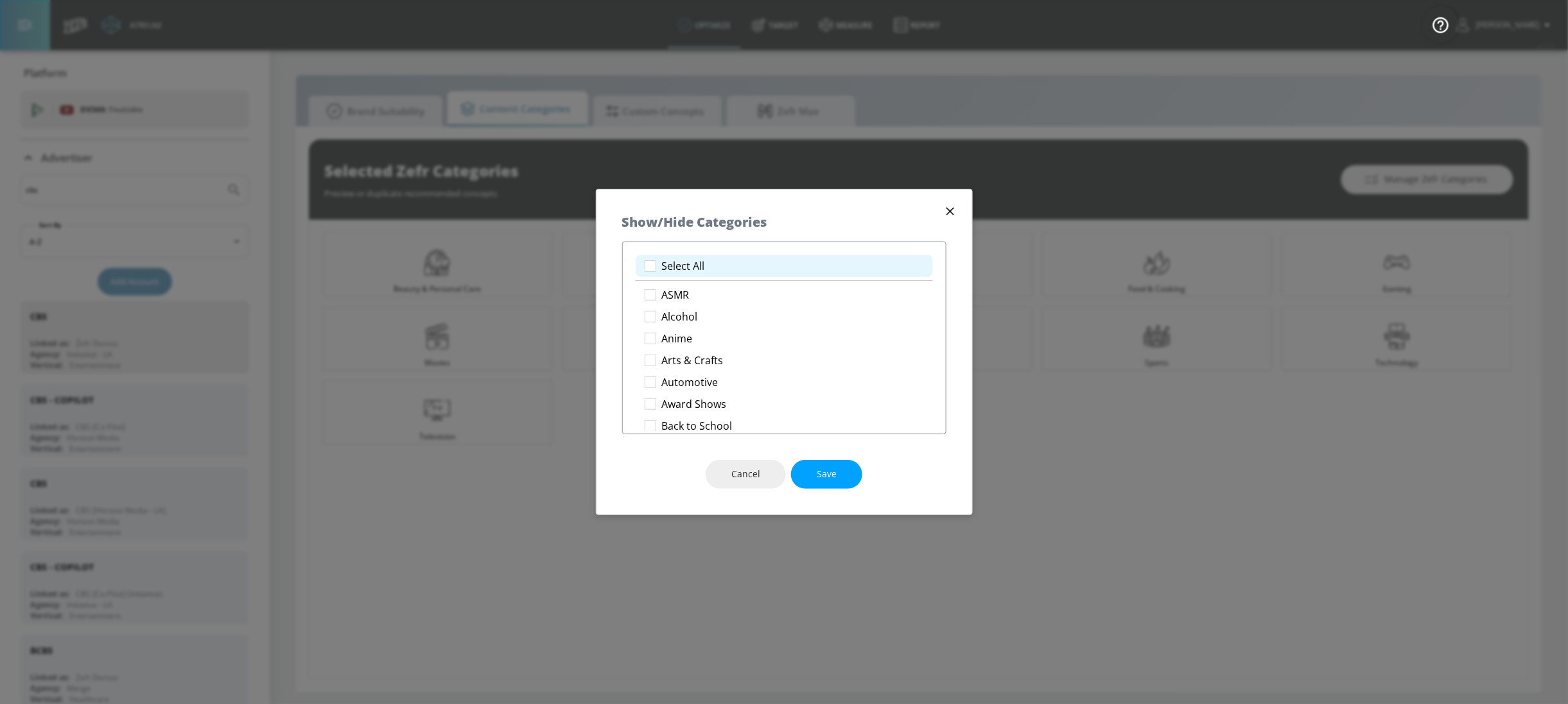
checkbox input "true"
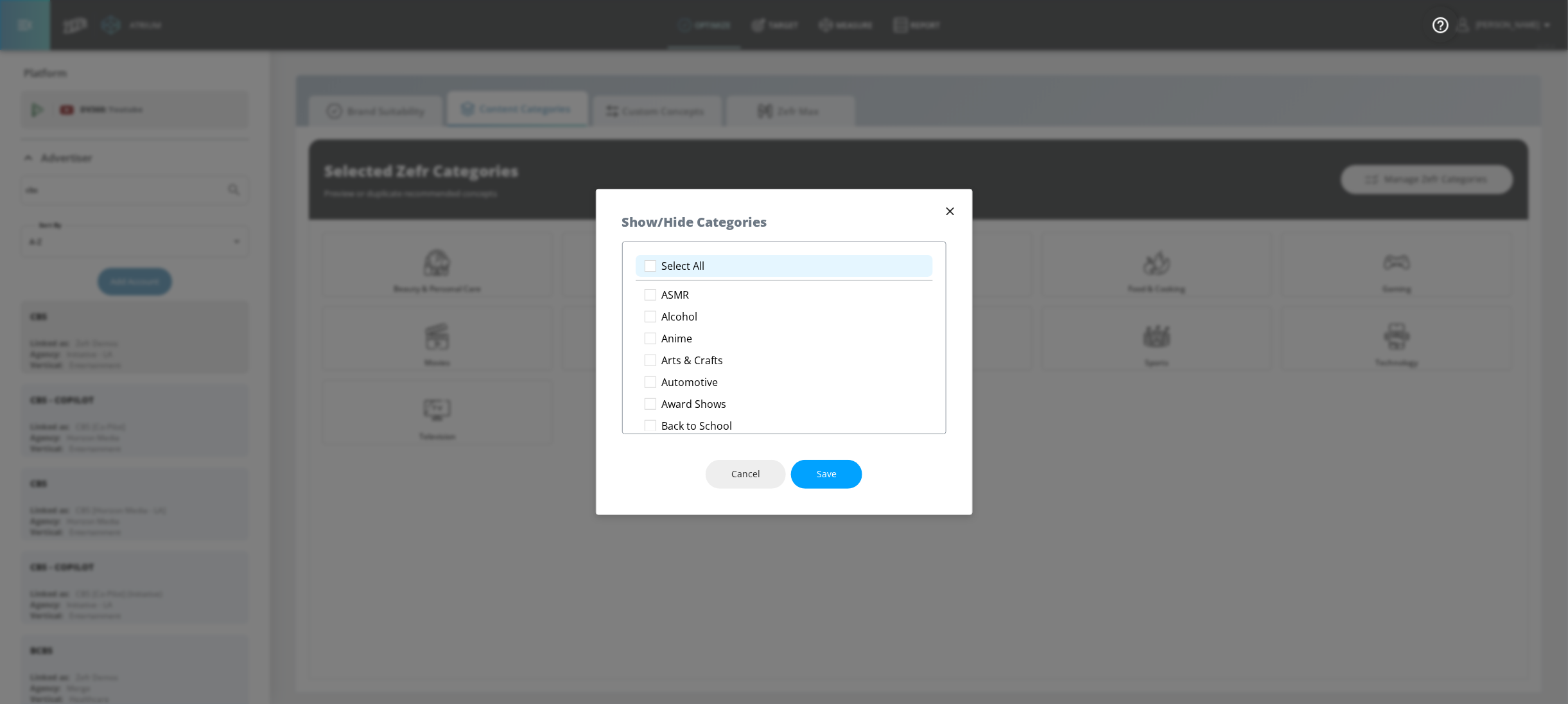
checkbox input "true"
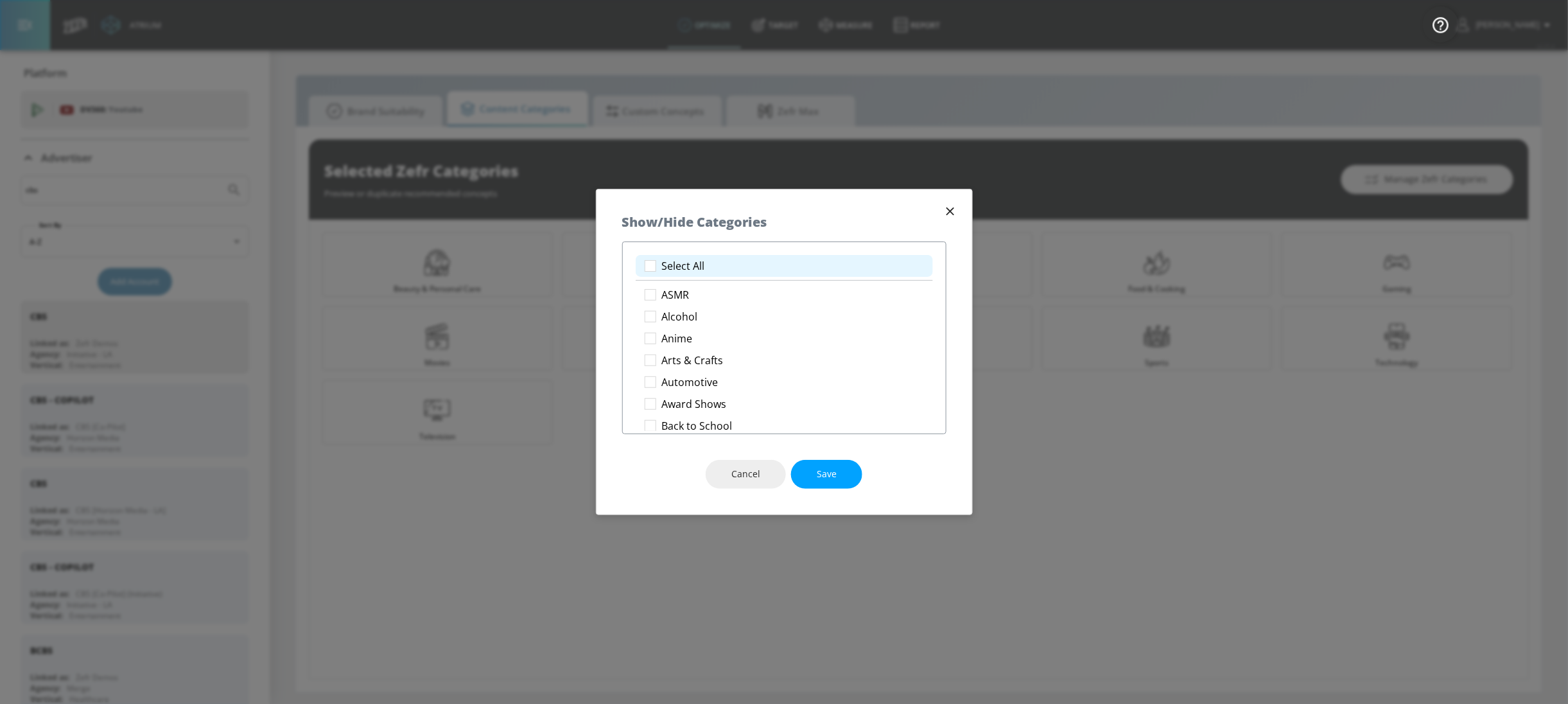
checkbox input "true"
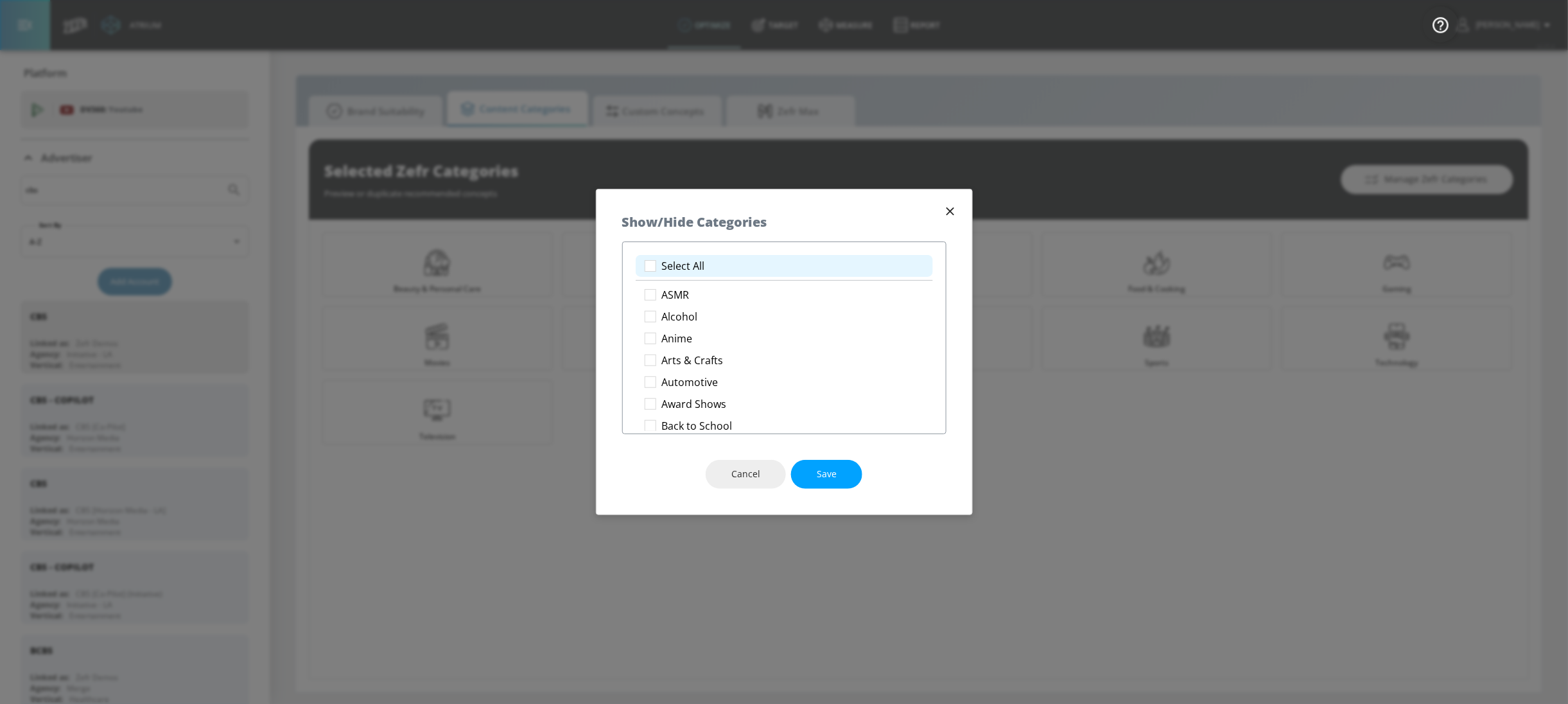
checkbox input "true"
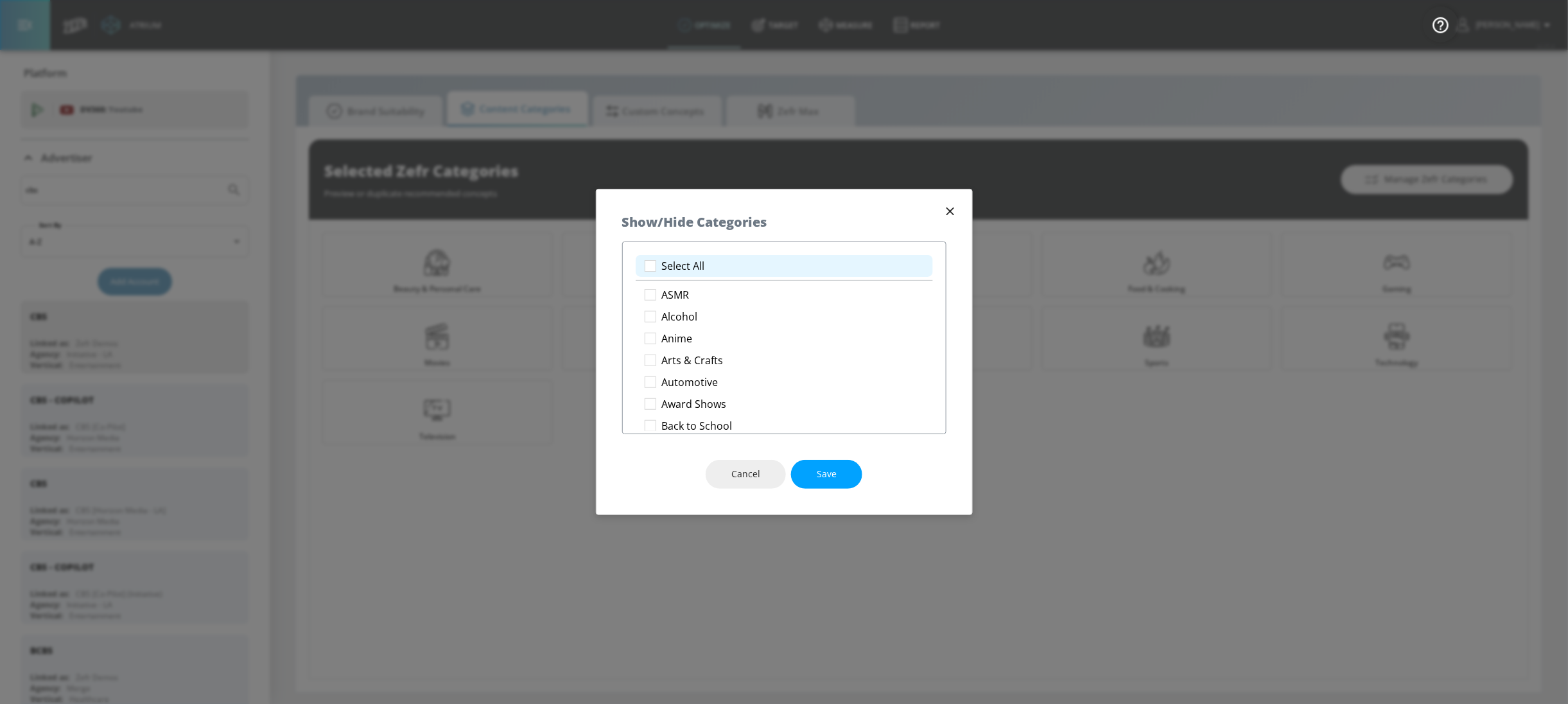
checkbox input "true"
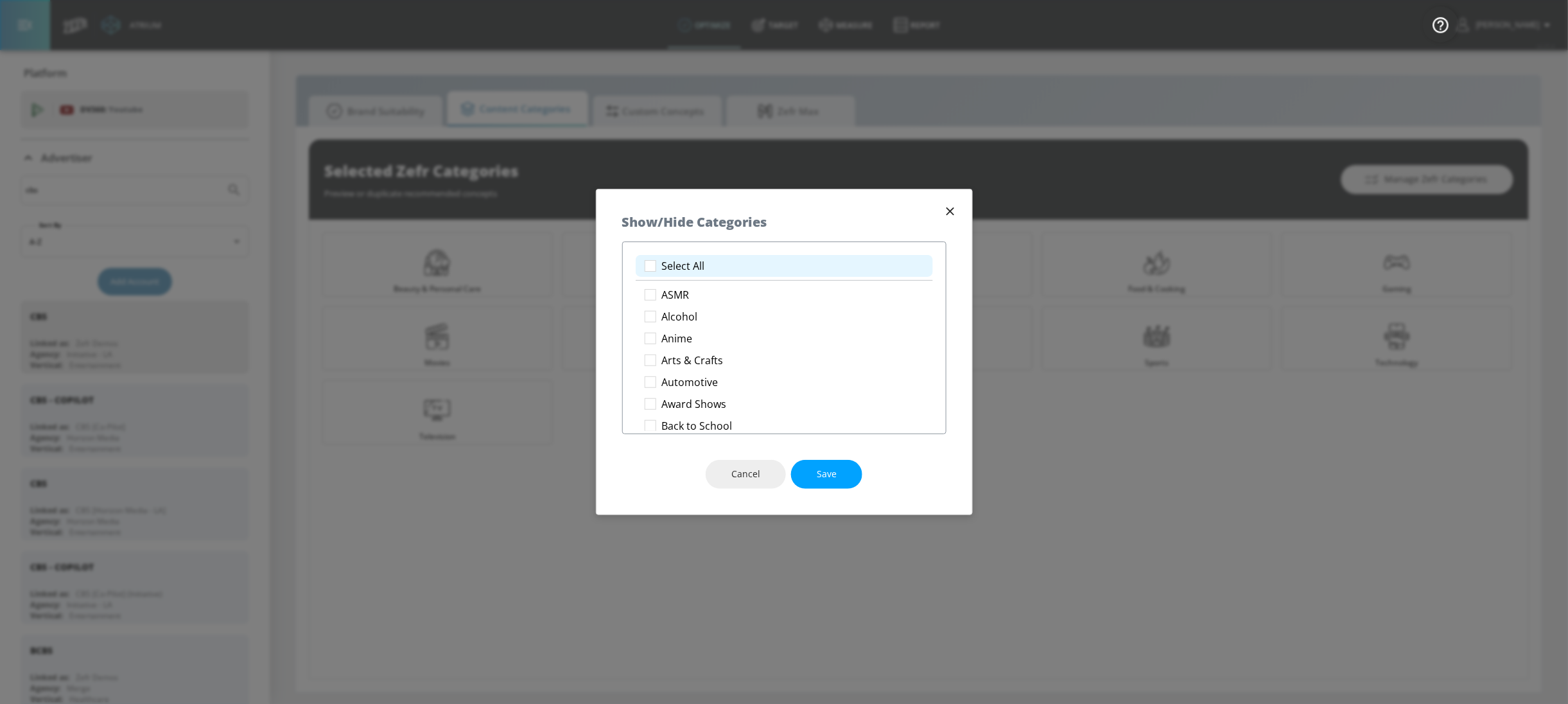
checkbox input "true"
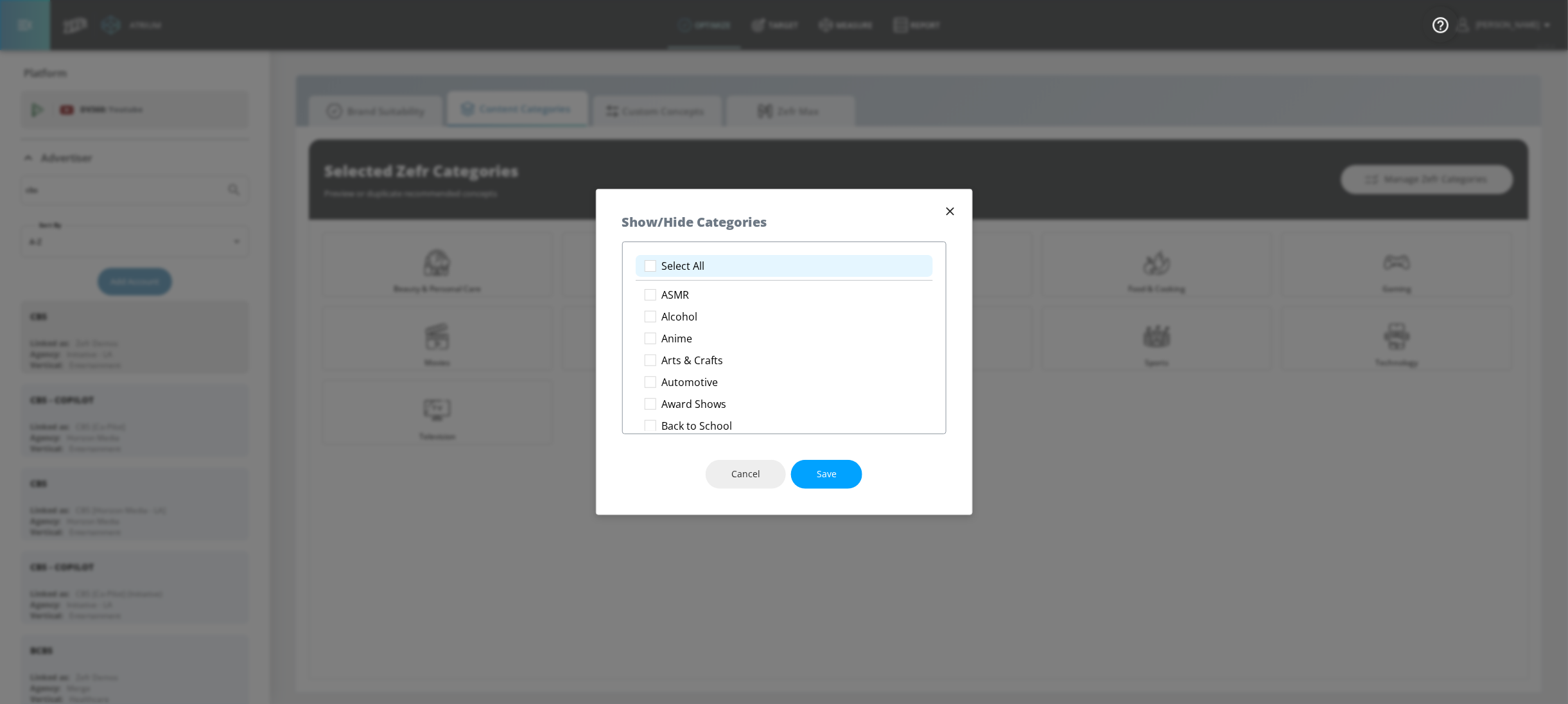
checkbox input "true"
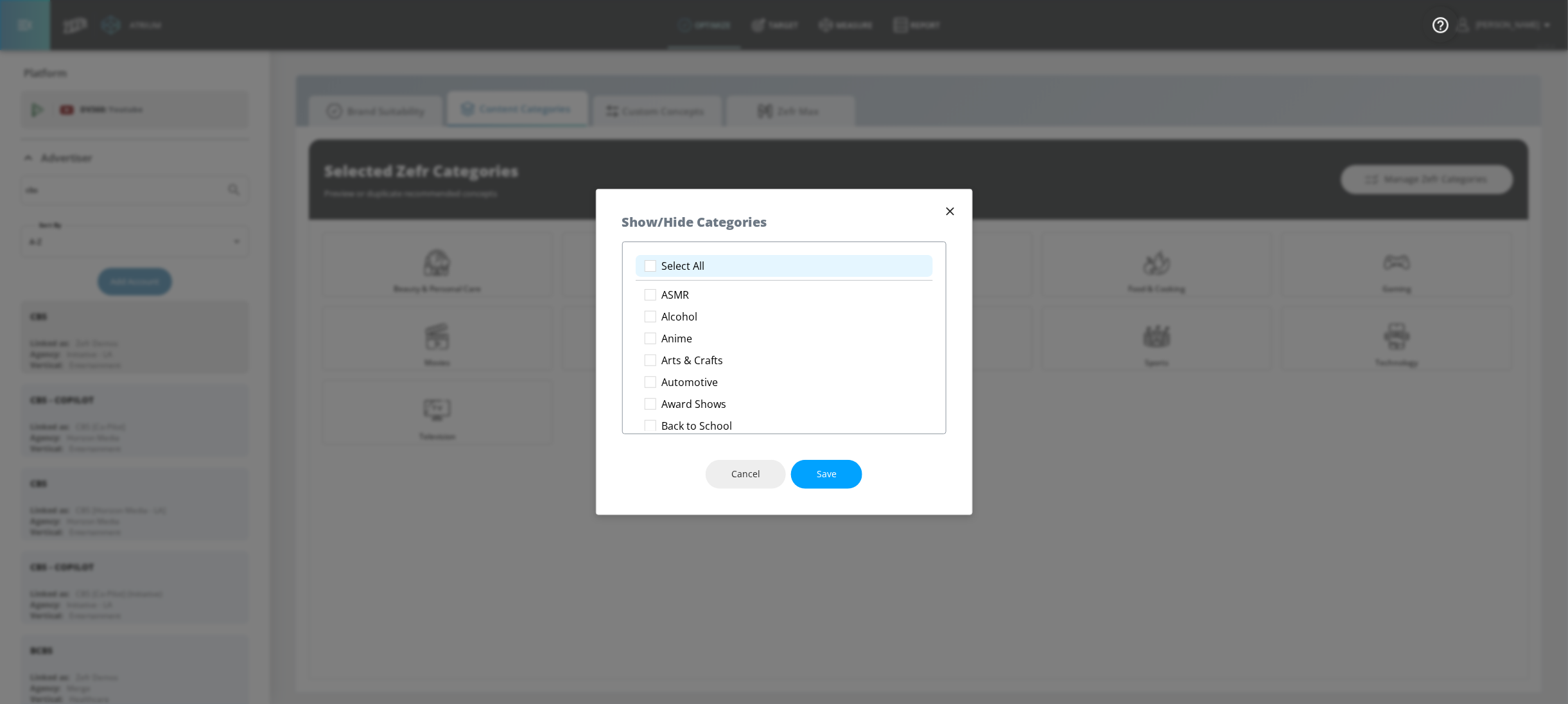
checkbox input "true"
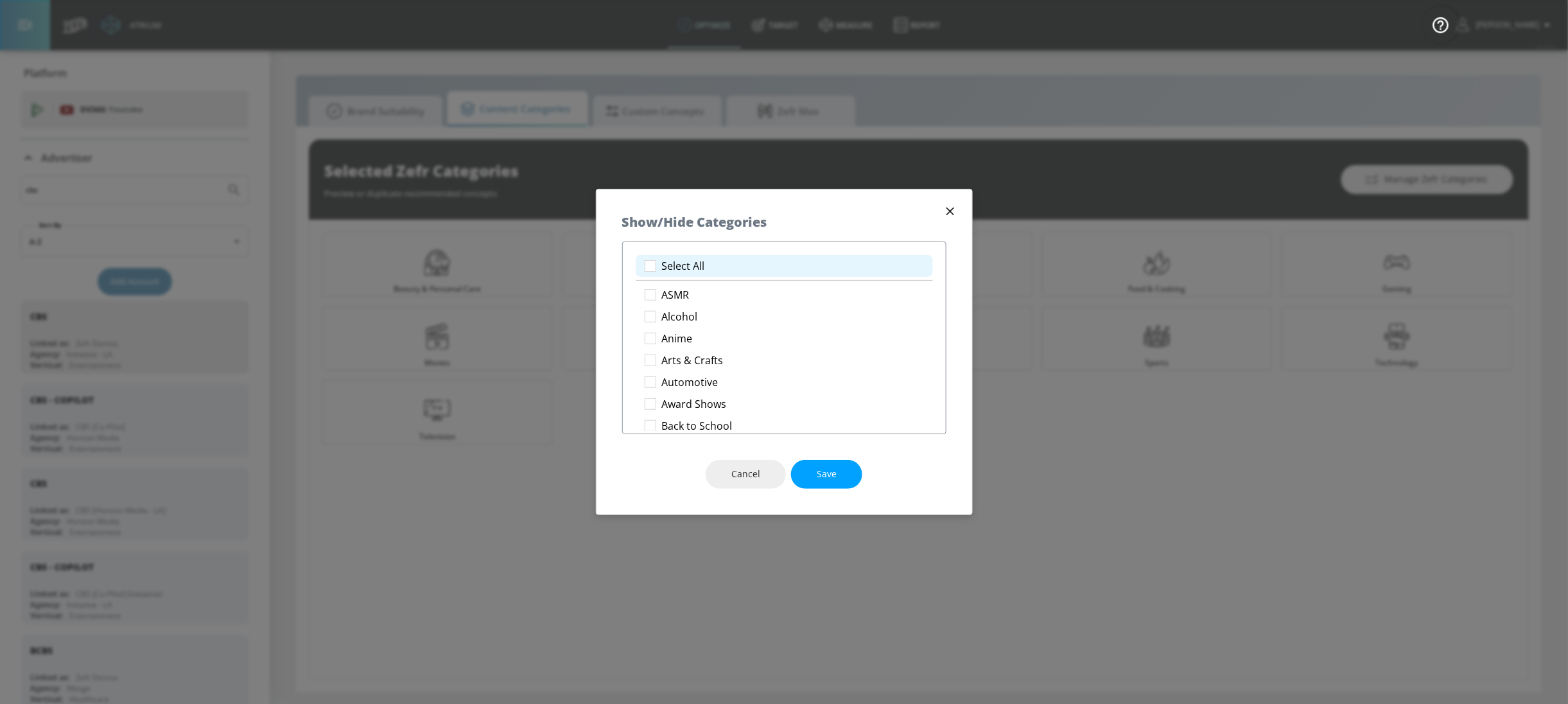
checkbox input "true"
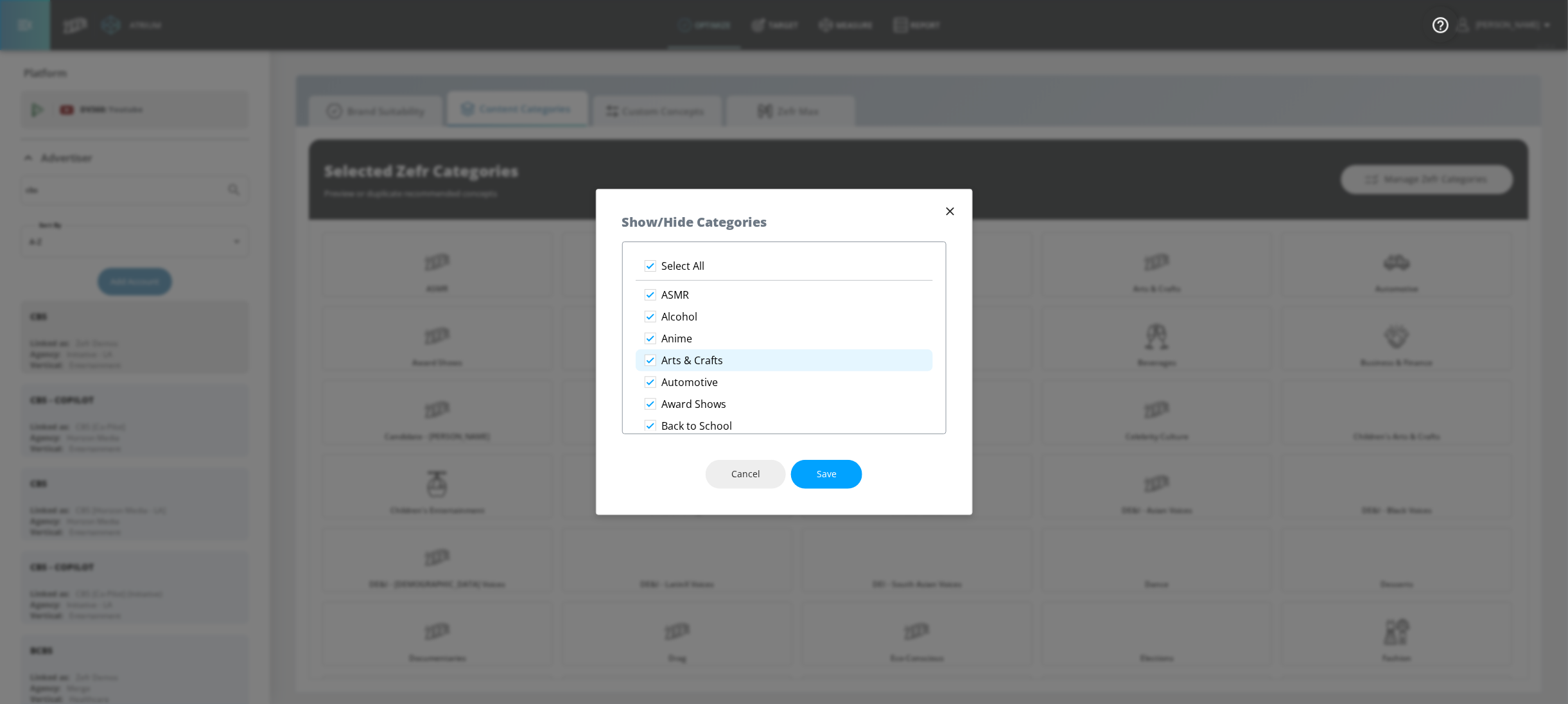
drag, startPoint x: 840, startPoint y: 467, endPoint x: 819, endPoint y: 350, distance: 118.9
click at [839, 467] on button "Save" at bounding box center [827, 474] width 71 height 29
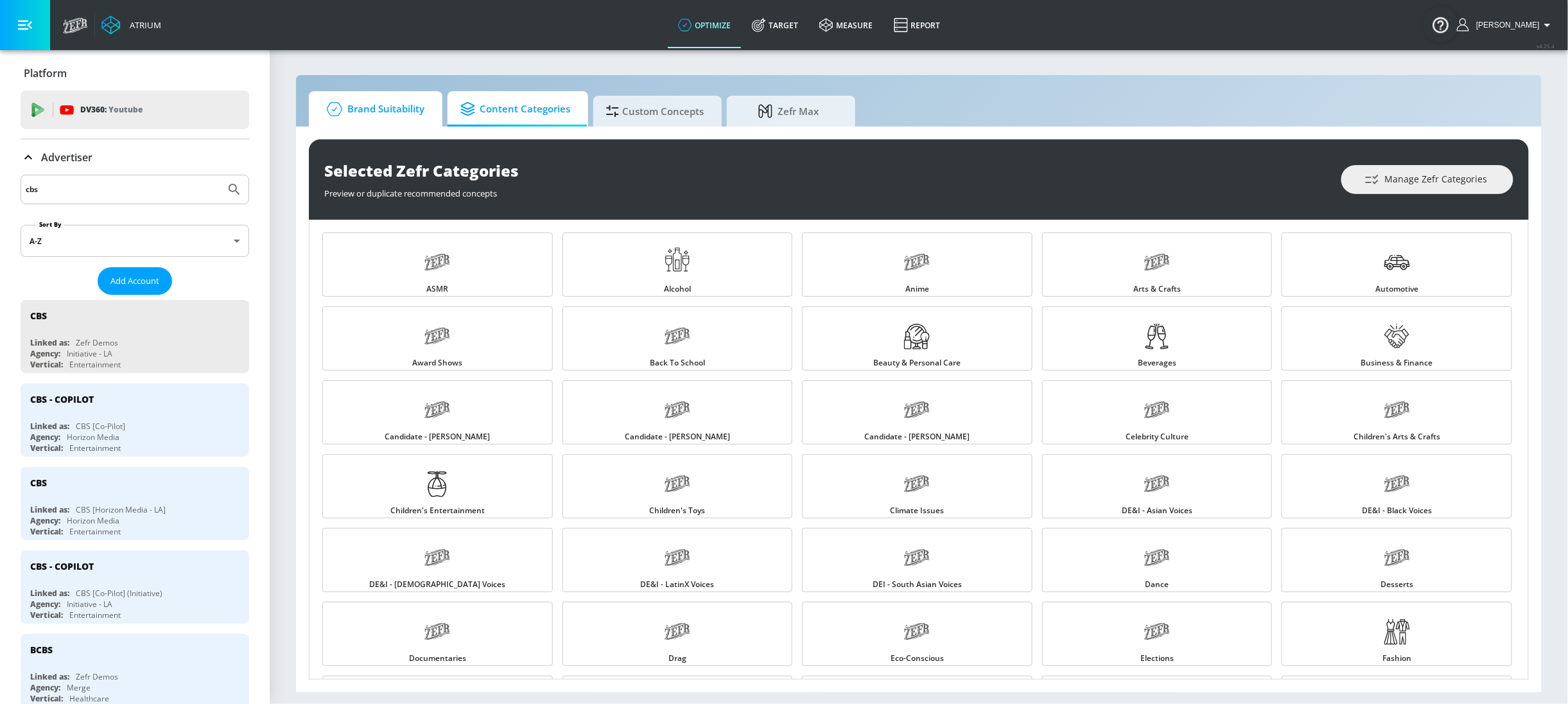
click at [400, 114] on span "Brand Suitability" at bounding box center [373, 109] width 103 height 31
